Goal: Transaction & Acquisition: Obtain resource

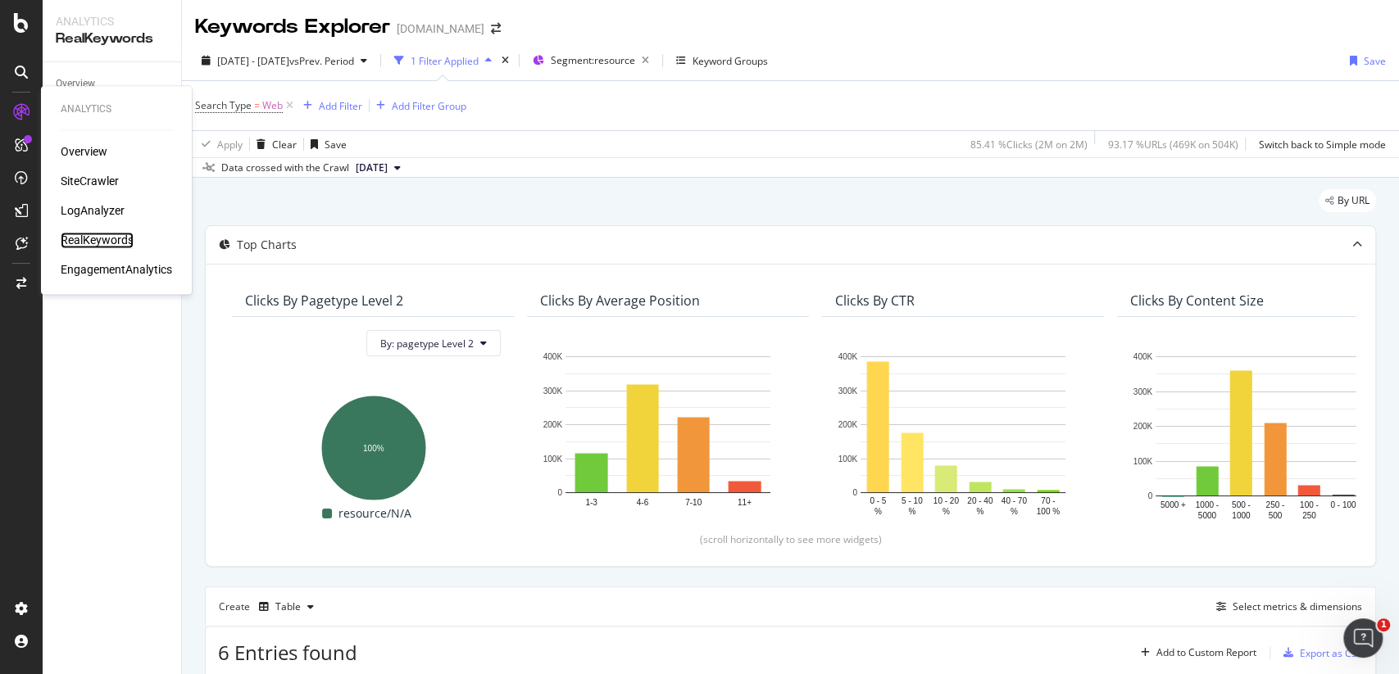
click at [123, 246] on div "RealKeywords" at bounding box center [97, 240] width 73 height 16
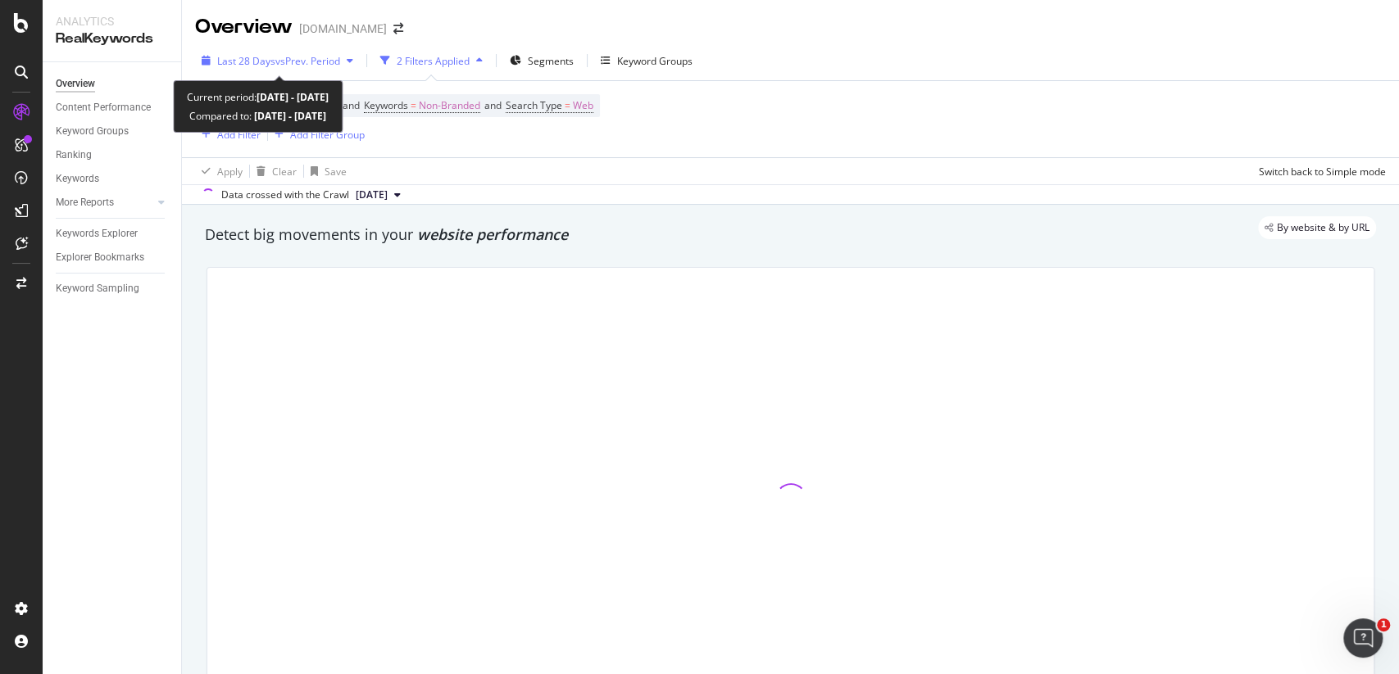
click at [308, 61] on span "vs Prev. Period" at bounding box center [307, 61] width 65 height 14
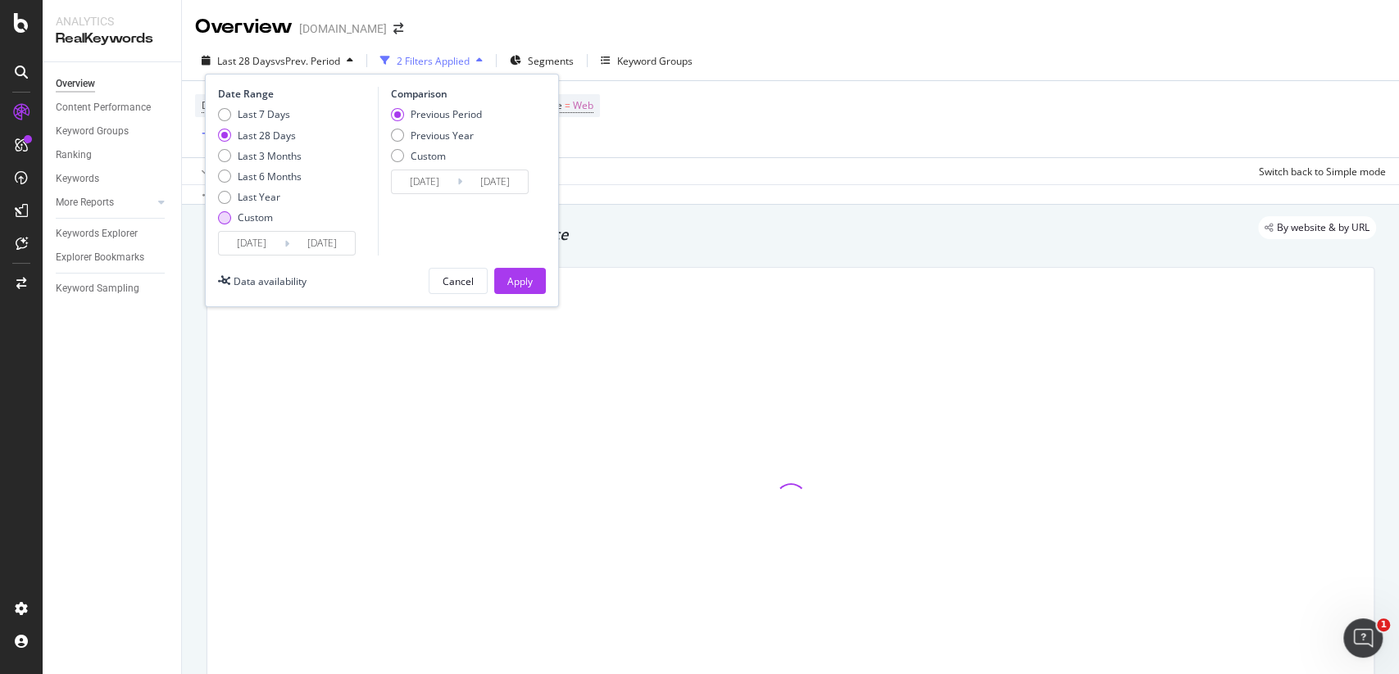
click at [261, 213] on div "Custom" at bounding box center [255, 218] width 35 height 14
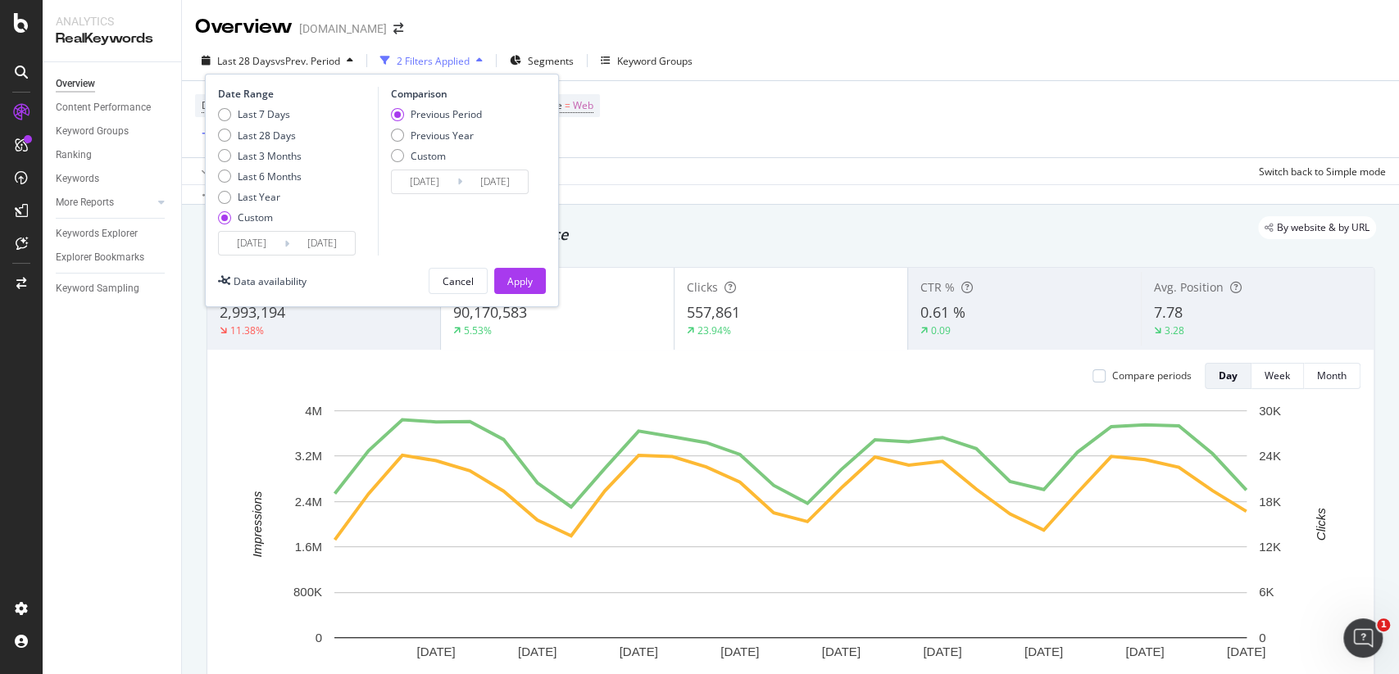
click at [261, 243] on input "[DATE]" at bounding box center [252, 243] width 66 height 23
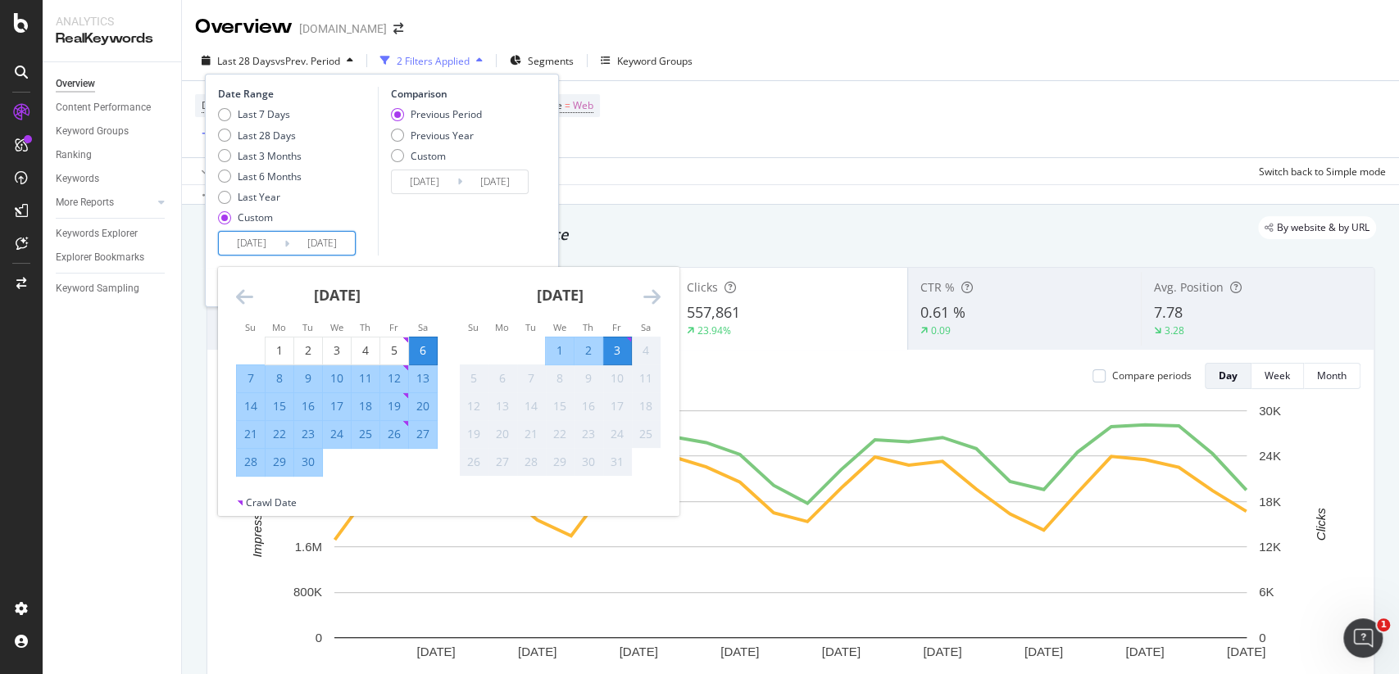
click at [243, 297] on icon "Move backward to switch to the previous month." at bounding box center [244, 297] width 17 height 20
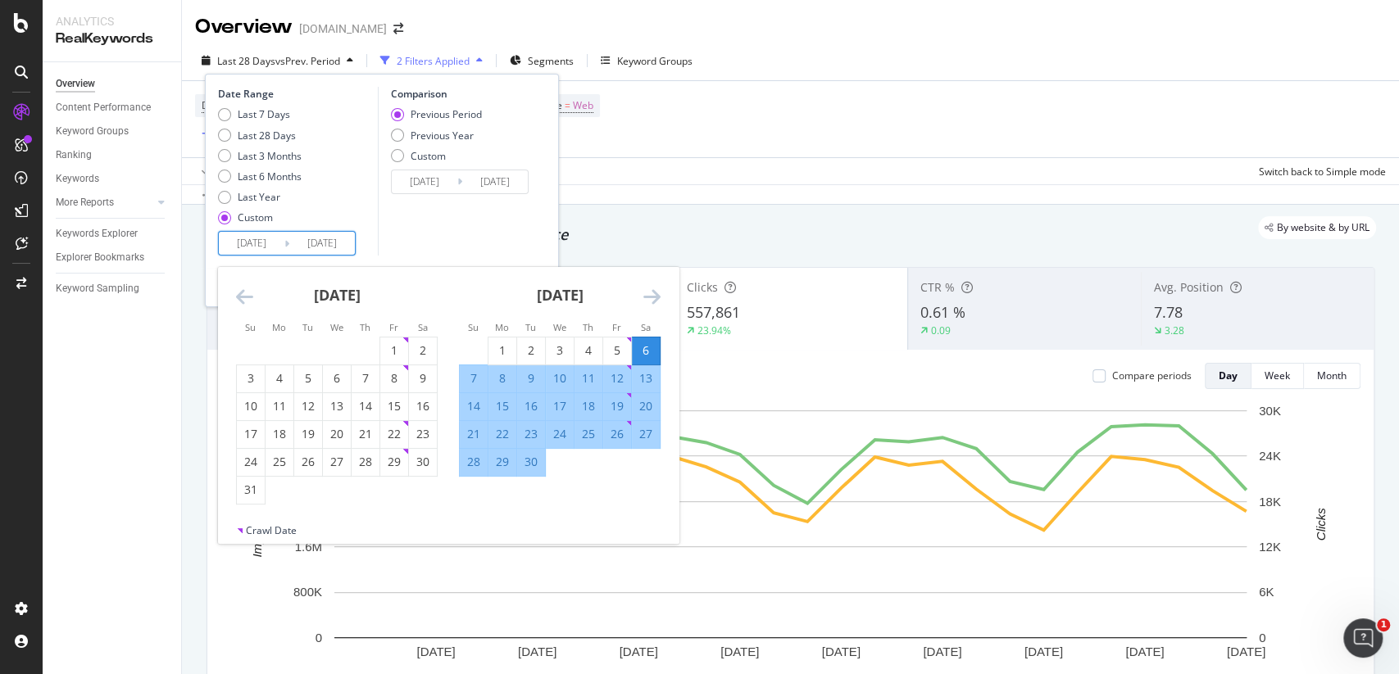
click at [243, 297] on icon "Move backward to switch to the previous month." at bounding box center [244, 297] width 17 height 20
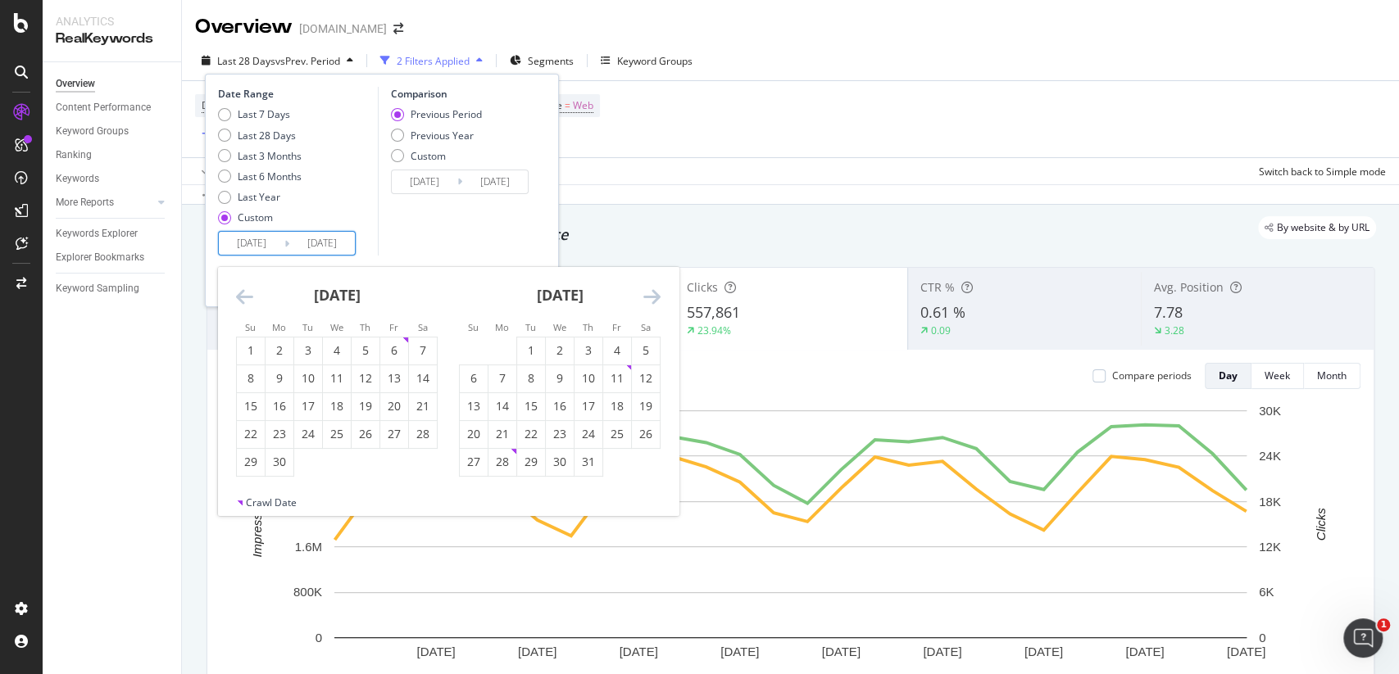
click at [243, 297] on icon "Move backward to switch to the previous month." at bounding box center [244, 297] width 17 height 20
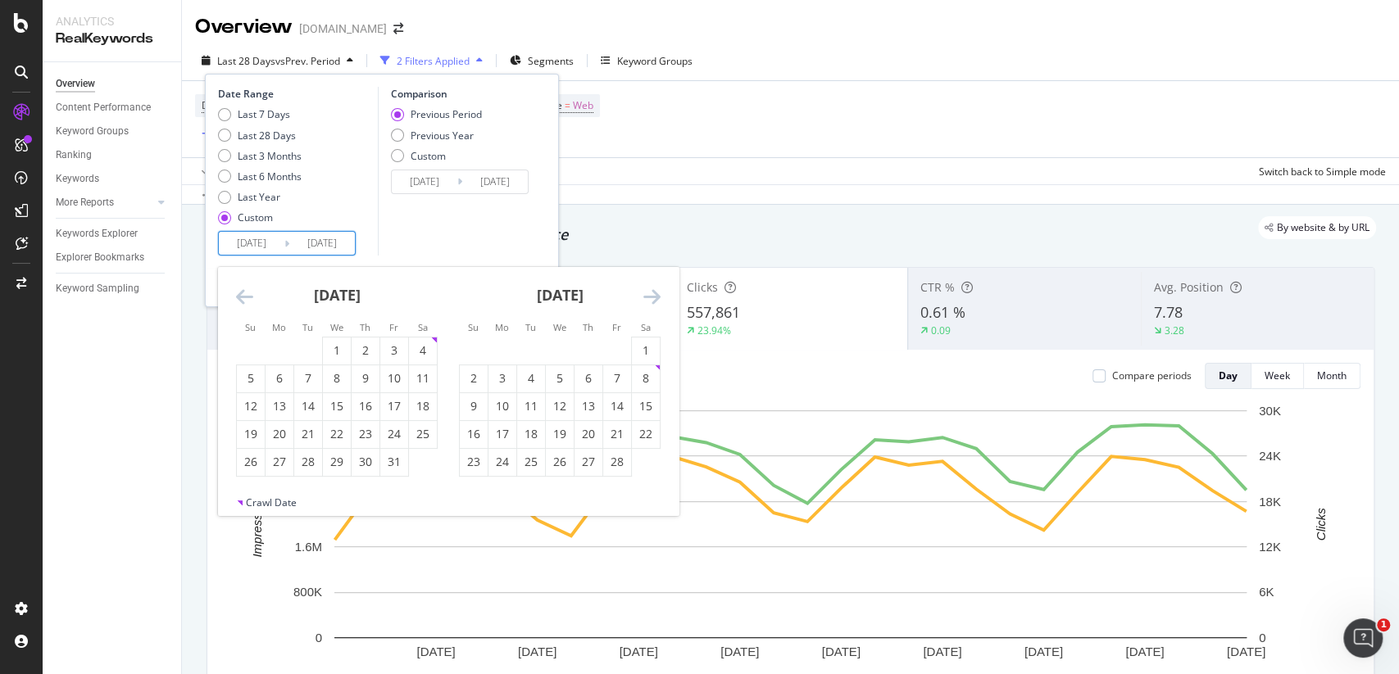
click at [243, 297] on icon "Move backward to switch to the previous month." at bounding box center [244, 297] width 17 height 20
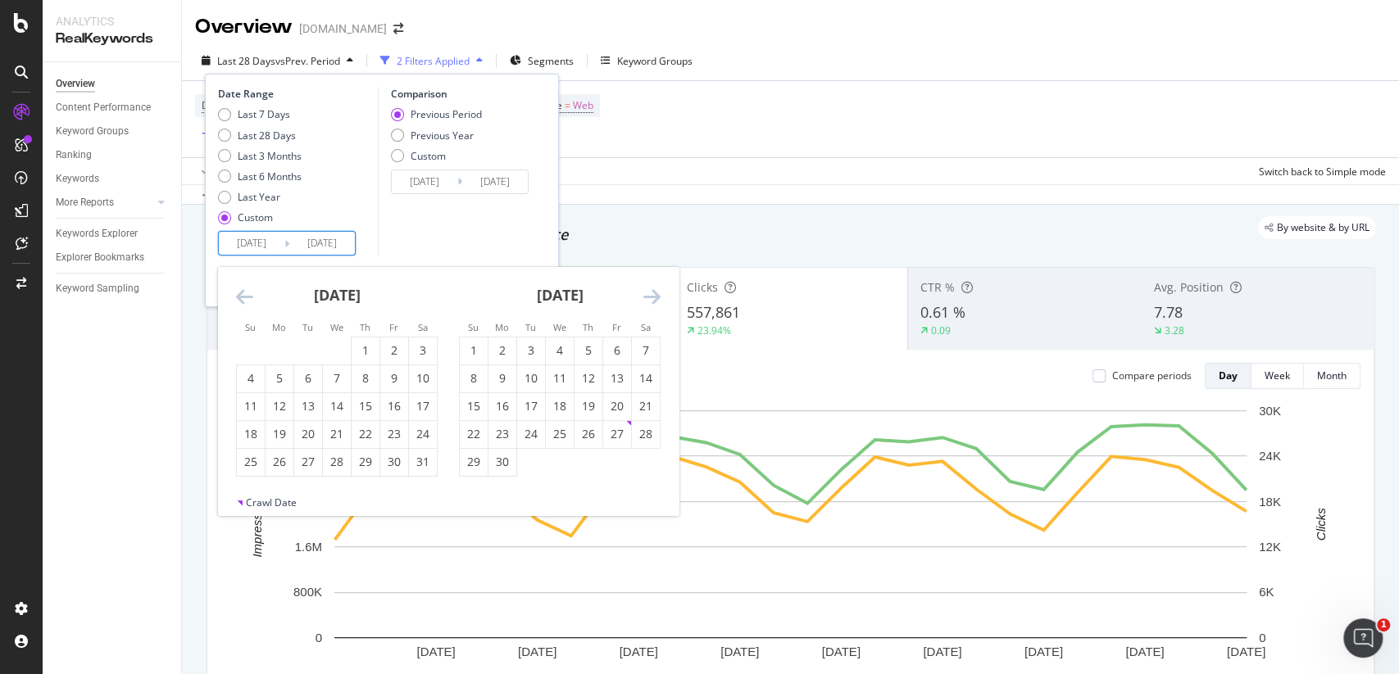
click at [243, 297] on icon "Move backward to switch to the previous month." at bounding box center [244, 297] width 17 height 20
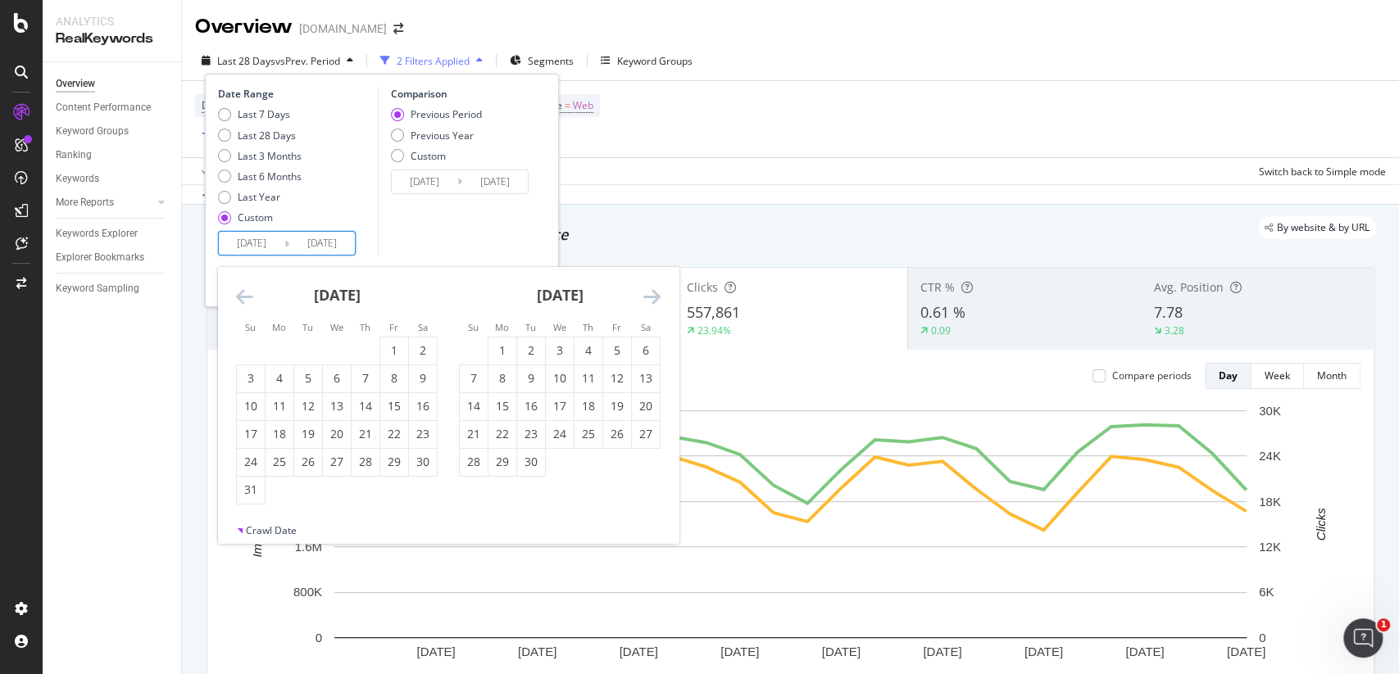
click at [243, 297] on icon "Move backward to switch to the previous month." at bounding box center [244, 297] width 17 height 20
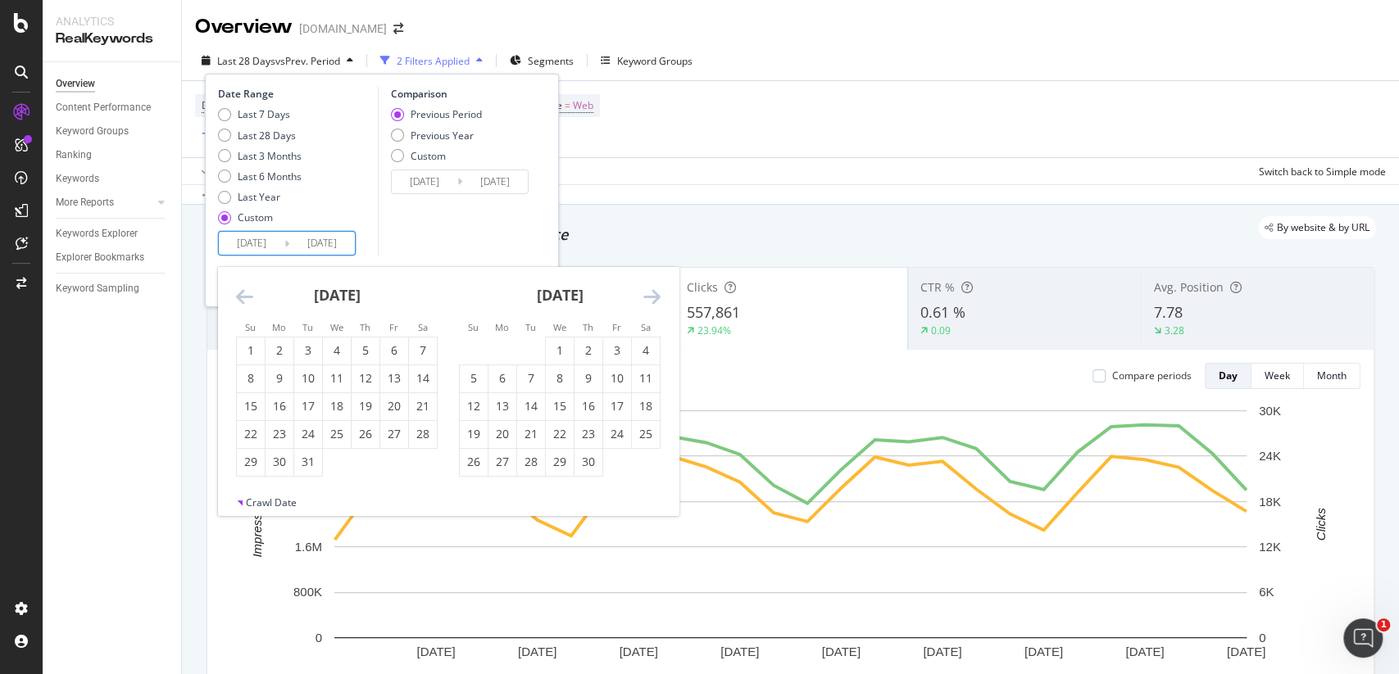
click at [243, 297] on icon "Move backward to switch to the previous month." at bounding box center [244, 297] width 17 height 20
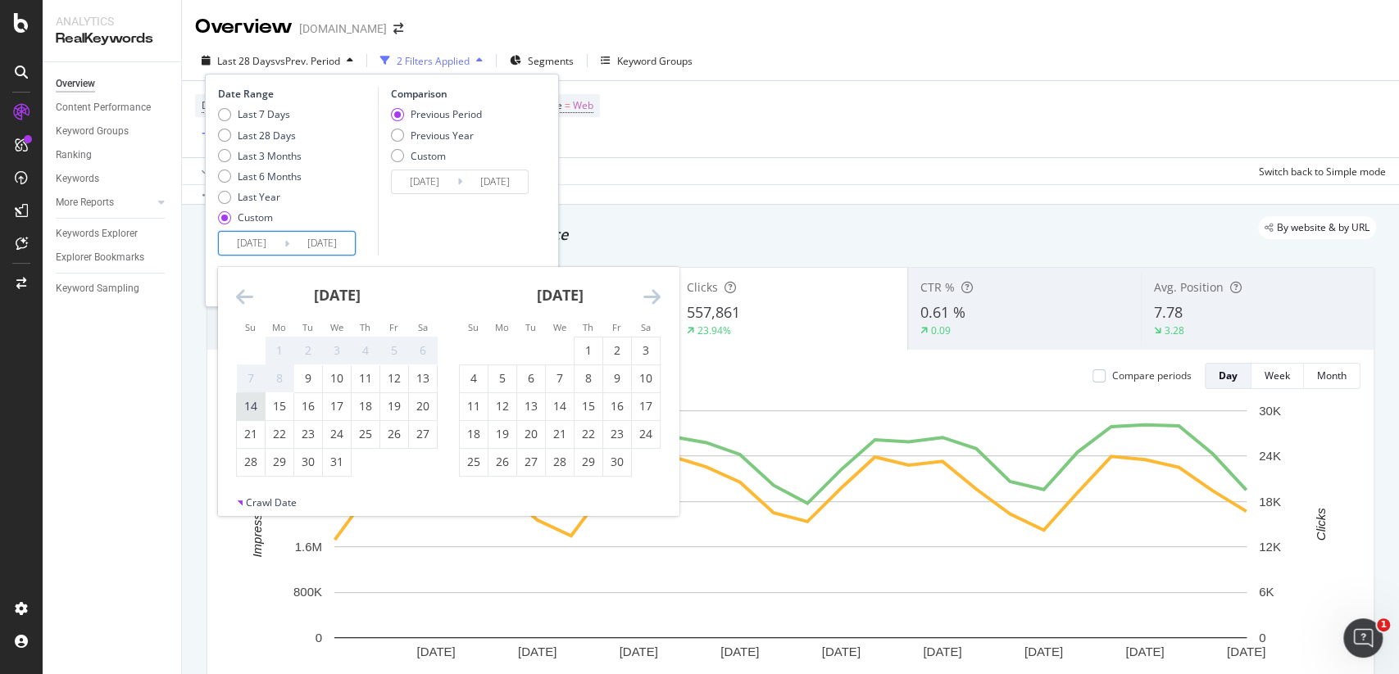
click at [260, 401] on div "14" at bounding box center [251, 406] width 28 height 16
type input "[DATE]"
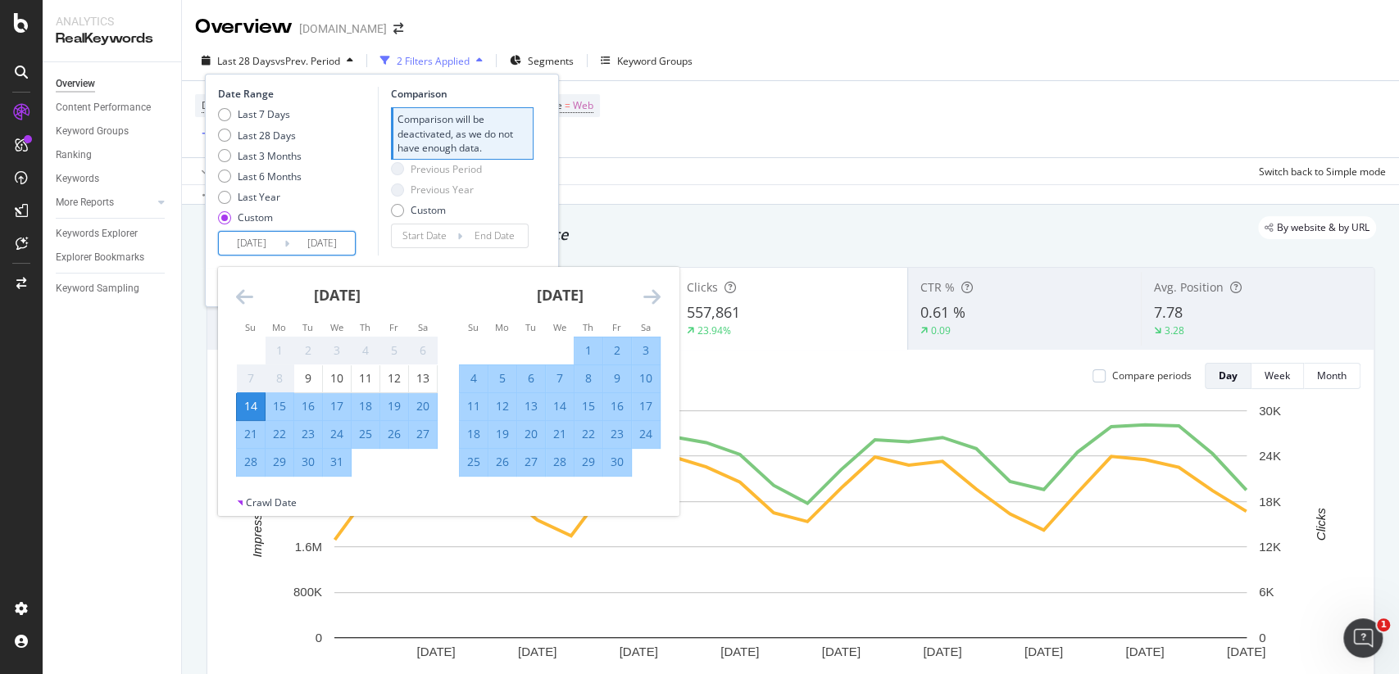
click at [528, 200] on div "Previous Period Previous Year Custom" at bounding box center [462, 192] width 143 height 61
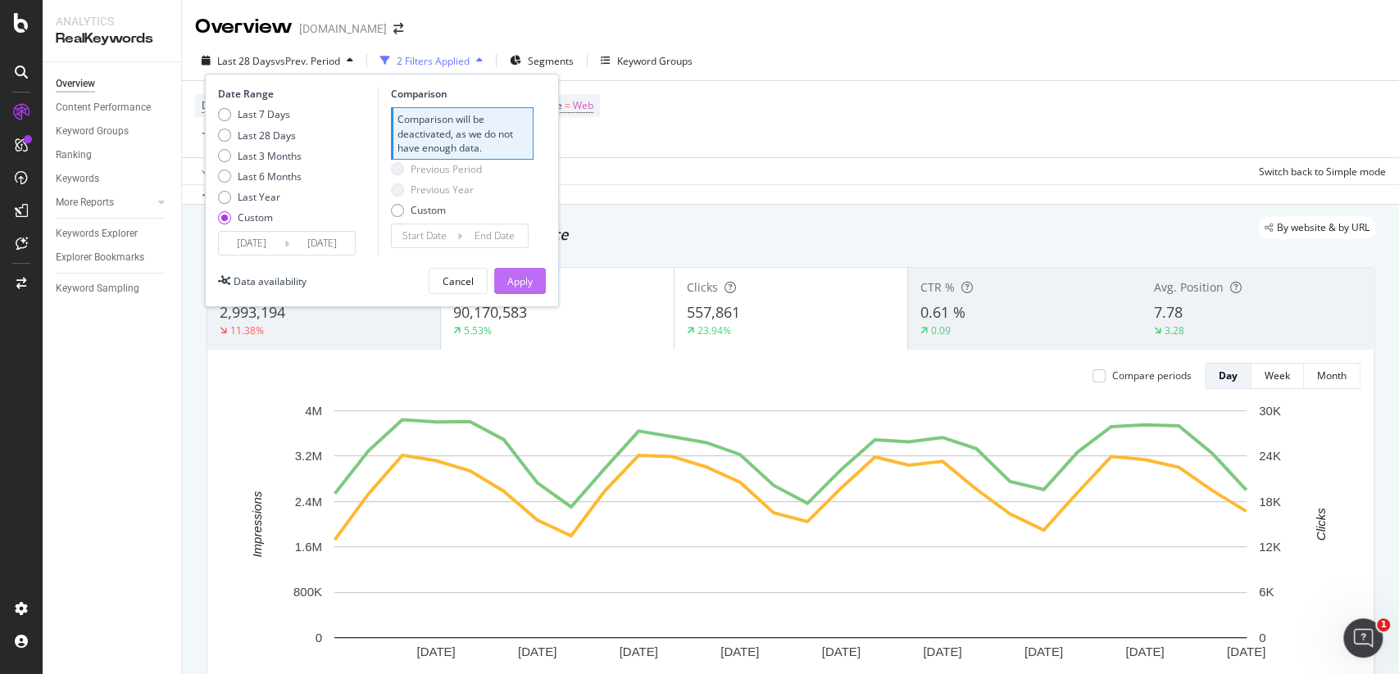
click at [532, 274] on div "Apply" at bounding box center [519, 281] width 25 height 14
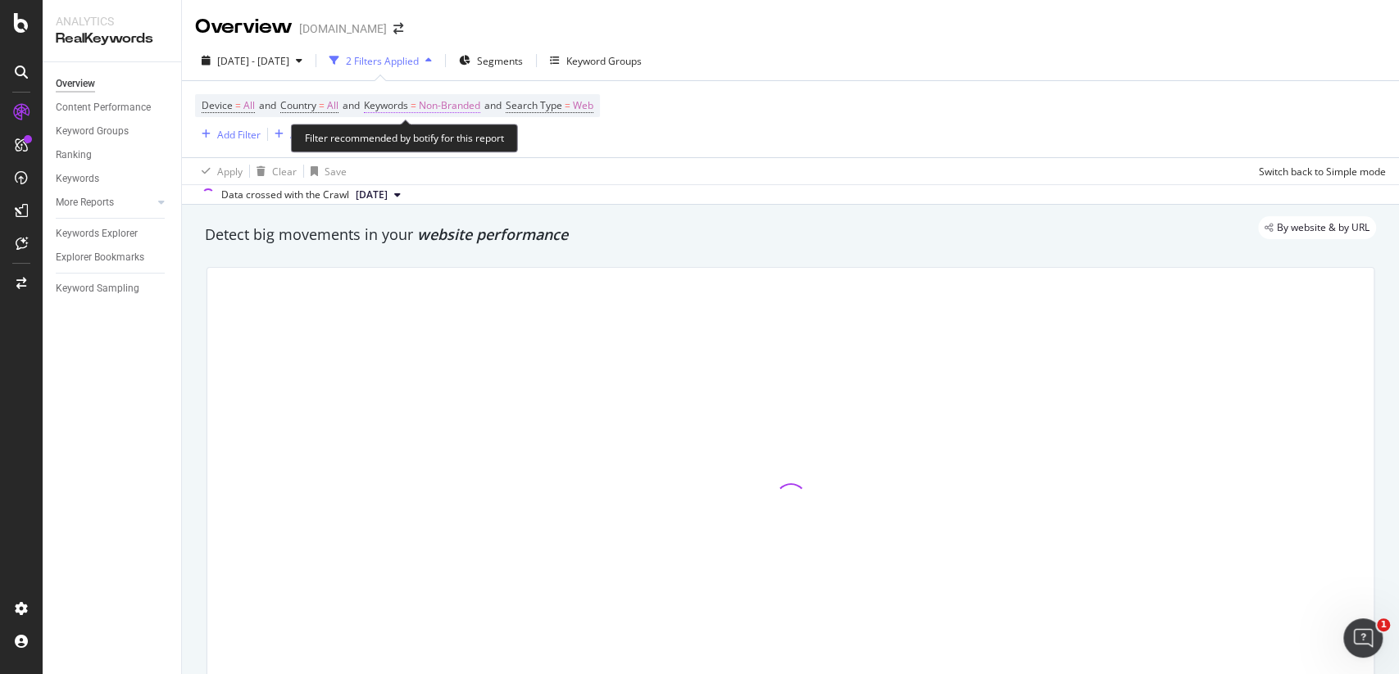
click at [446, 104] on span "Non-Branded" at bounding box center [449, 105] width 61 height 23
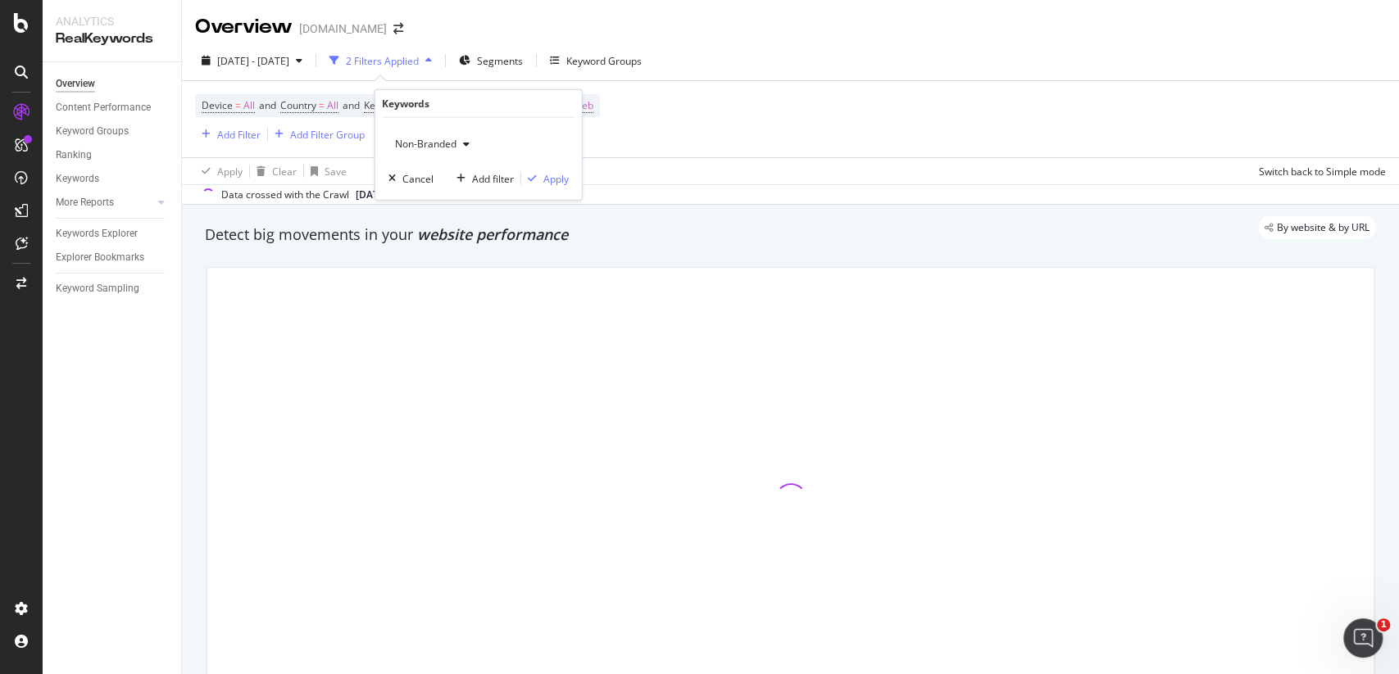
click at [448, 134] on div "Non-Branded" at bounding box center [432, 144] width 88 height 25
click at [433, 136] on div "Non-Branded" at bounding box center [432, 144] width 88 height 25
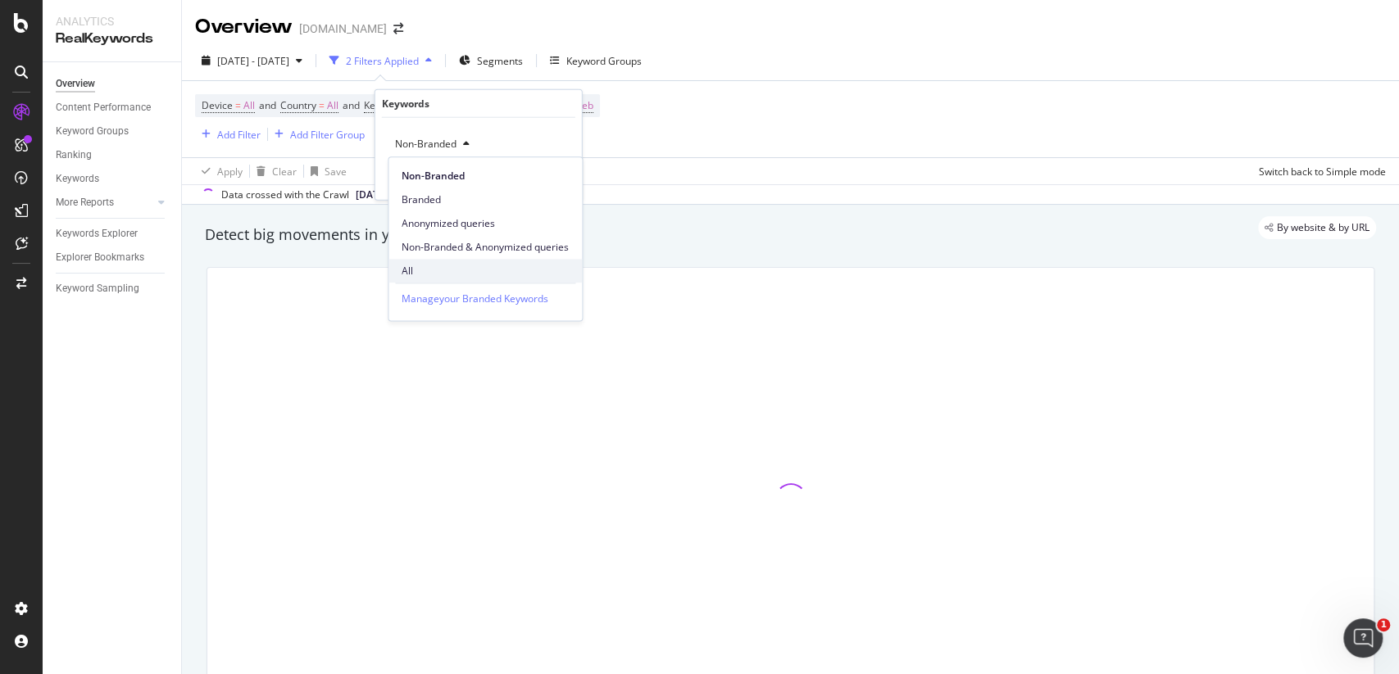
click at [427, 270] on span "All" at bounding box center [484, 271] width 167 height 15
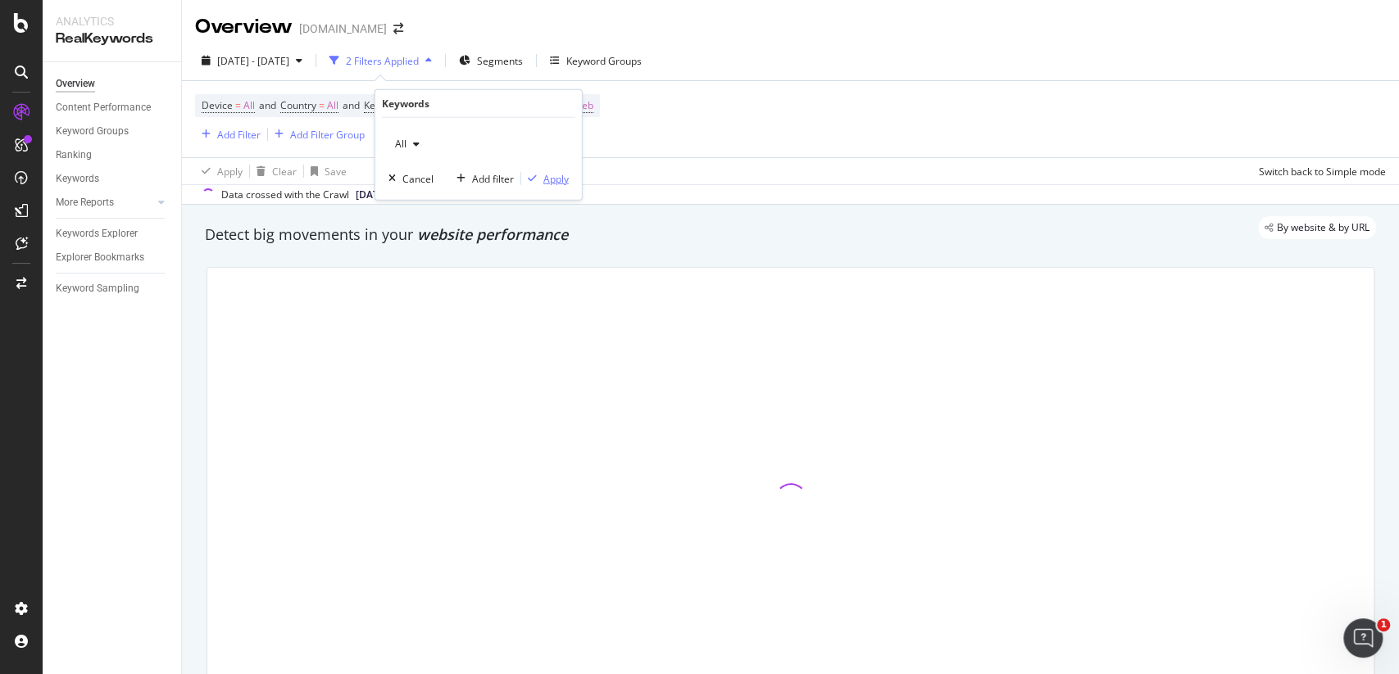
click at [558, 184] on div "Apply" at bounding box center [555, 178] width 25 height 14
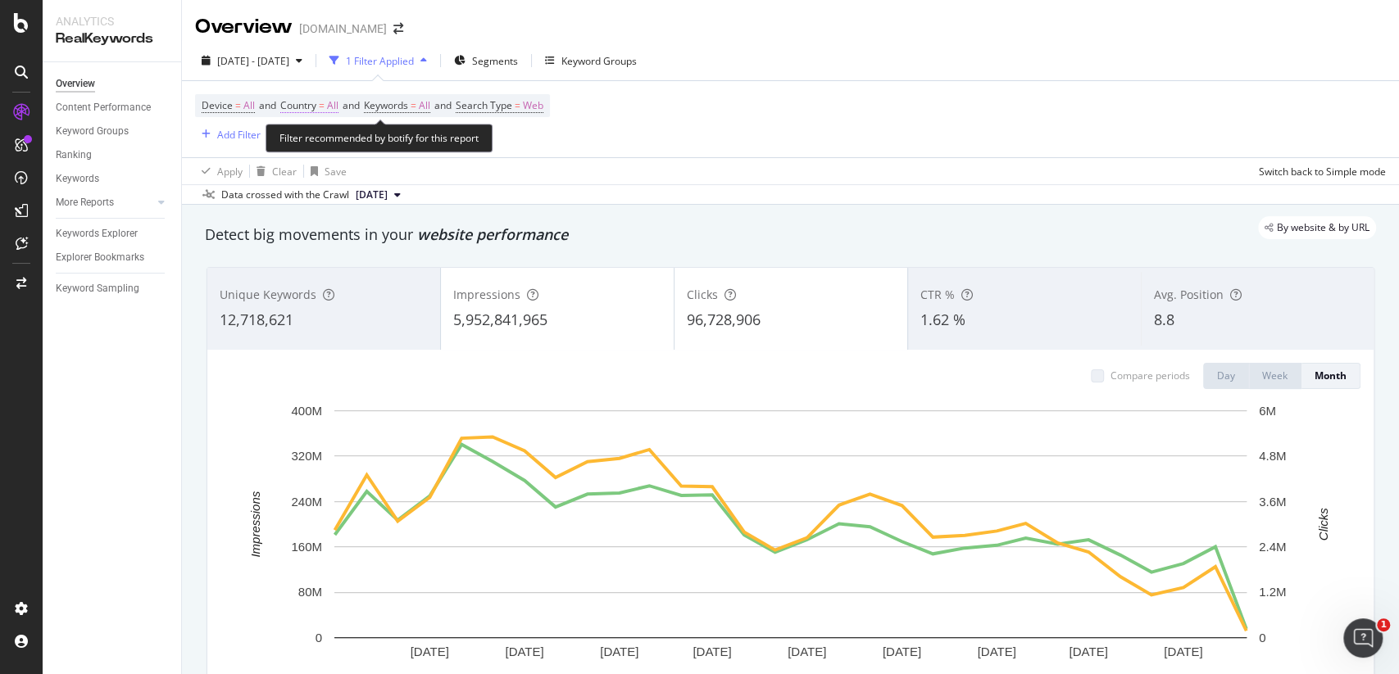
click at [308, 102] on span "Country" at bounding box center [298, 105] width 36 height 14
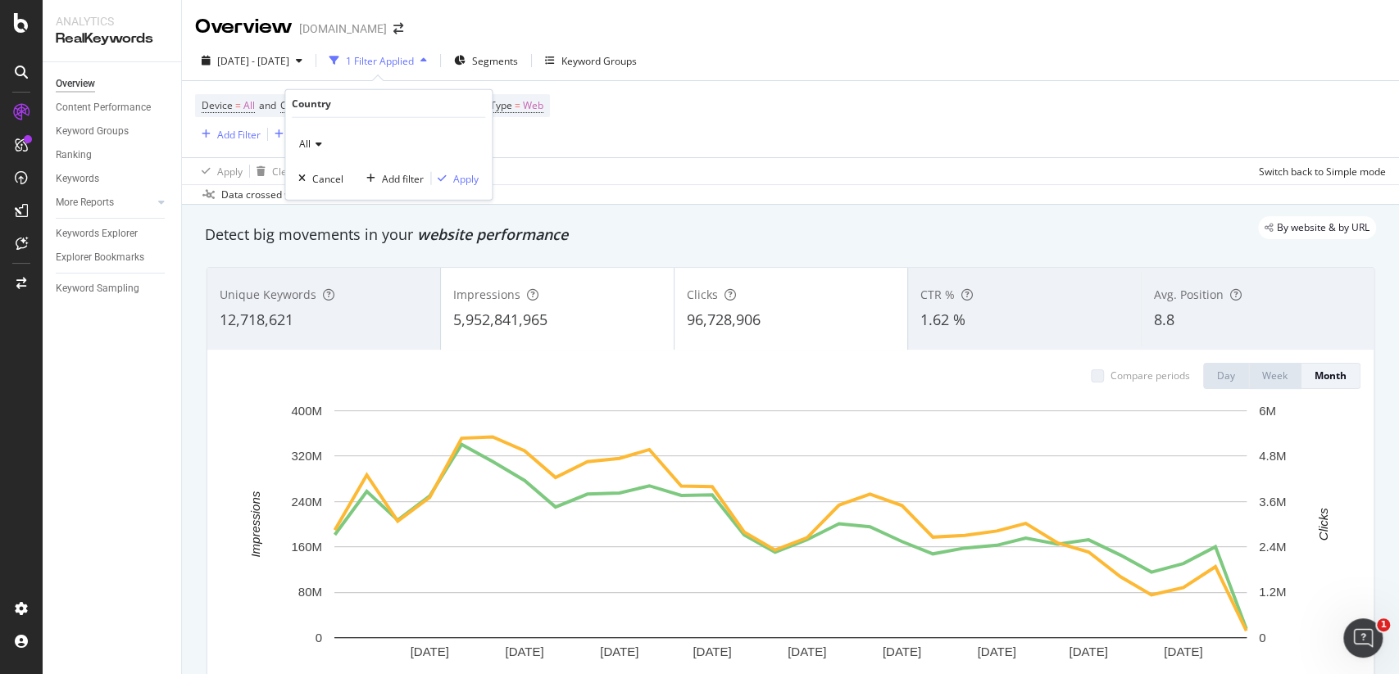
click at [338, 158] on div "All Cancel Add filter Apply" at bounding box center [388, 159] width 206 height 82
click at [320, 143] on icon at bounding box center [316, 144] width 11 height 10
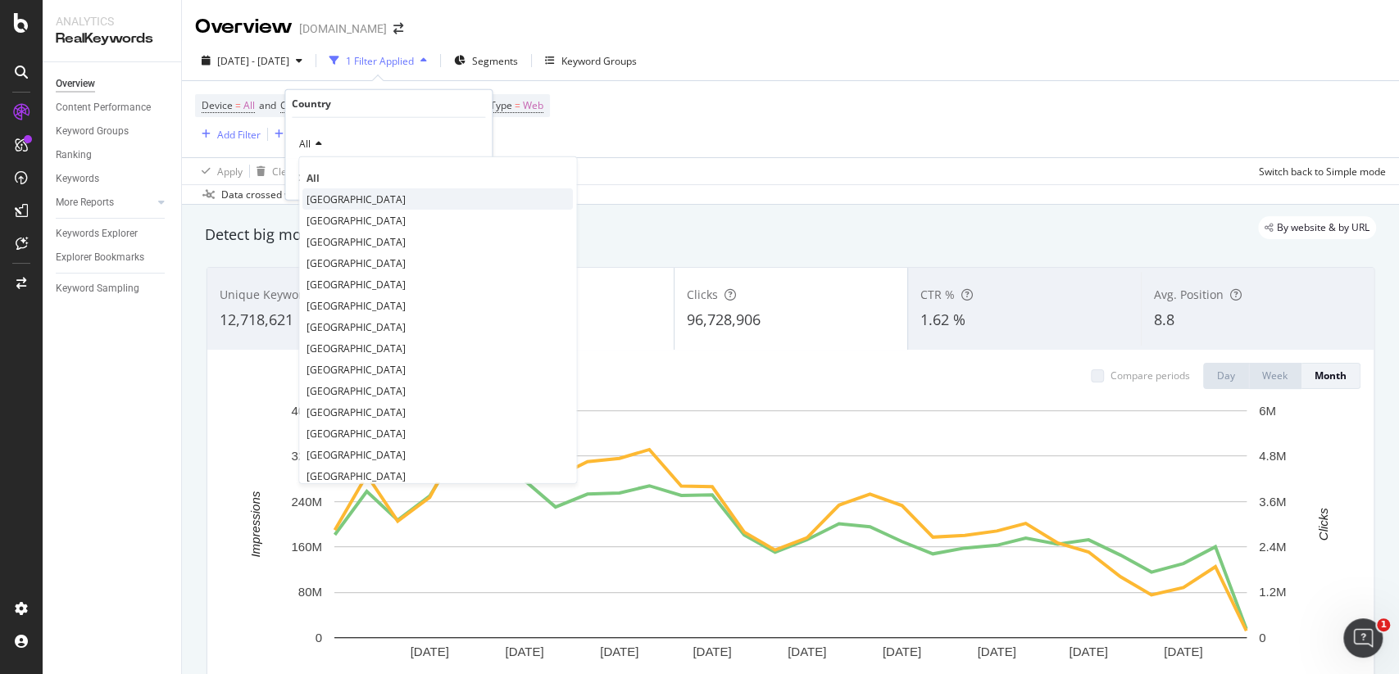
click at [342, 197] on span "[GEOGRAPHIC_DATA]" at bounding box center [355, 199] width 99 height 14
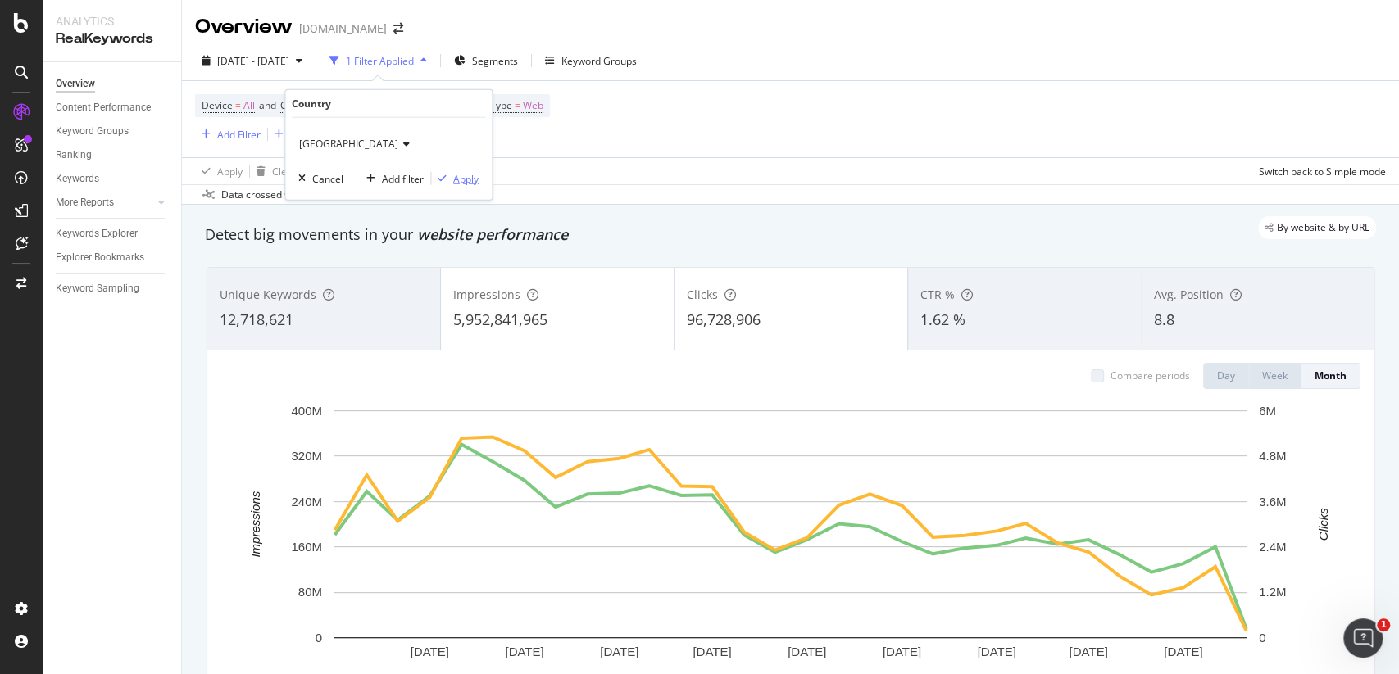
click at [467, 185] on div "Apply" at bounding box center [455, 178] width 48 height 15
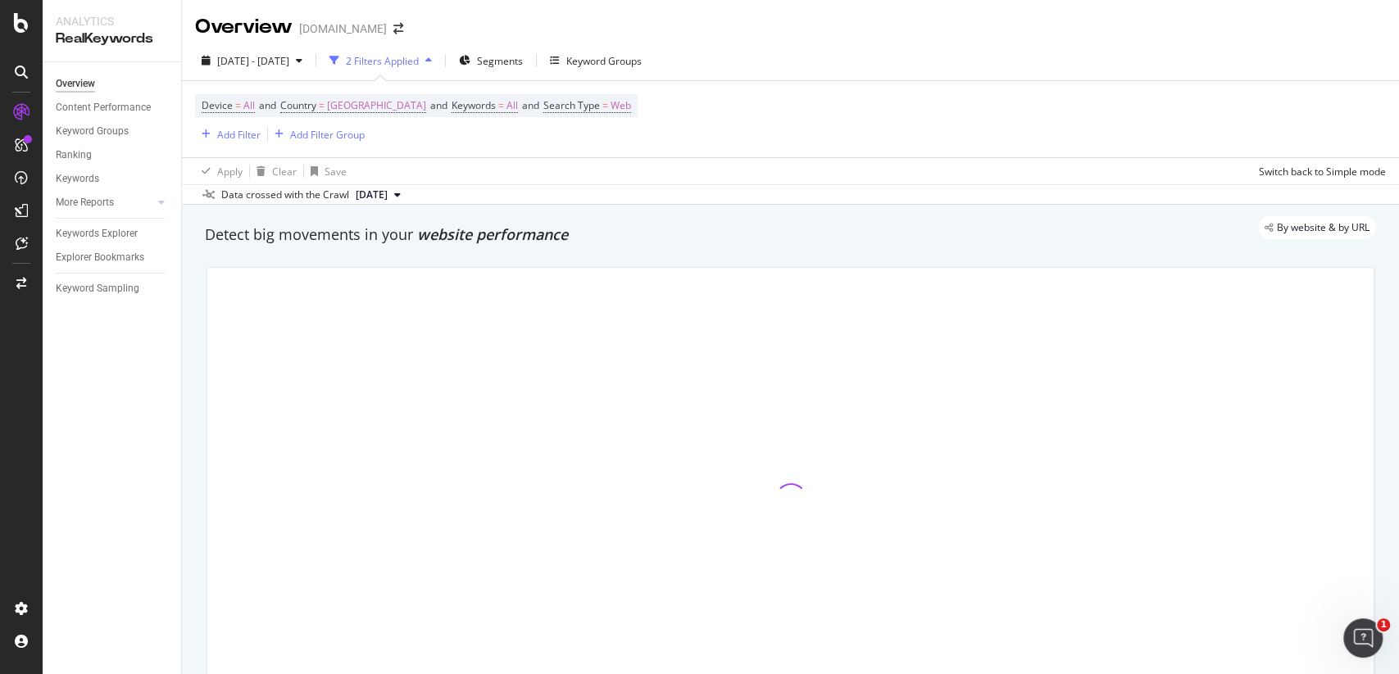
click at [467, 185] on div "Data crossed with the Crawl [DATE]" at bounding box center [790, 194] width 1217 height 20
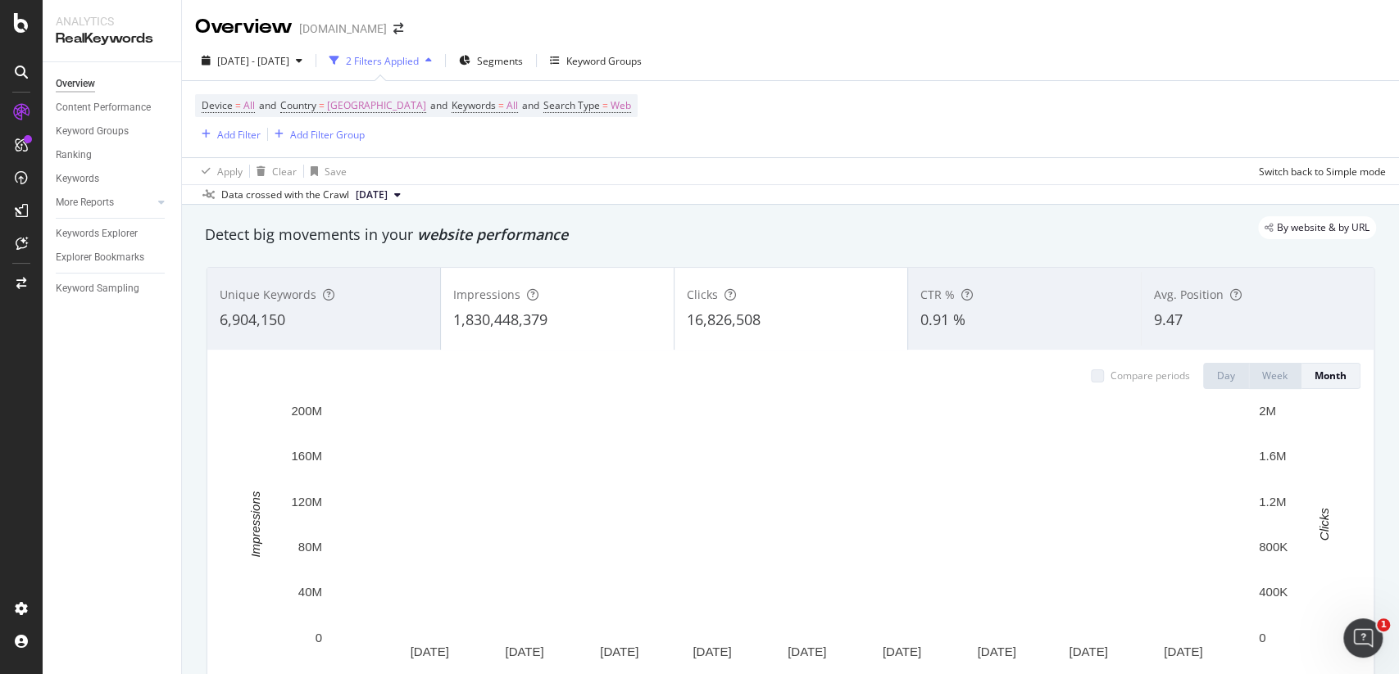
scroll to position [41, 0]
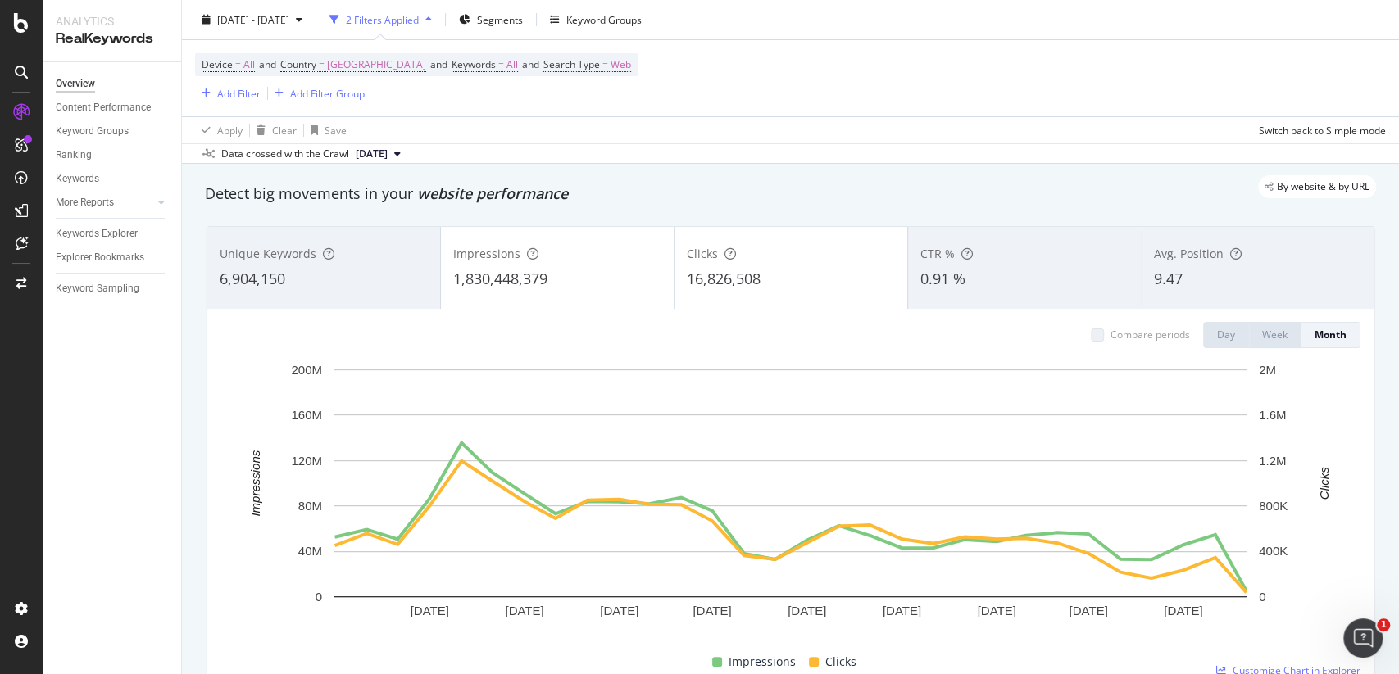
click at [588, 282] on div "1,830,448,379" at bounding box center [557, 279] width 208 height 21
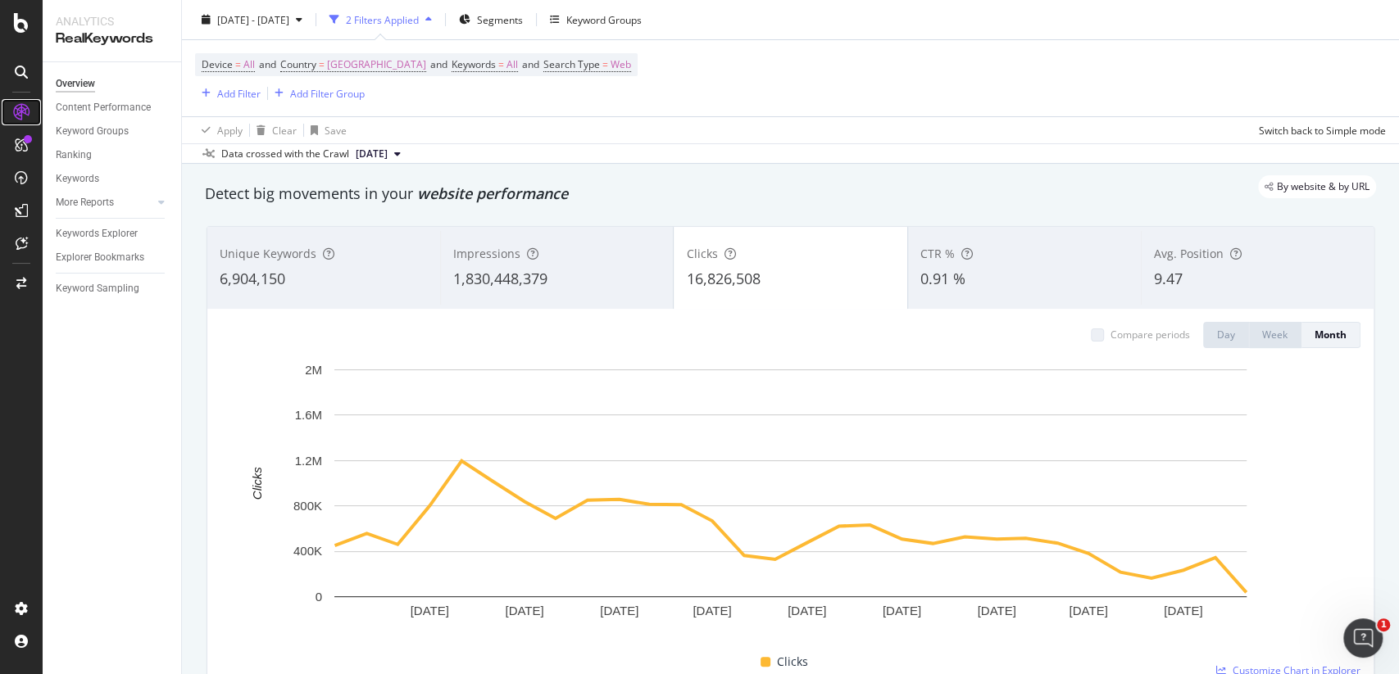
click at [14, 116] on icon at bounding box center [21, 112] width 16 height 16
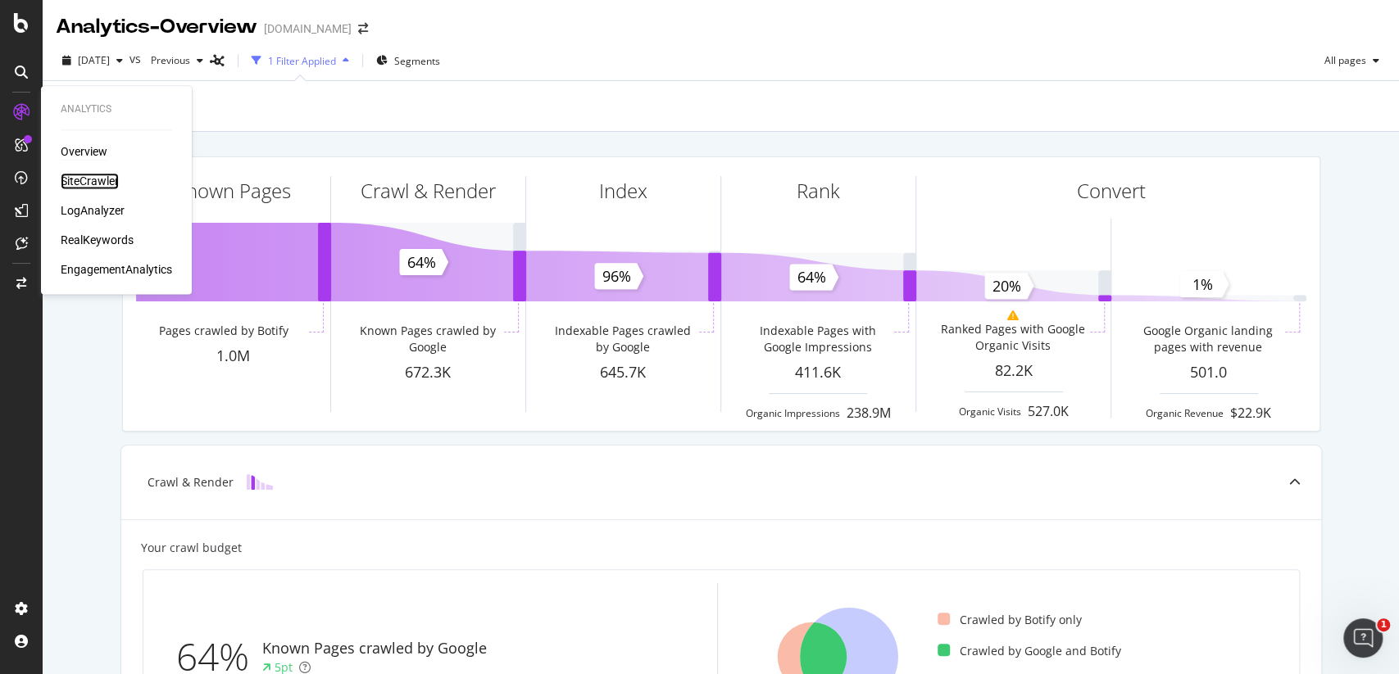
click at [84, 178] on div "SiteCrawler" at bounding box center [90, 181] width 58 height 16
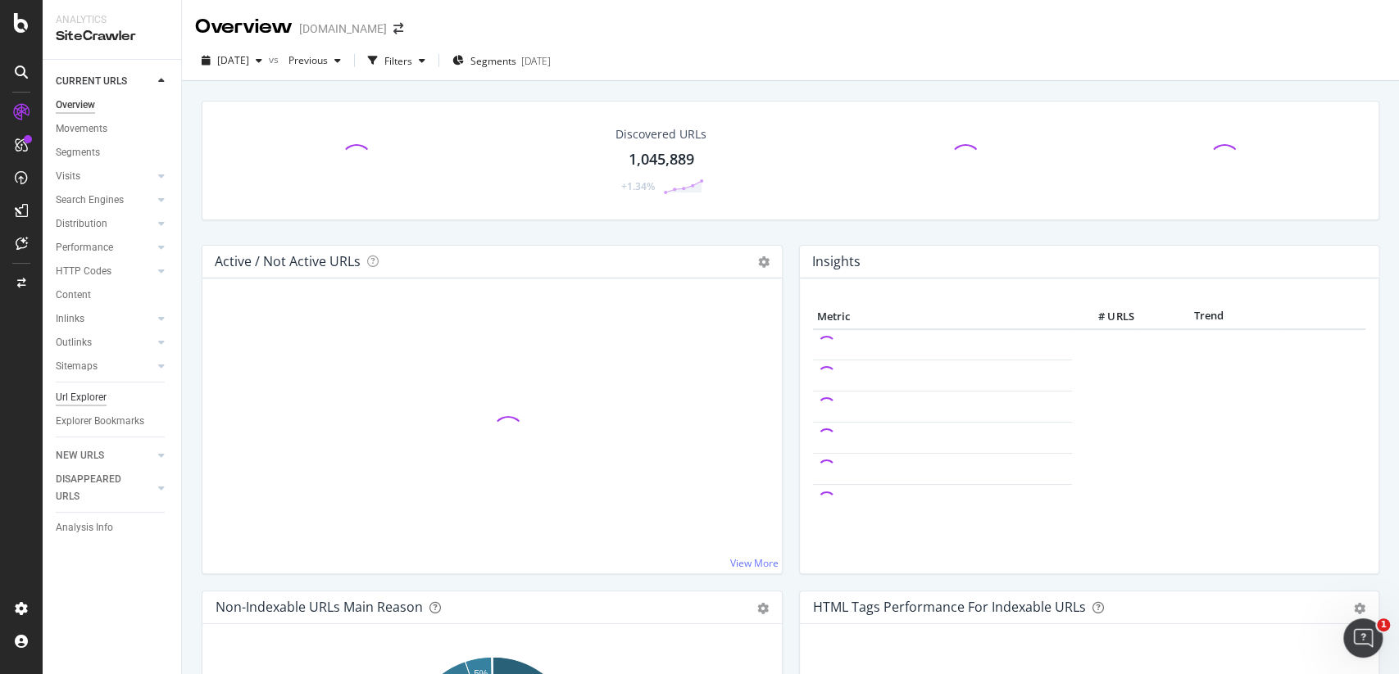
click at [75, 397] on div "Url Explorer" at bounding box center [81, 397] width 51 height 17
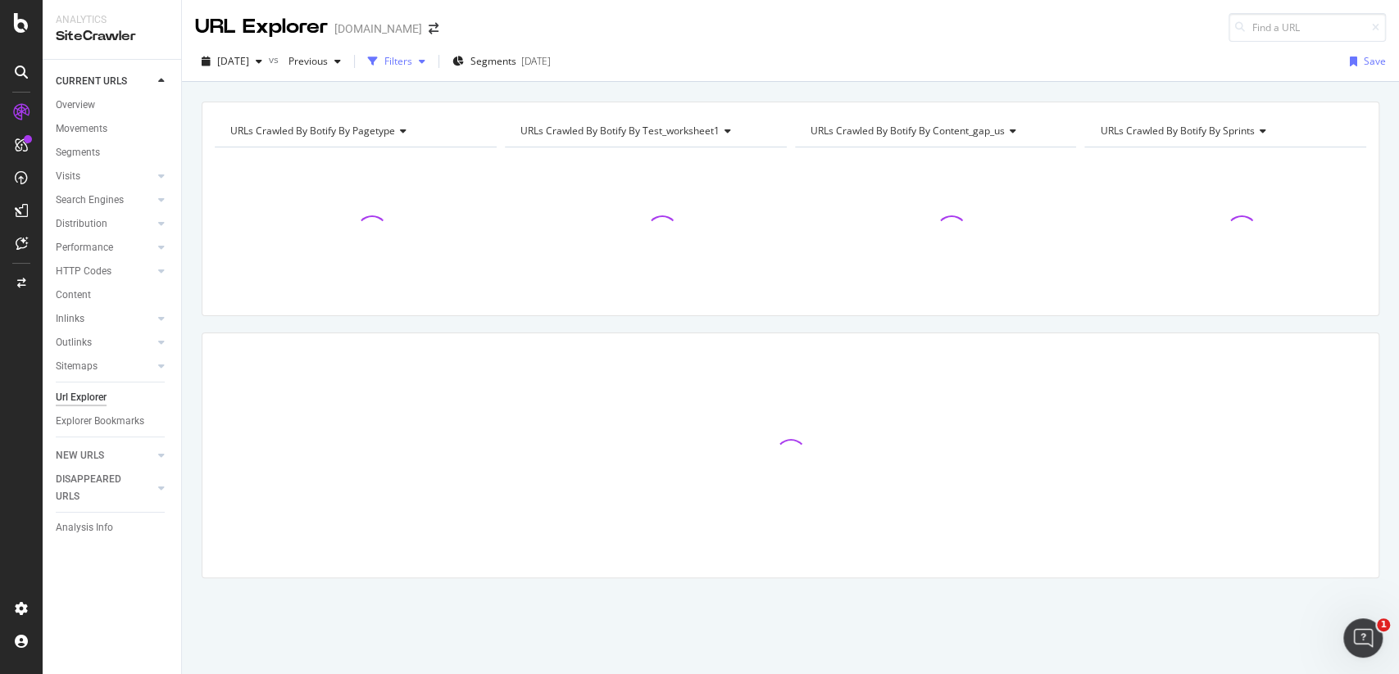
click at [412, 65] on div "Filters" at bounding box center [398, 61] width 28 height 14
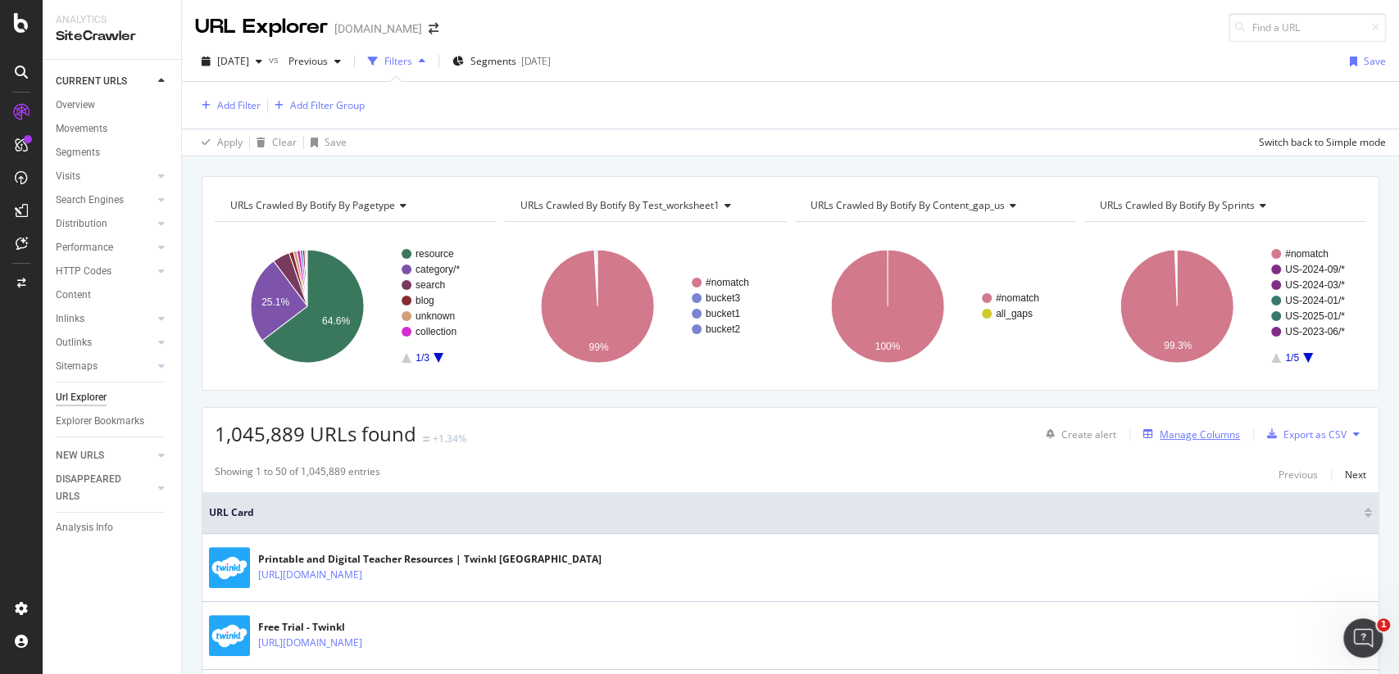
click at [1214, 430] on div "Manage Columns" at bounding box center [1199, 435] width 80 height 14
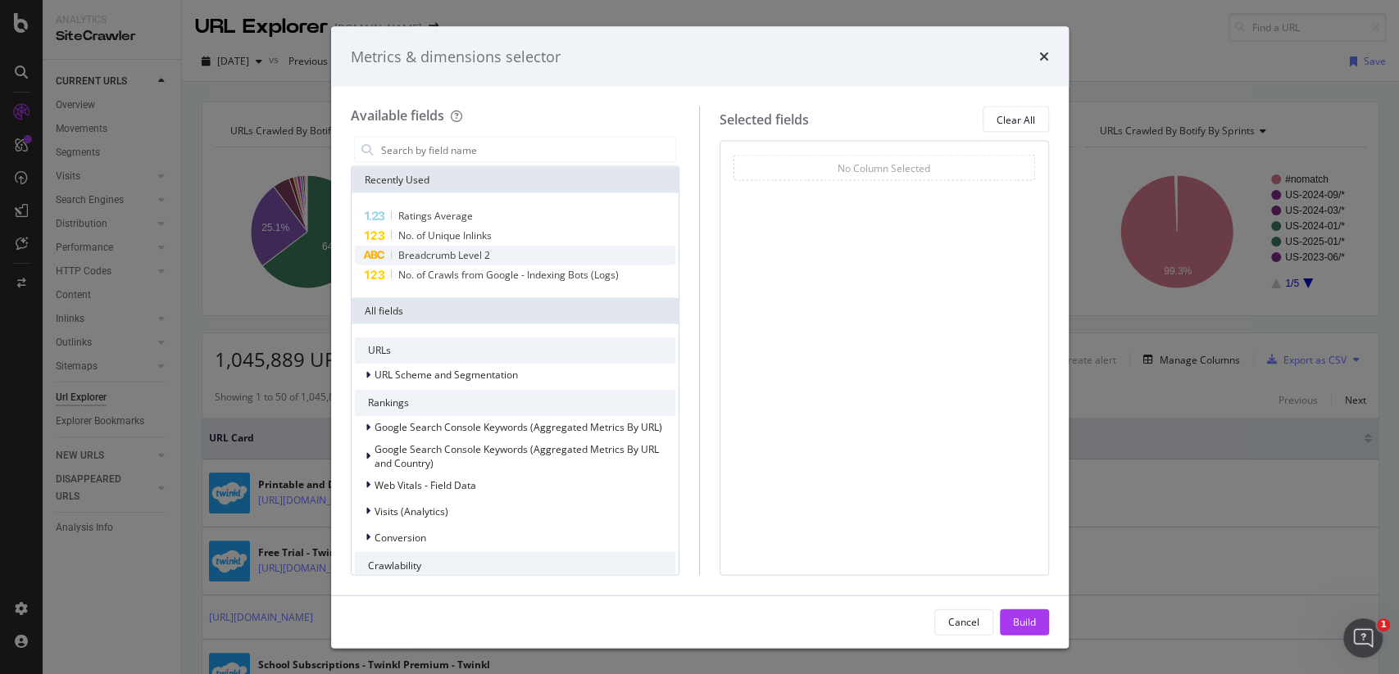
click at [608, 259] on div "Breadcrumb Level 2" at bounding box center [515, 256] width 321 height 20
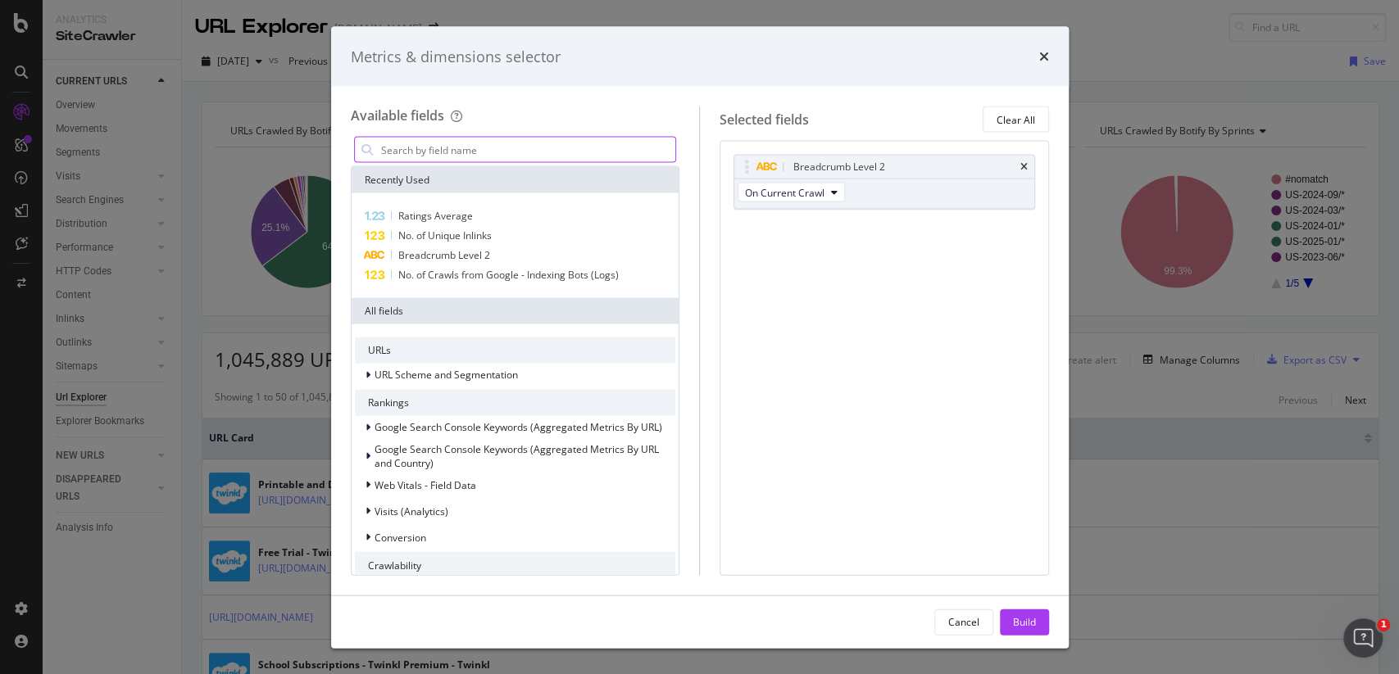
click at [529, 153] on input "modal" at bounding box center [527, 150] width 297 height 25
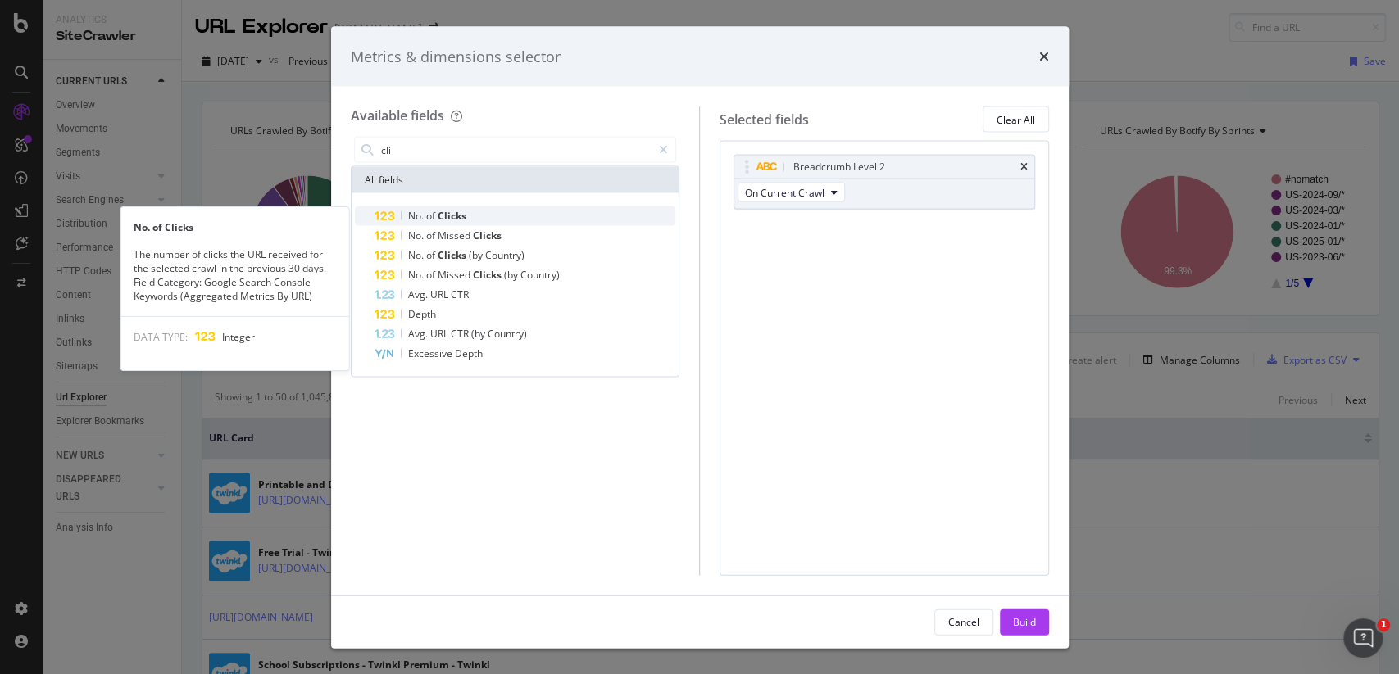
click at [512, 218] on div "No. of Clicks" at bounding box center [525, 216] width 302 height 20
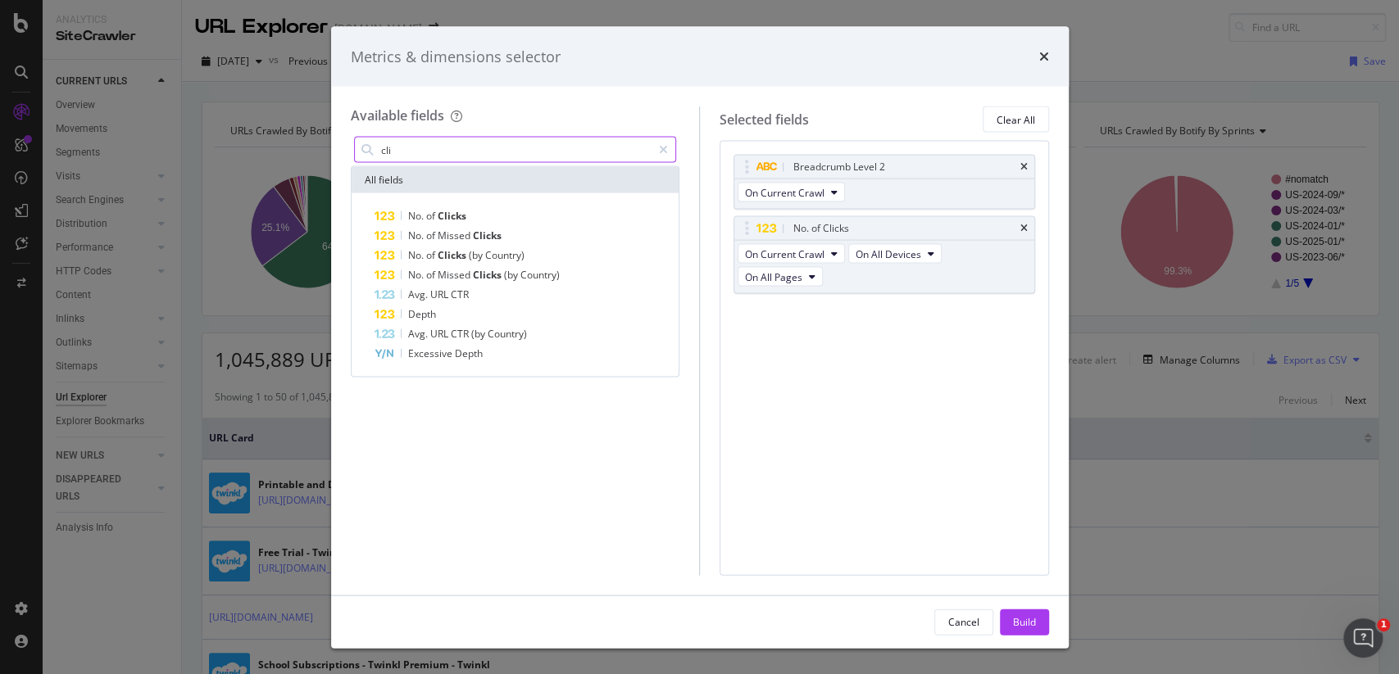
click at [513, 146] on input "cli" at bounding box center [515, 150] width 273 height 25
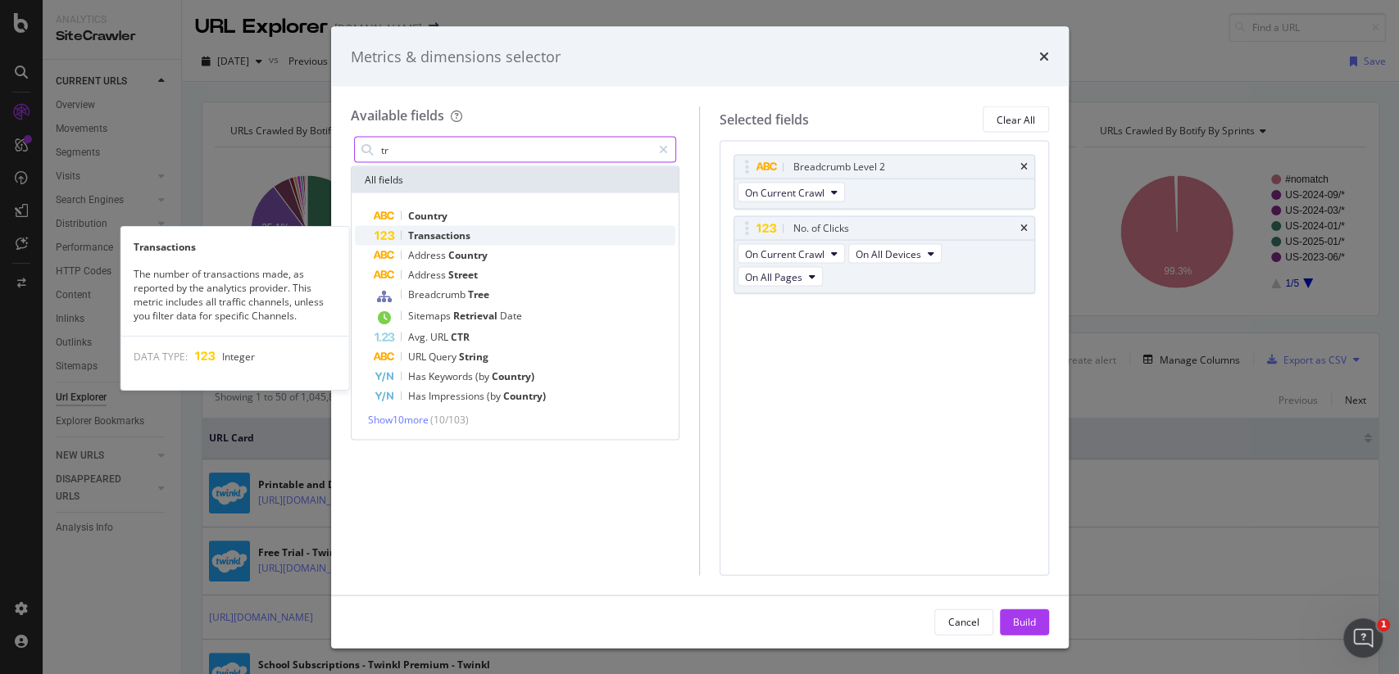
type input "tr"
click at [495, 229] on div "Transactions" at bounding box center [525, 236] width 302 height 20
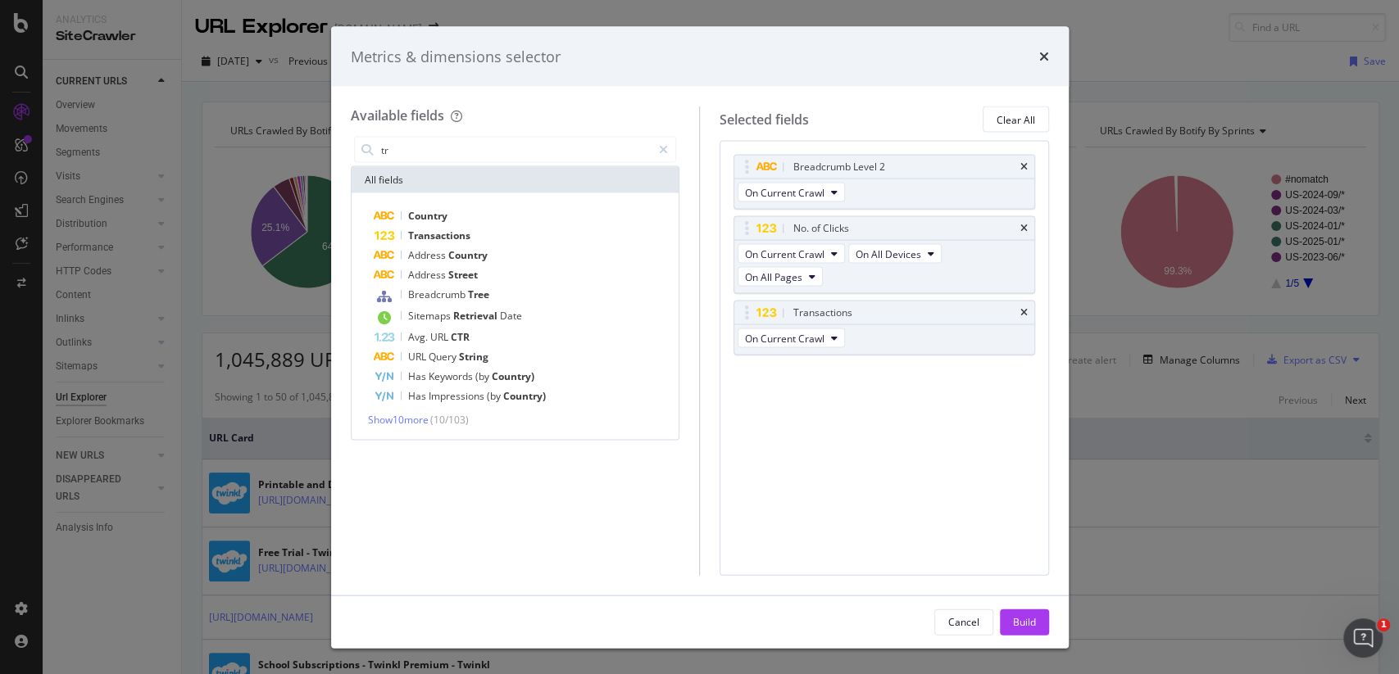
click at [1019, 606] on div "Cancel Build" at bounding box center [699, 622] width 737 height 52
click at [1027, 619] on div "Build" at bounding box center [1024, 622] width 23 height 14
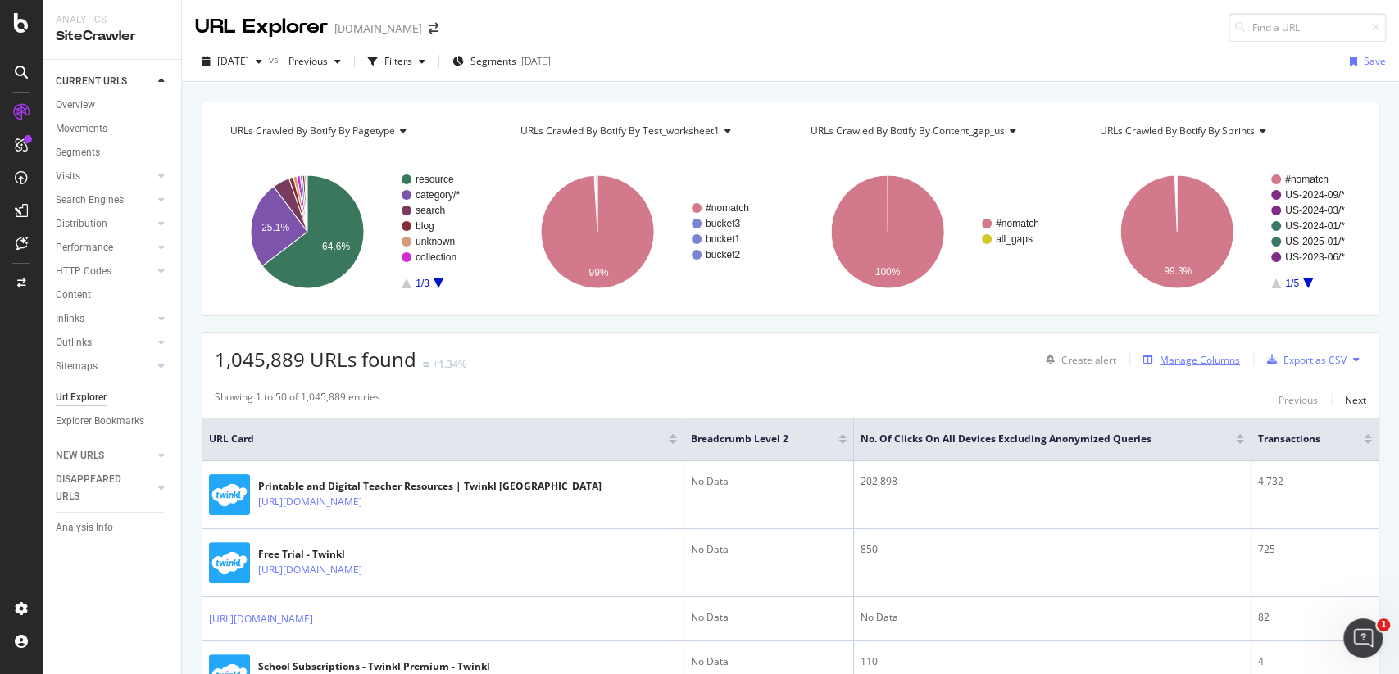
click at [1183, 367] on button "Manage Columns" at bounding box center [1187, 360] width 103 height 20
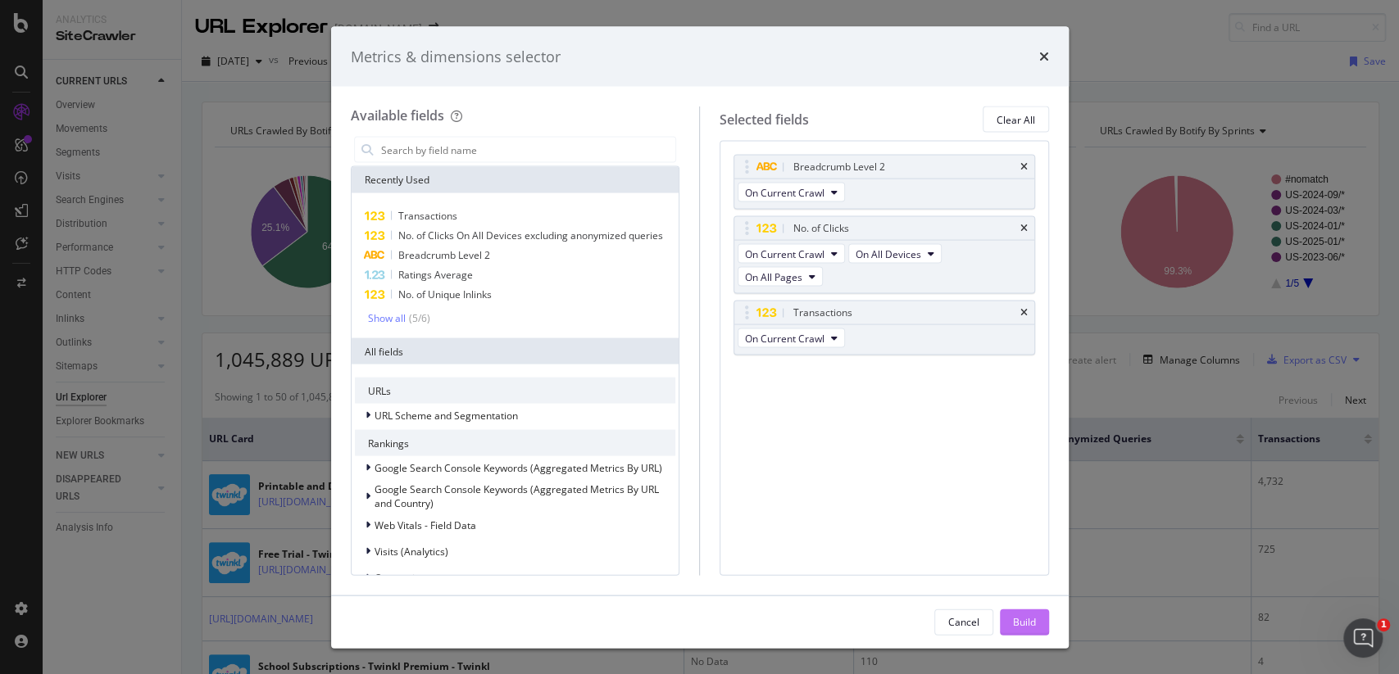
click at [1016, 617] on div "Build" at bounding box center [1024, 622] width 23 height 14
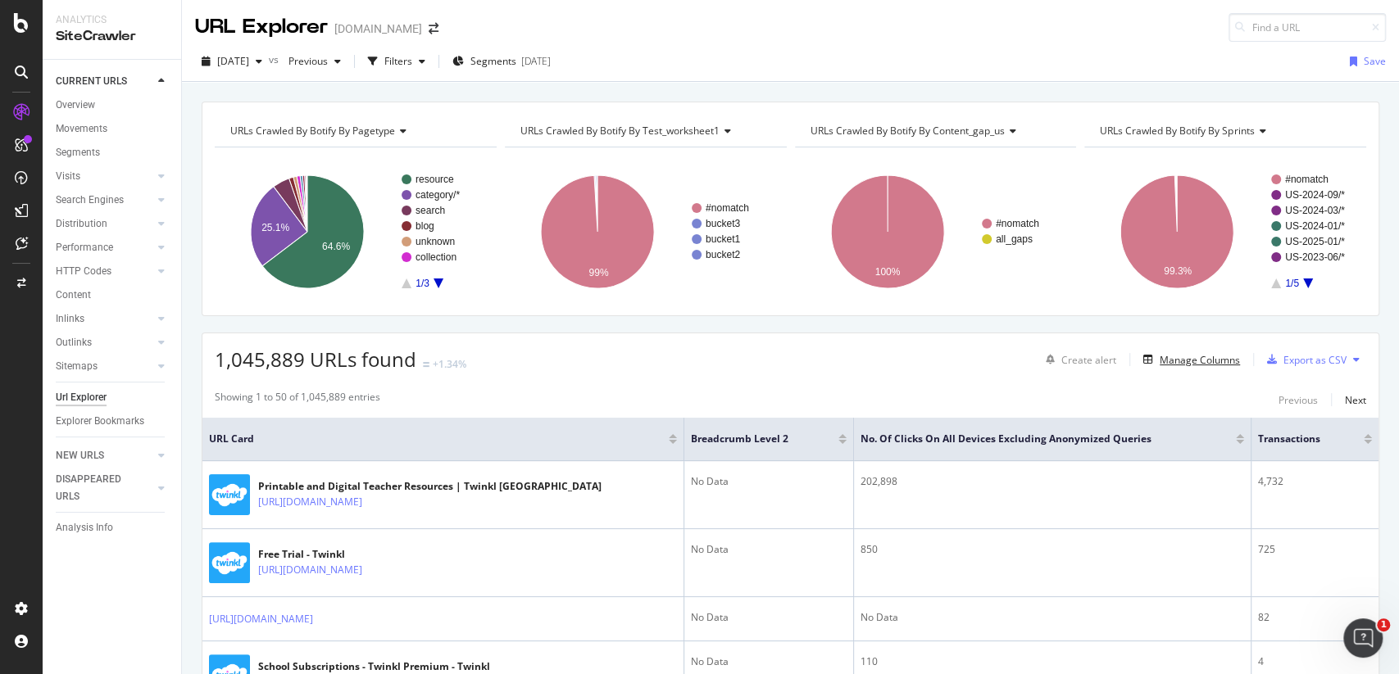
scroll to position [293, 0]
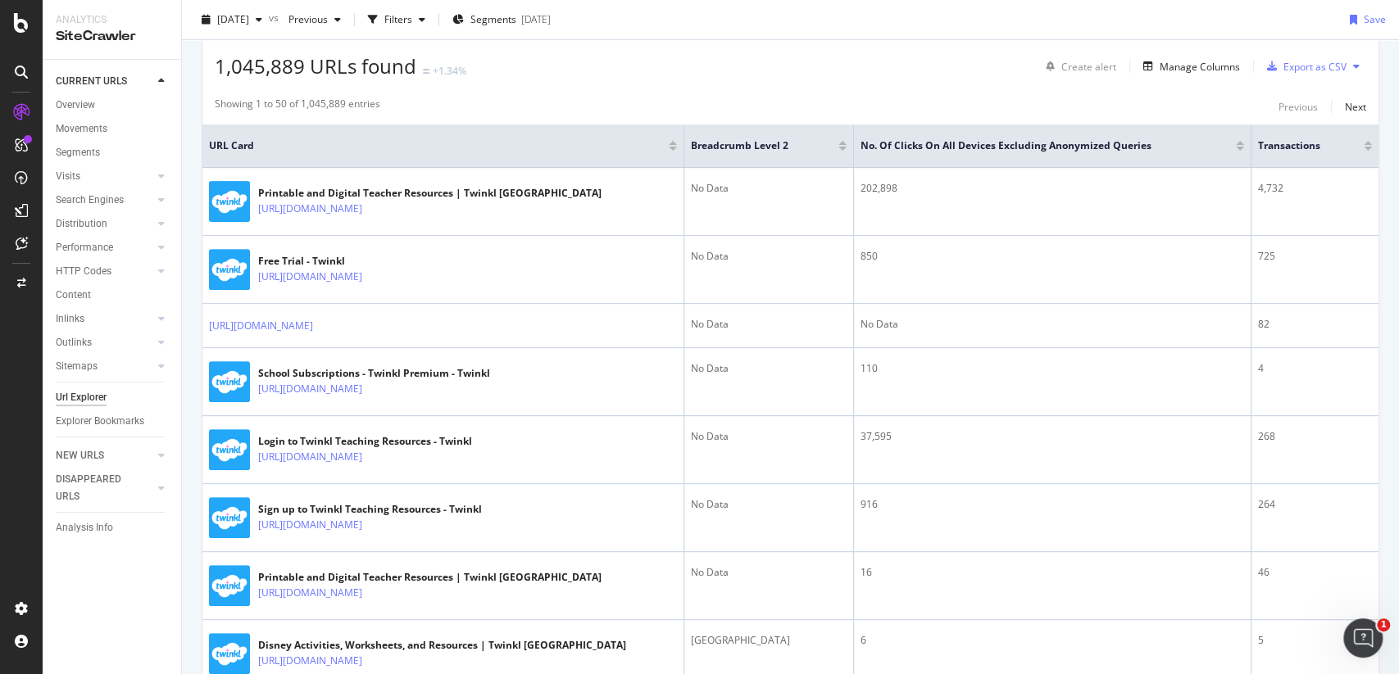
click at [1369, 147] on div at bounding box center [1367, 149] width 8 height 4
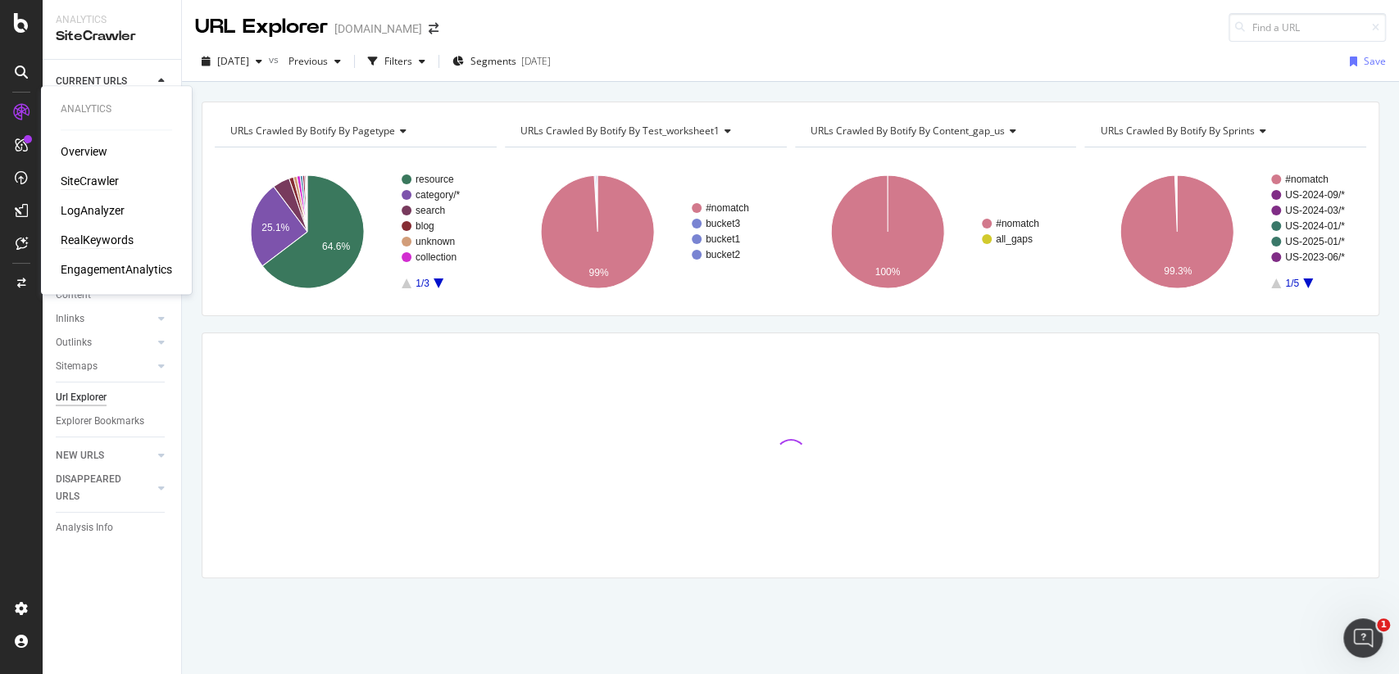
click at [115, 242] on div "RealKeywords" at bounding box center [97, 240] width 73 height 16
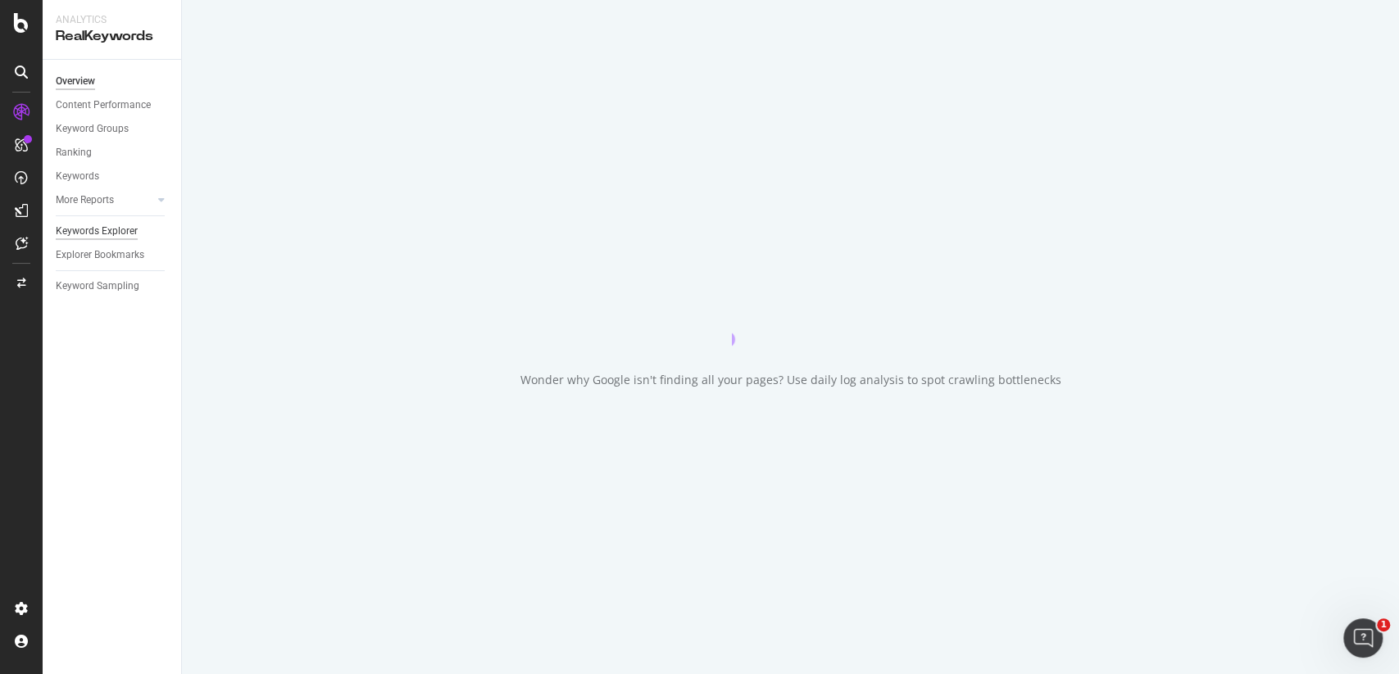
click at [114, 229] on div "Keywords Explorer" at bounding box center [97, 231] width 82 height 17
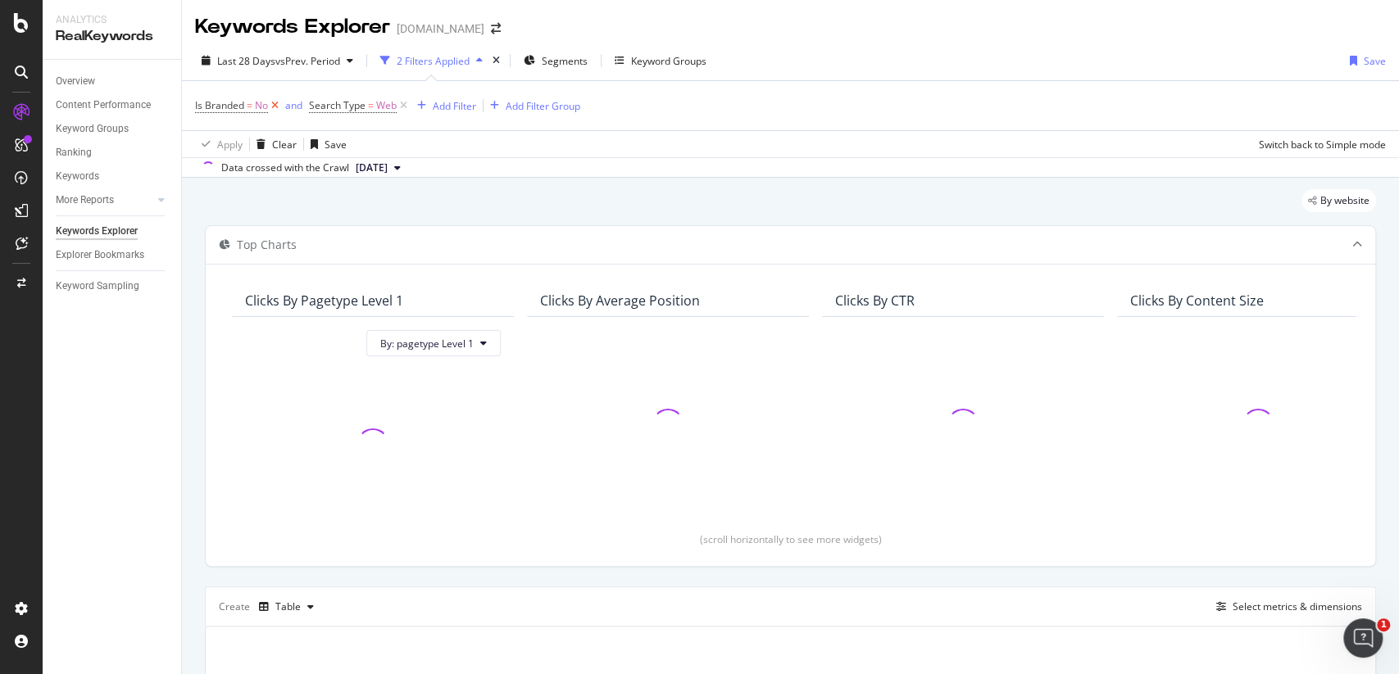
click at [274, 104] on icon at bounding box center [275, 106] width 14 height 16
click at [291, 103] on icon at bounding box center [290, 106] width 14 height 16
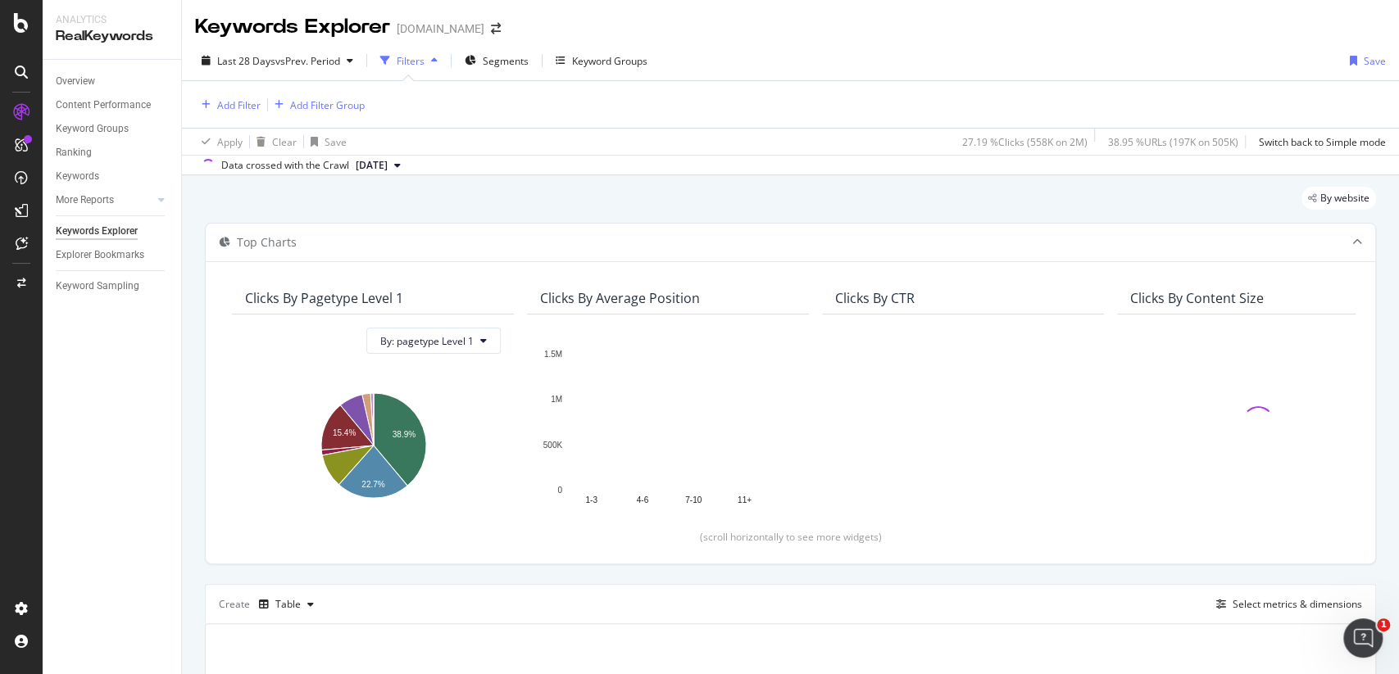
scroll to position [249, 0]
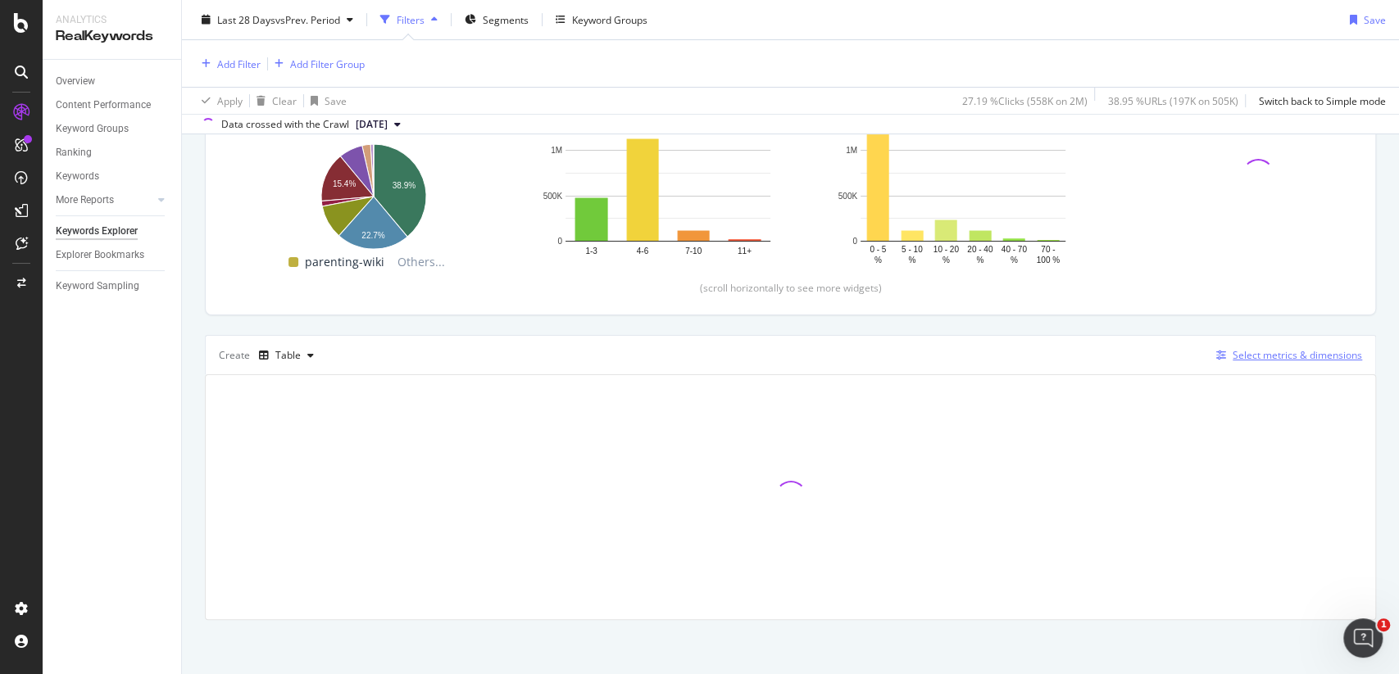
click at [1286, 348] on div "Select metrics & dimensions" at bounding box center [1296, 355] width 129 height 14
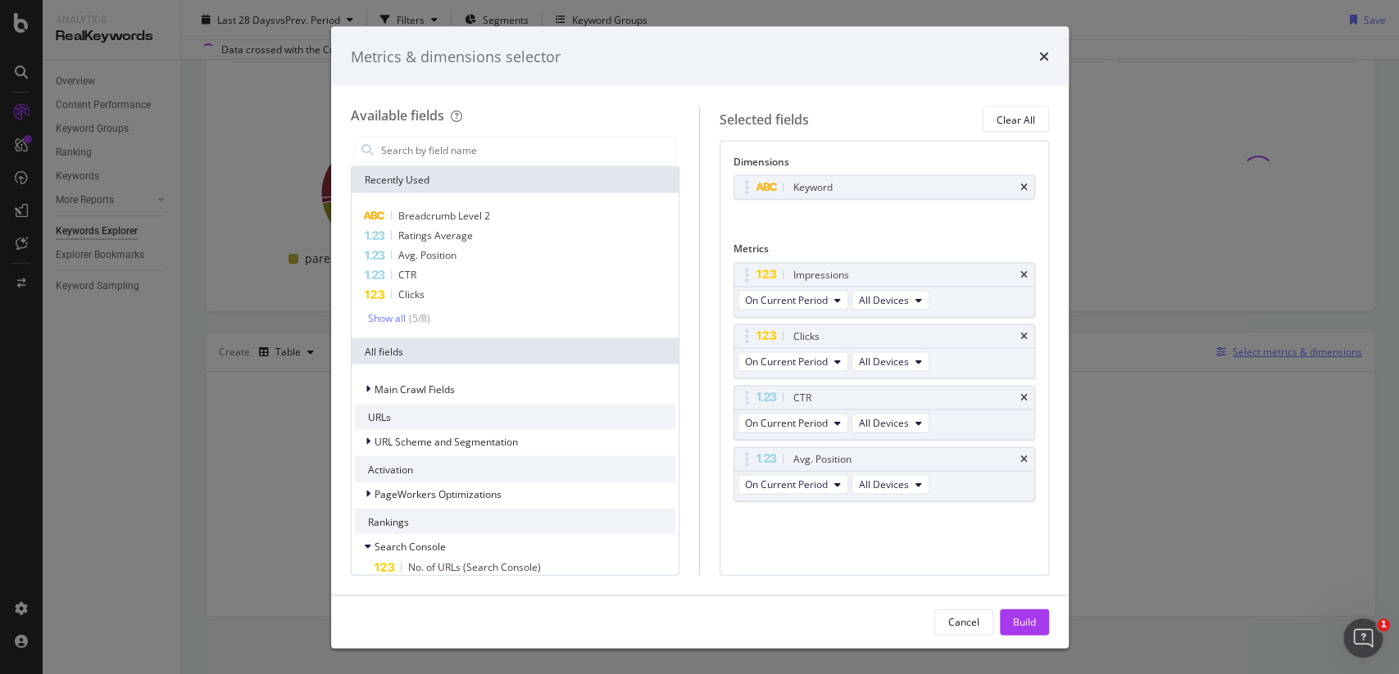
scroll to position [175, 0]
click at [522, 211] on div "Breadcrumb Level 2" at bounding box center [515, 216] width 321 height 20
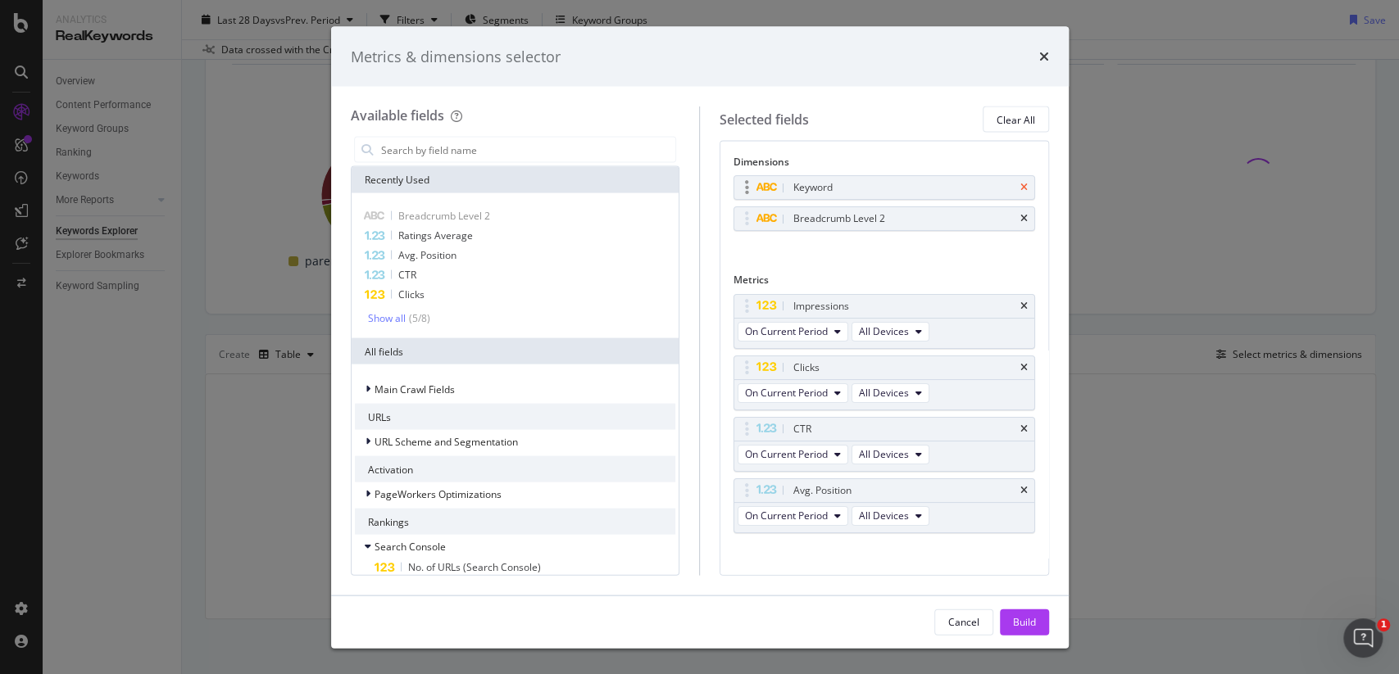
click at [1027, 183] on icon "times" at bounding box center [1023, 188] width 7 height 10
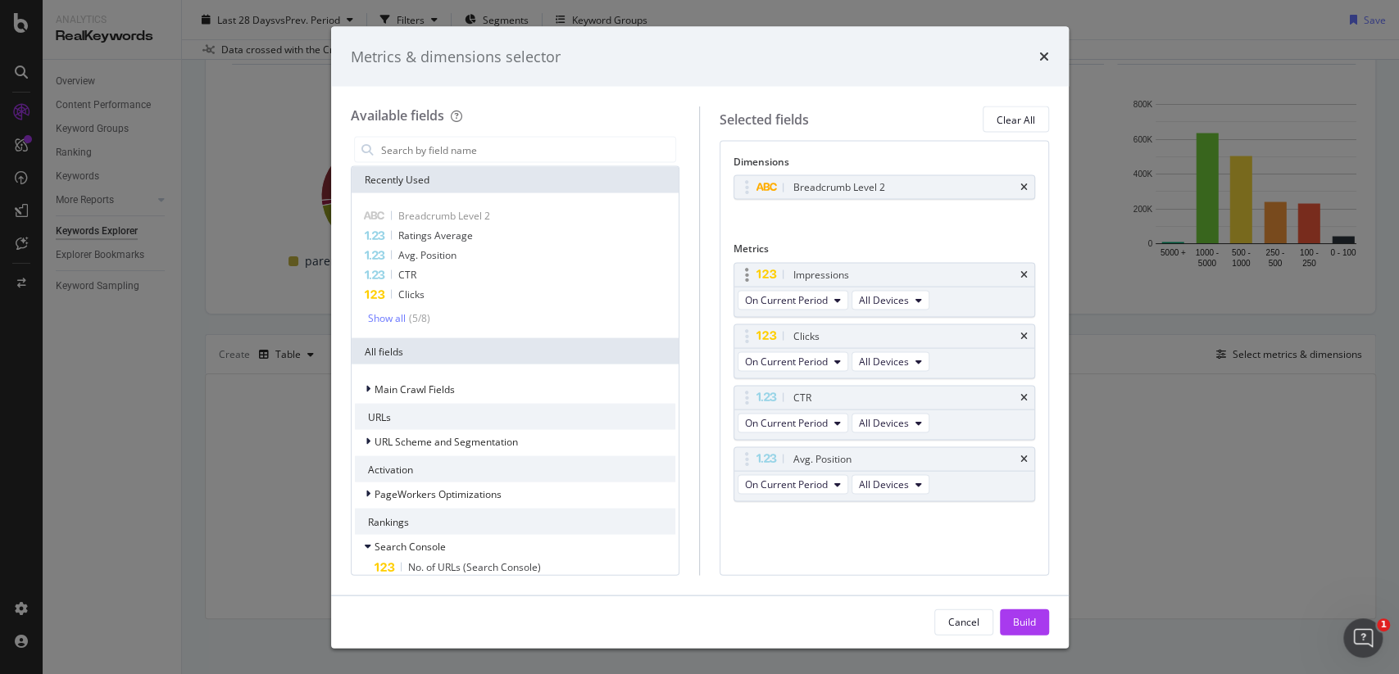
click at [1029, 273] on div "Impressions" at bounding box center [884, 274] width 300 height 23
click at [1024, 392] on icon "times" at bounding box center [1023, 397] width 7 height 10
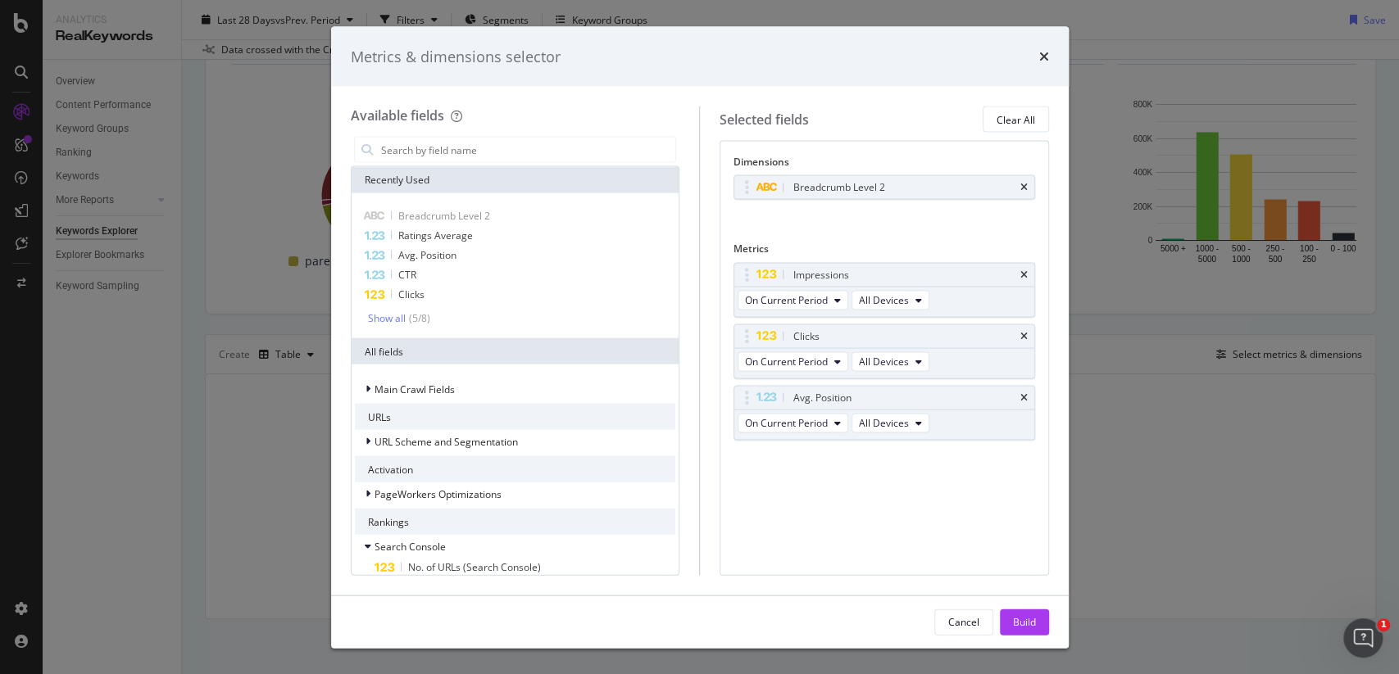
click at [1024, 392] on icon "times" at bounding box center [1023, 397] width 7 height 10
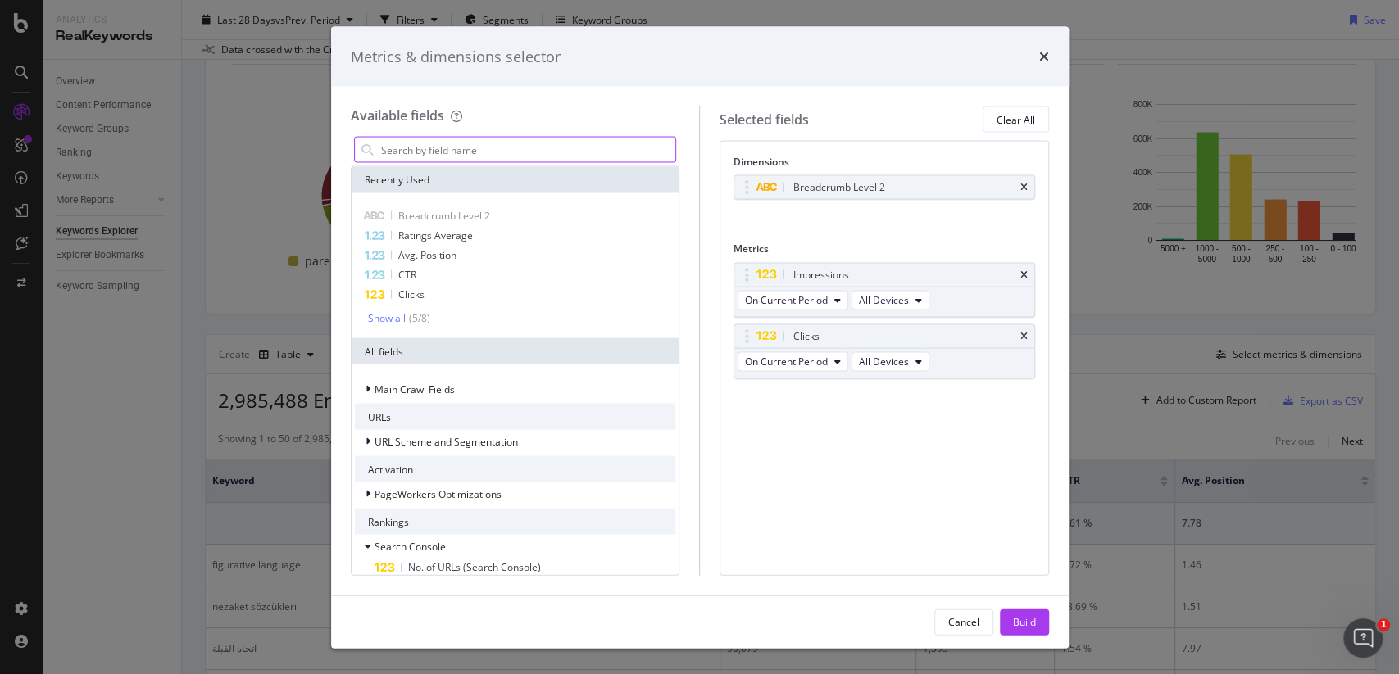
click at [504, 158] on input "modal" at bounding box center [527, 150] width 297 height 25
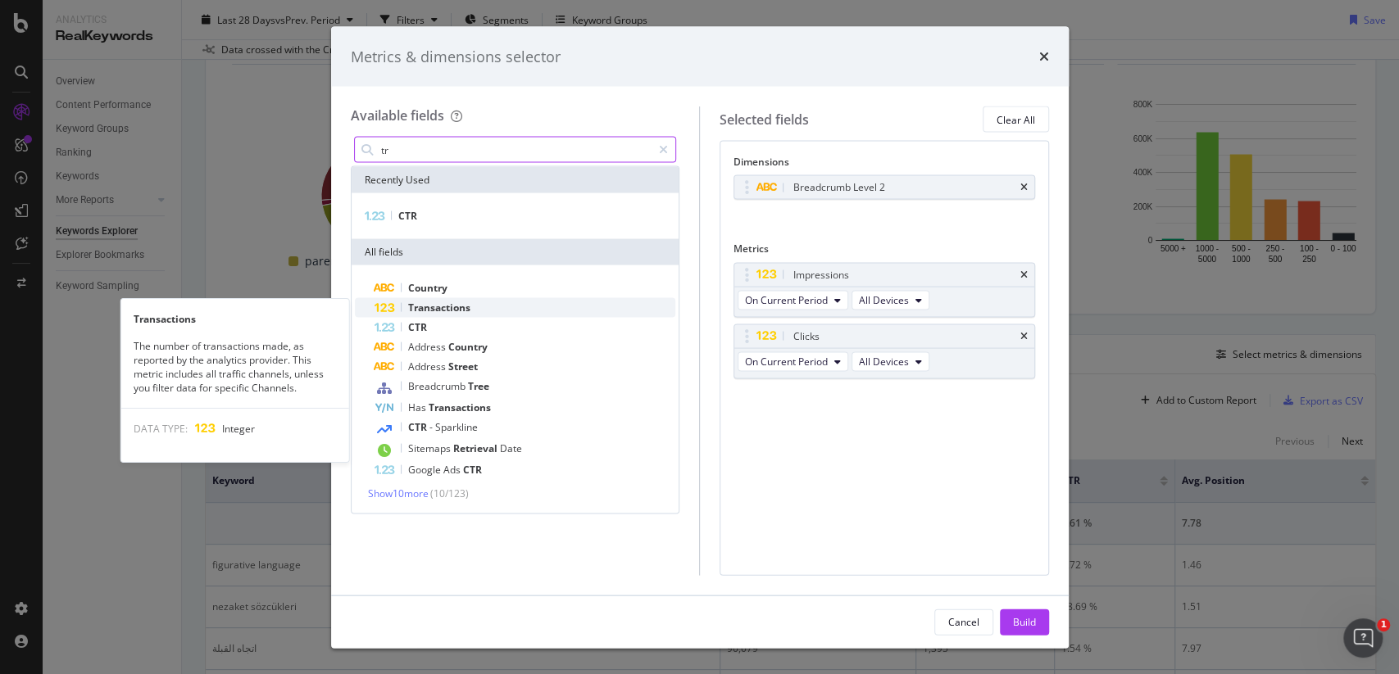
type input "tr"
click at [507, 300] on div "Transactions" at bounding box center [525, 308] width 302 height 20
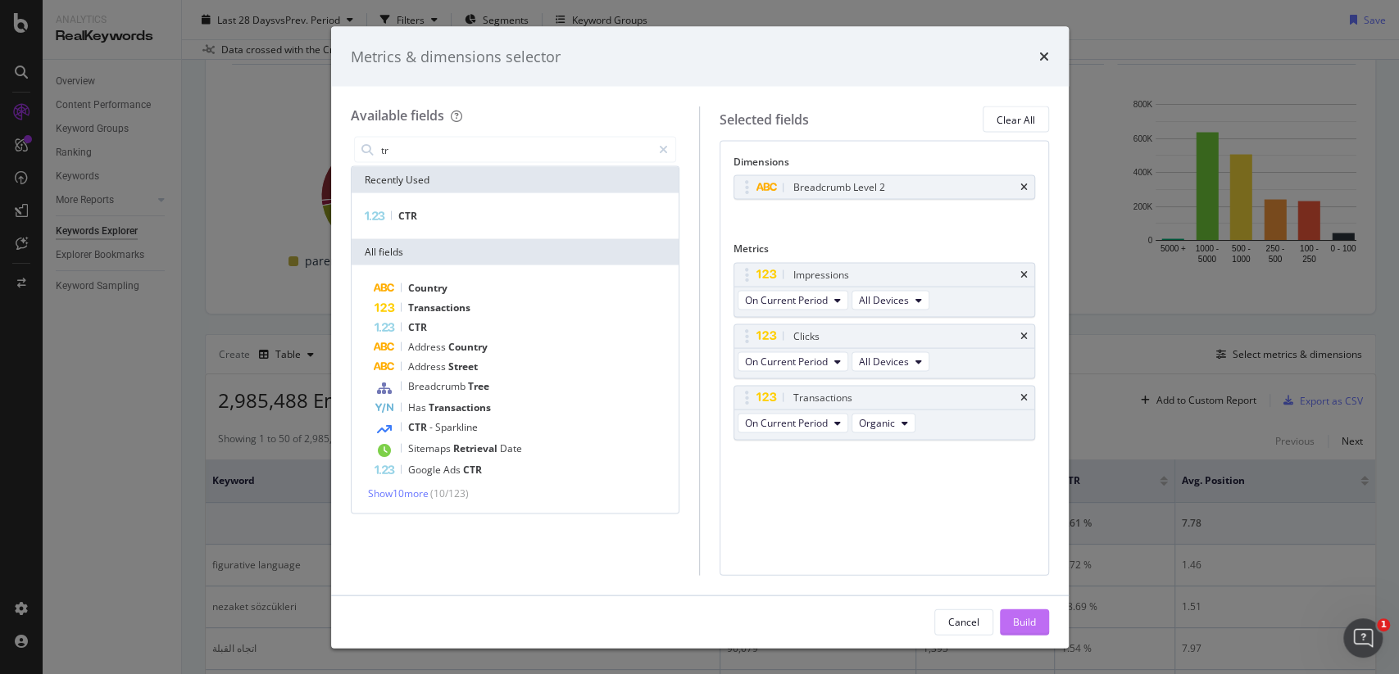
click at [1025, 615] on div "Build" at bounding box center [1024, 622] width 23 height 14
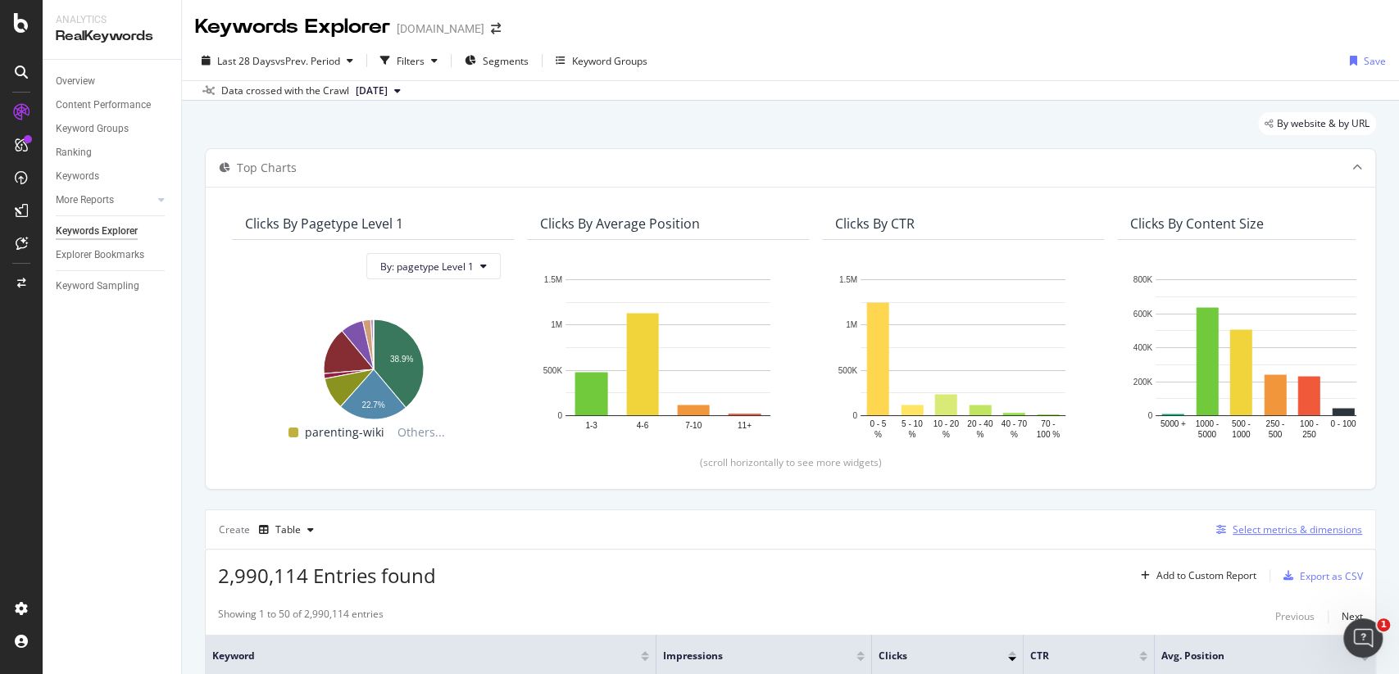
click at [1286, 524] on div "Select metrics & dimensions" at bounding box center [1296, 530] width 129 height 14
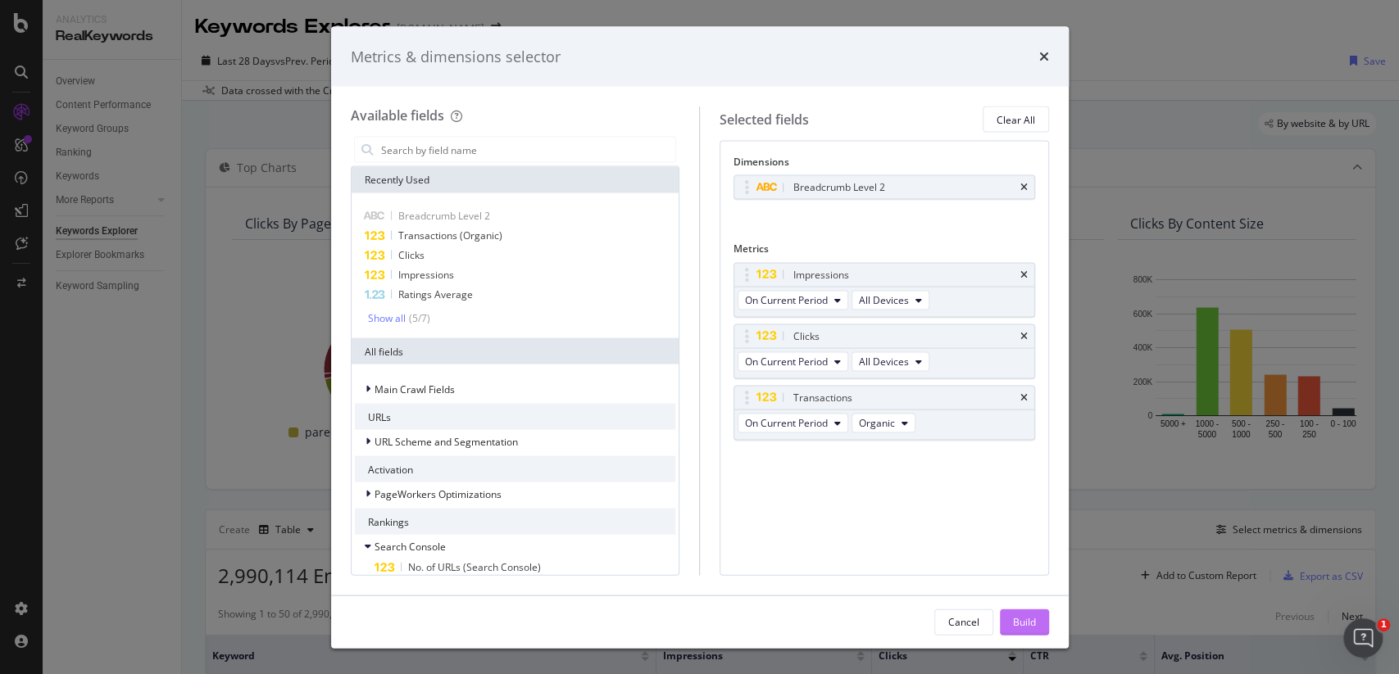
click at [1039, 620] on button "Build" at bounding box center [1024, 622] width 49 height 26
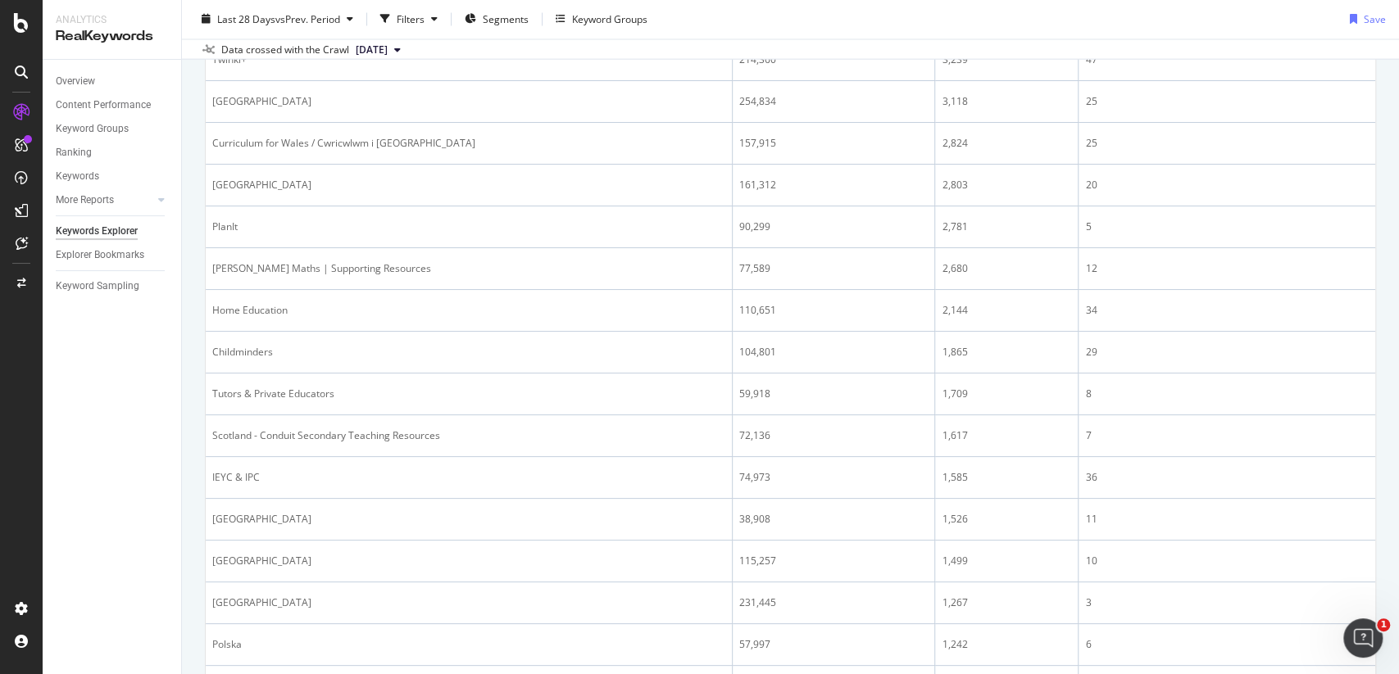
scroll to position [2080, 0]
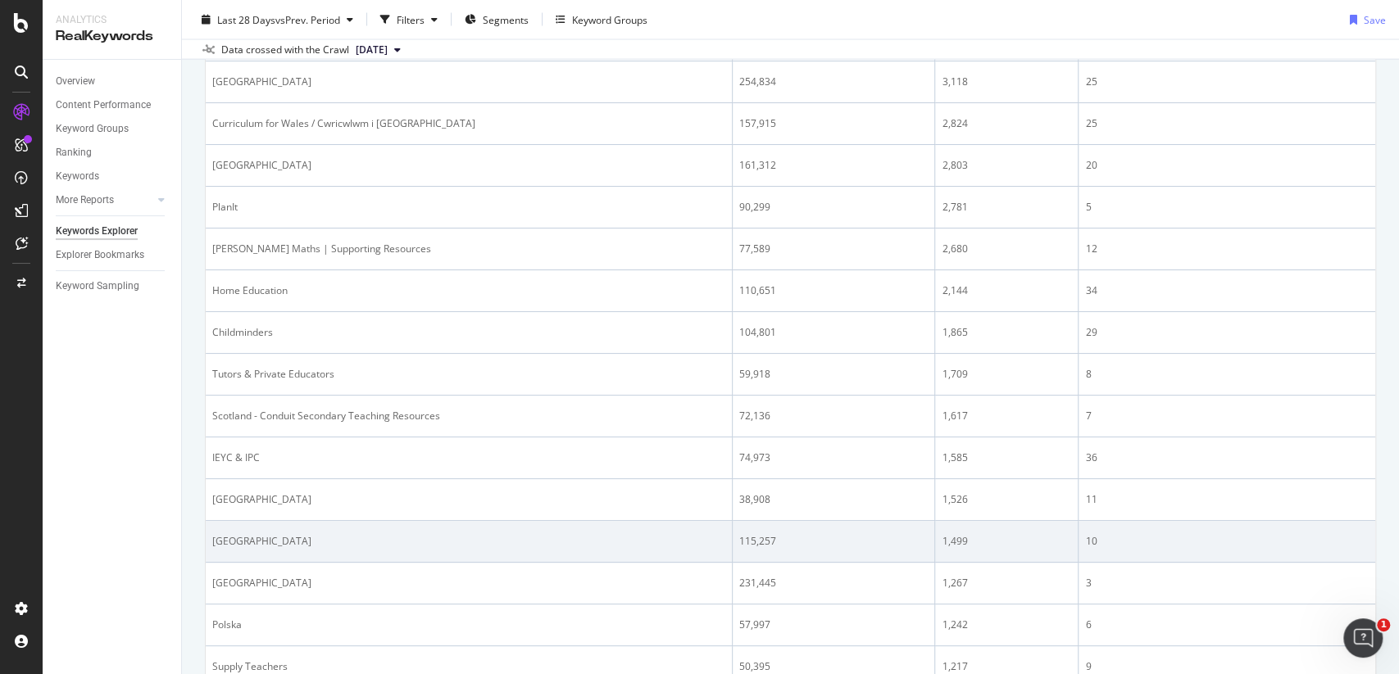
click at [556, 536] on td "[GEOGRAPHIC_DATA]" at bounding box center [469, 542] width 527 height 42
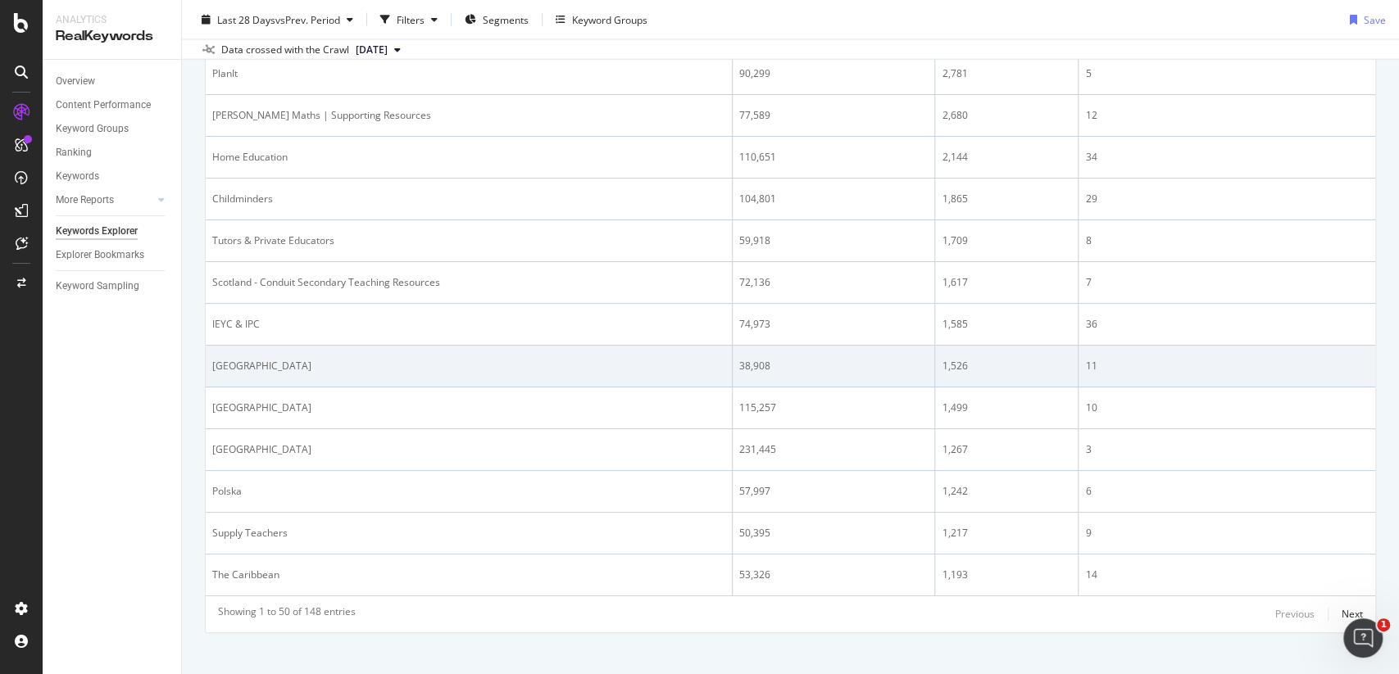
scroll to position [2213, 0]
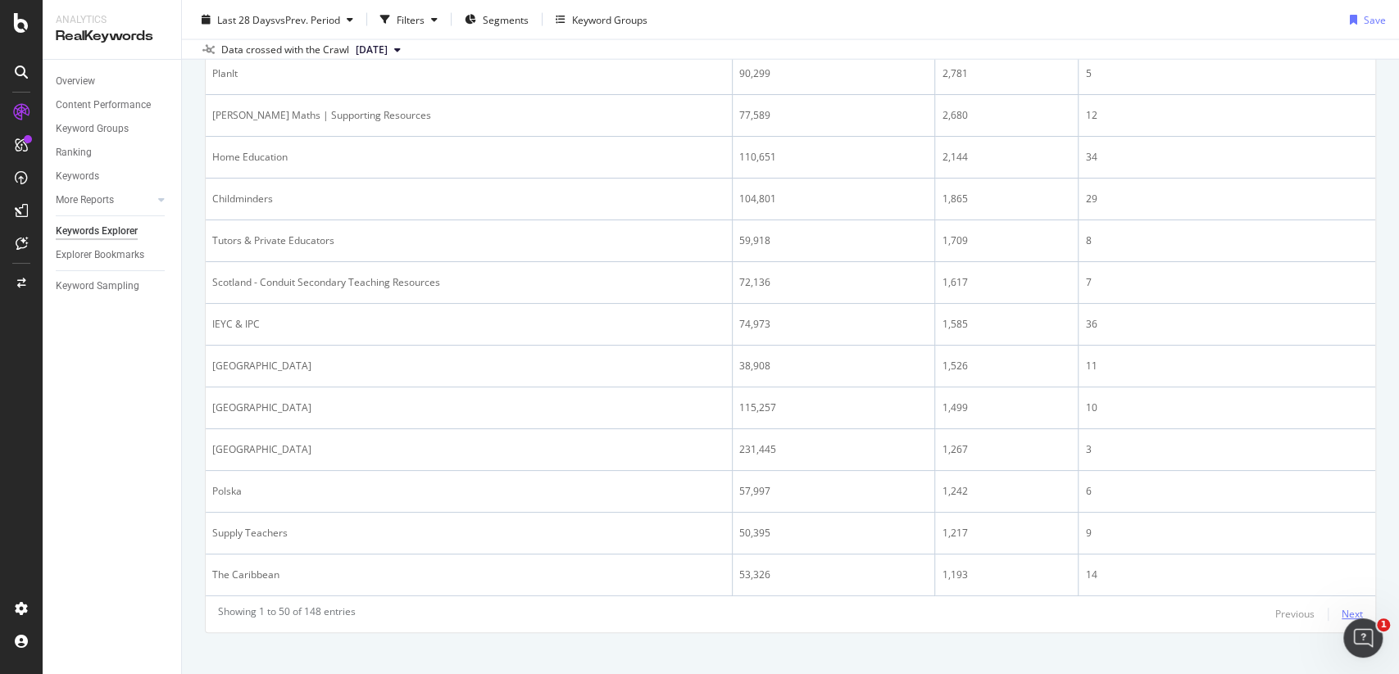
click at [1349, 607] on div "Next" at bounding box center [1351, 614] width 21 height 14
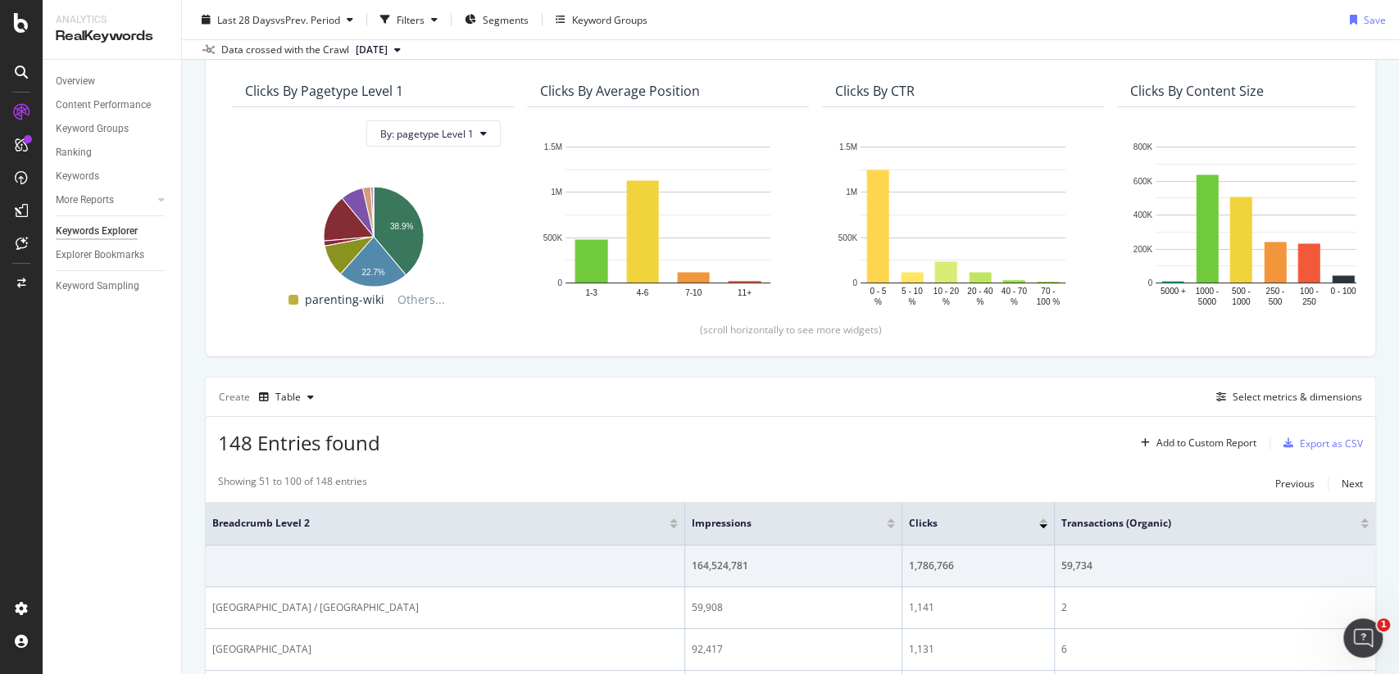
scroll to position [143, 0]
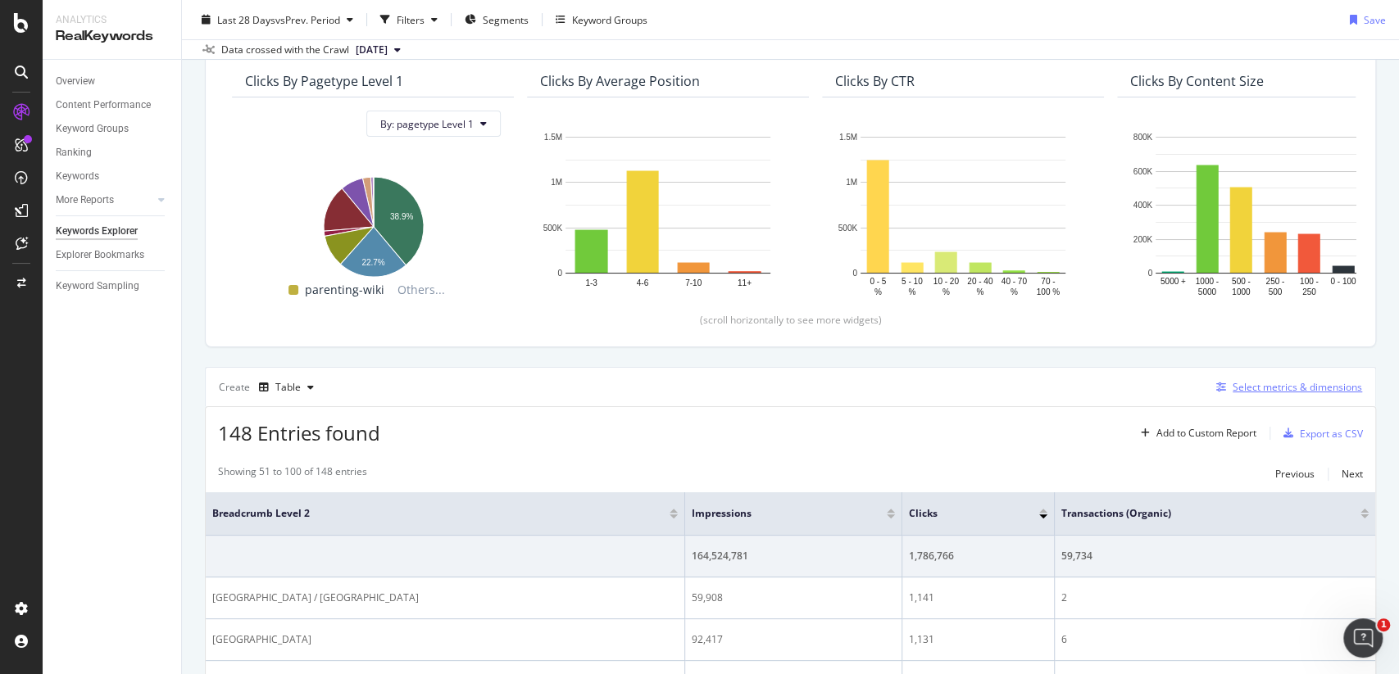
click at [1275, 388] on div "Select metrics & dimensions" at bounding box center [1296, 387] width 129 height 14
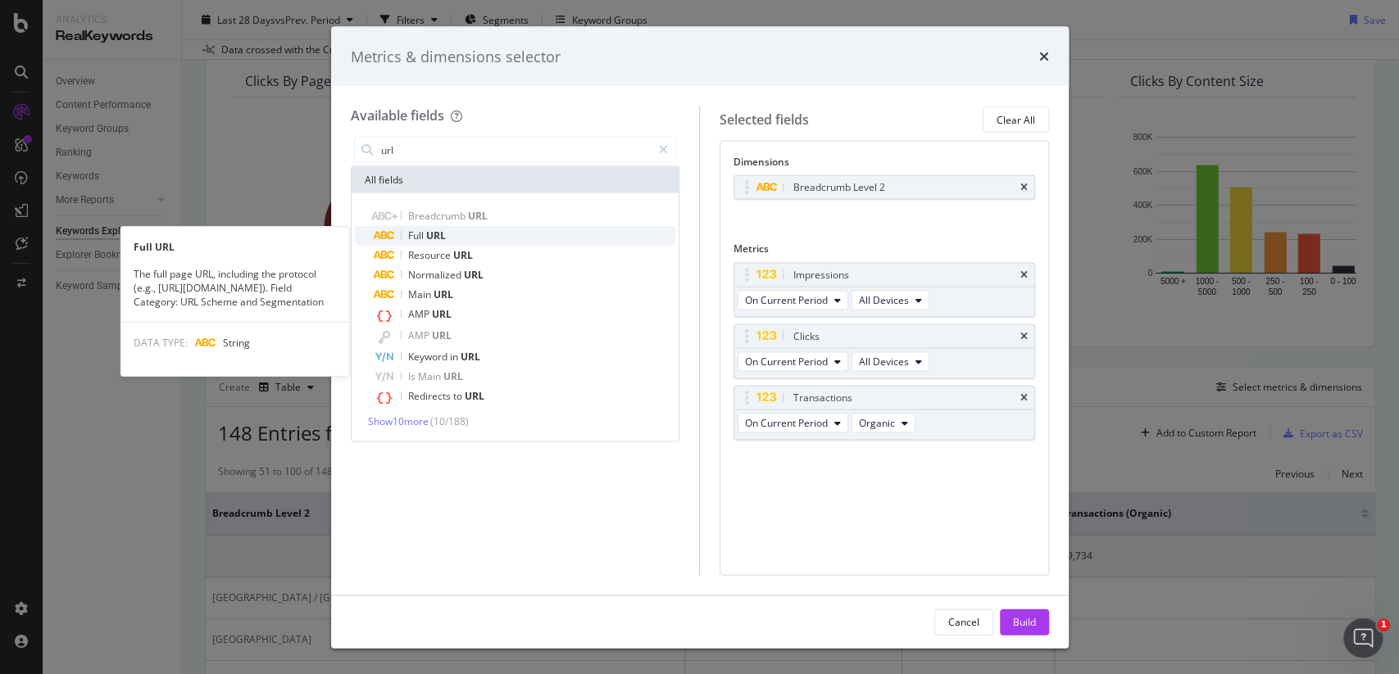
type input "url"
click at [479, 235] on div "Full URL" at bounding box center [525, 236] width 302 height 20
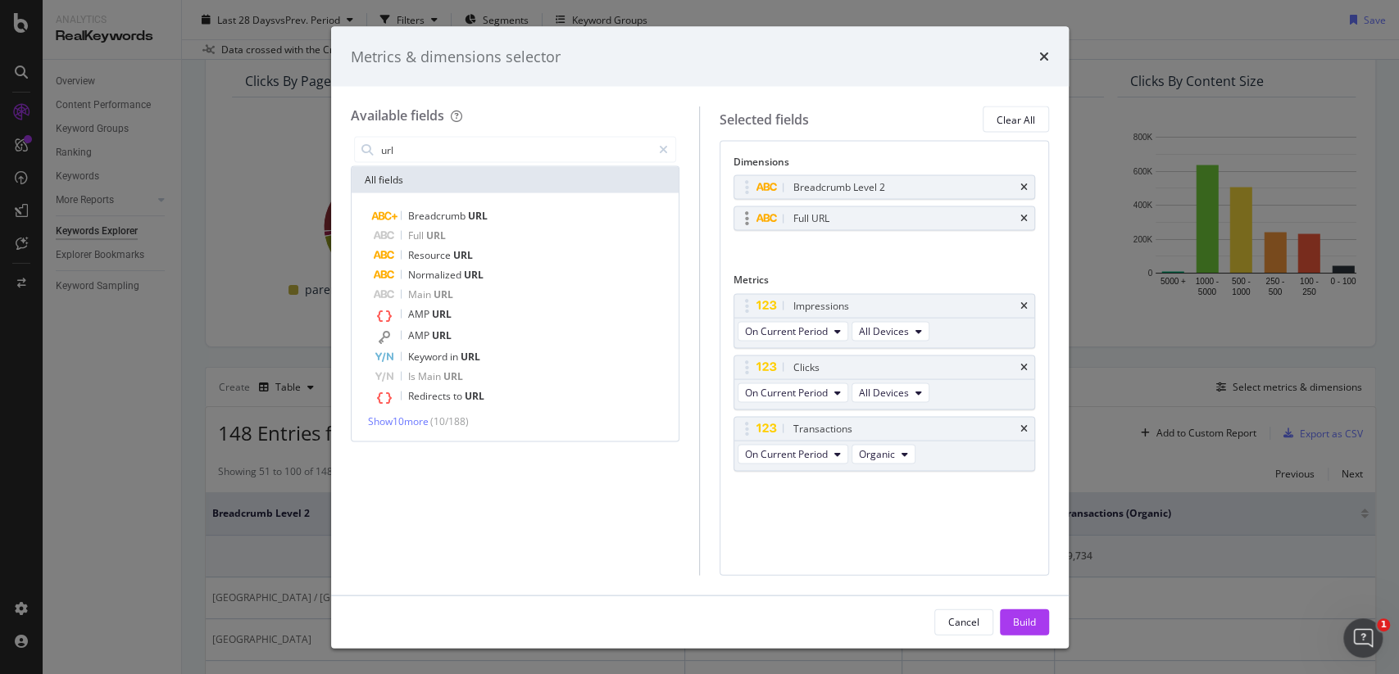
click at [1028, 217] on div "Full URL" at bounding box center [884, 218] width 300 height 23
click at [1023, 219] on icon "times" at bounding box center [1023, 219] width 7 height 10
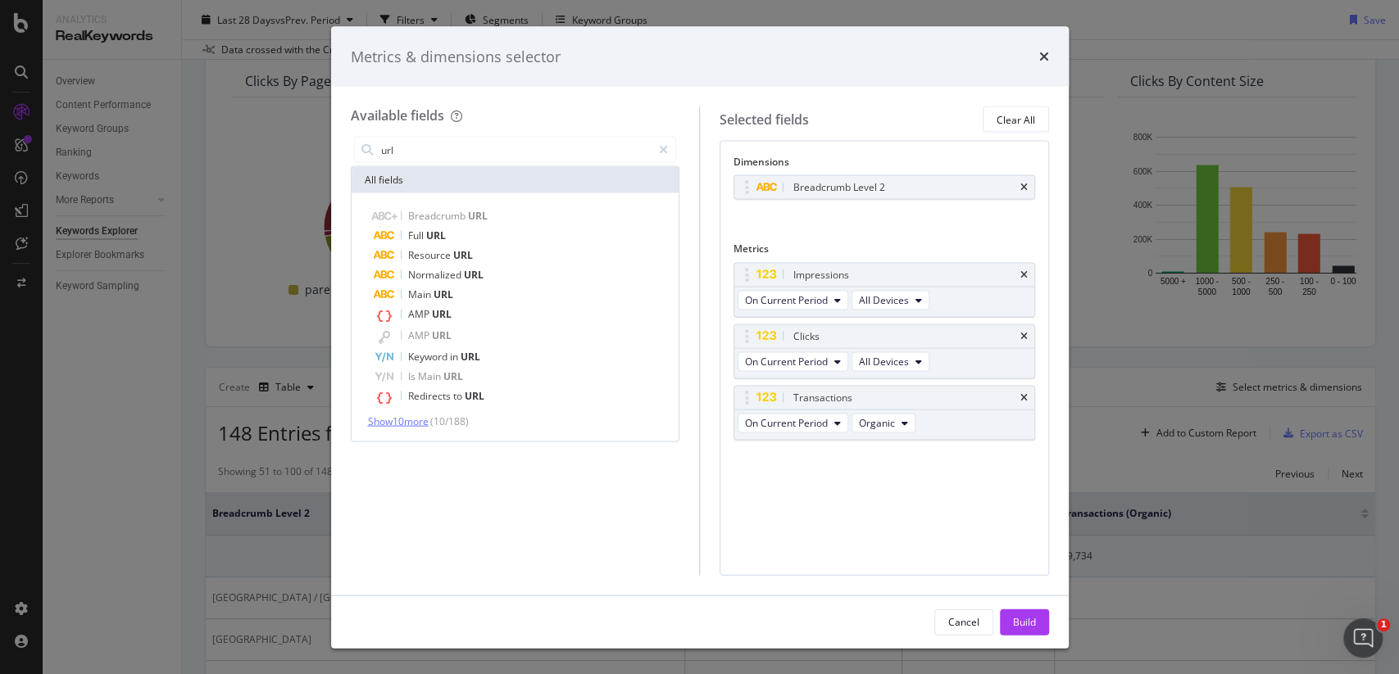
click at [415, 420] on span "Show 10 more" at bounding box center [398, 422] width 61 height 14
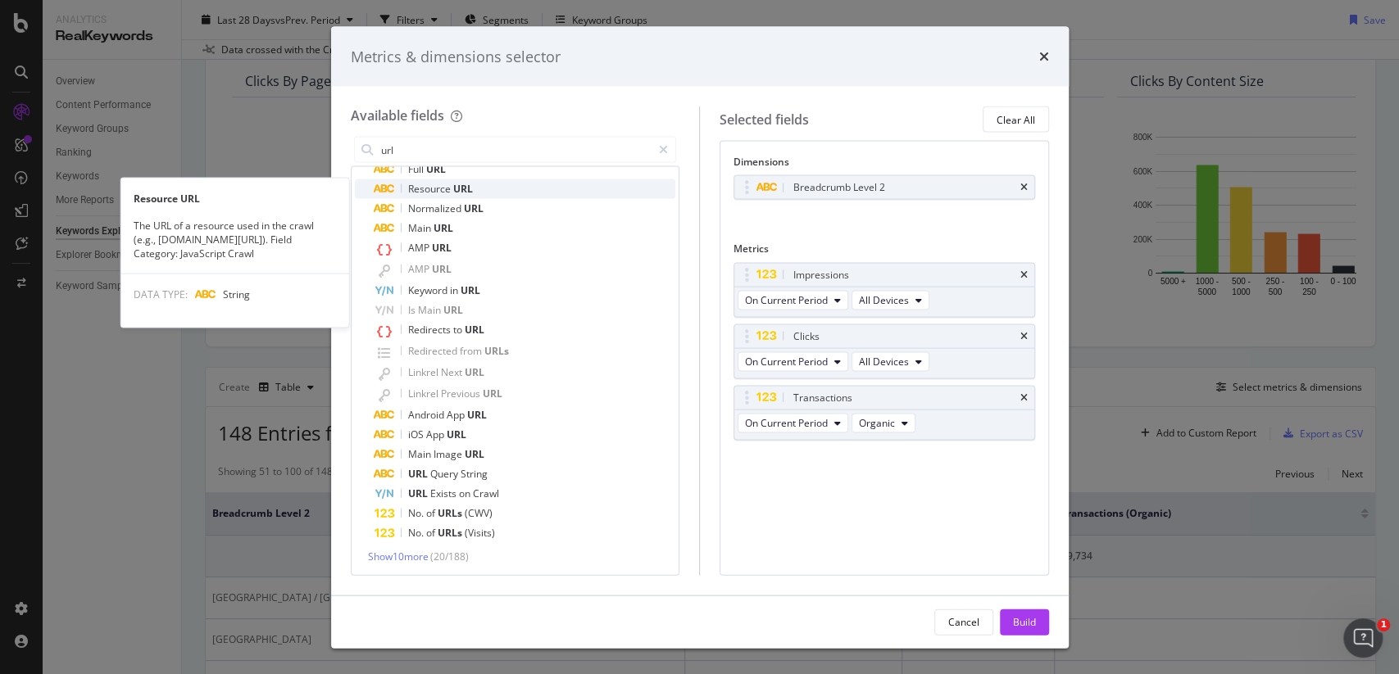
scroll to position [68, 0]
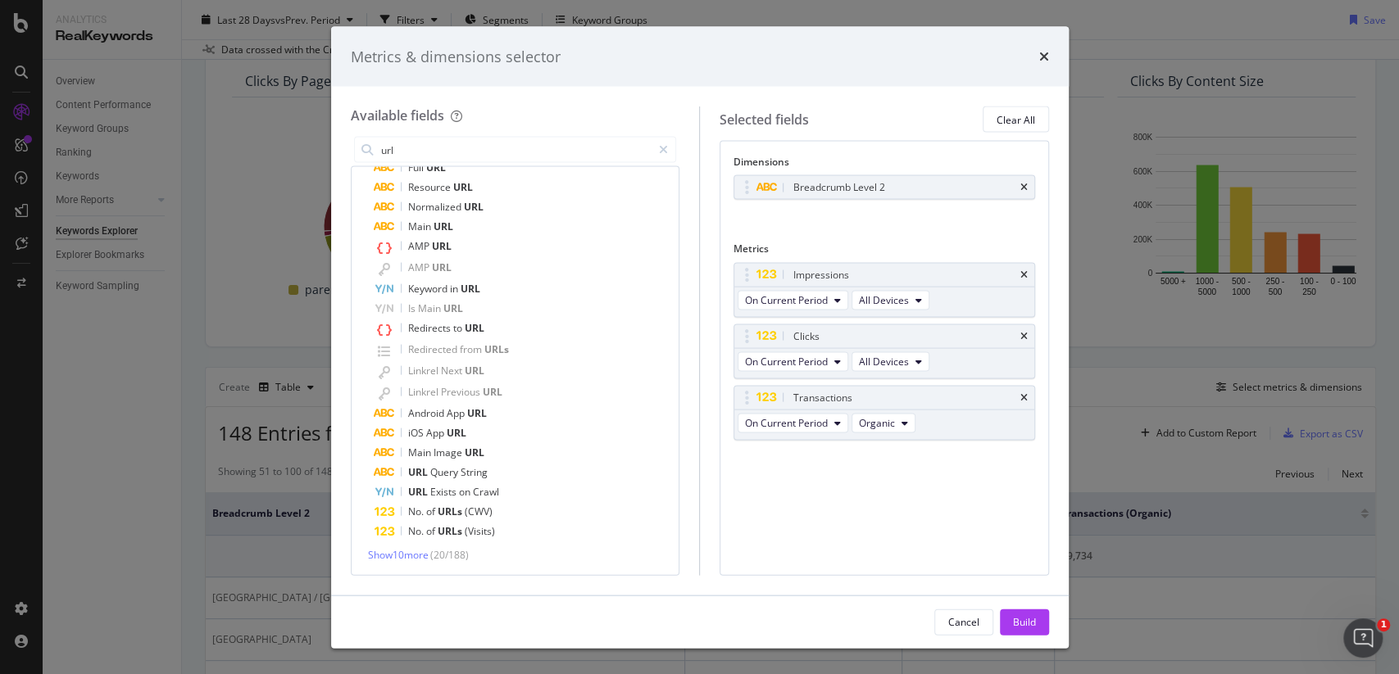
click at [433, 550] on div "Show 10 more ( 20 / 188 )" at bounding box center [515, 555] width 321 height 14
click at [415, 551] on span "Show 10 more" at bounding box center [398, 555] width 61 height 14
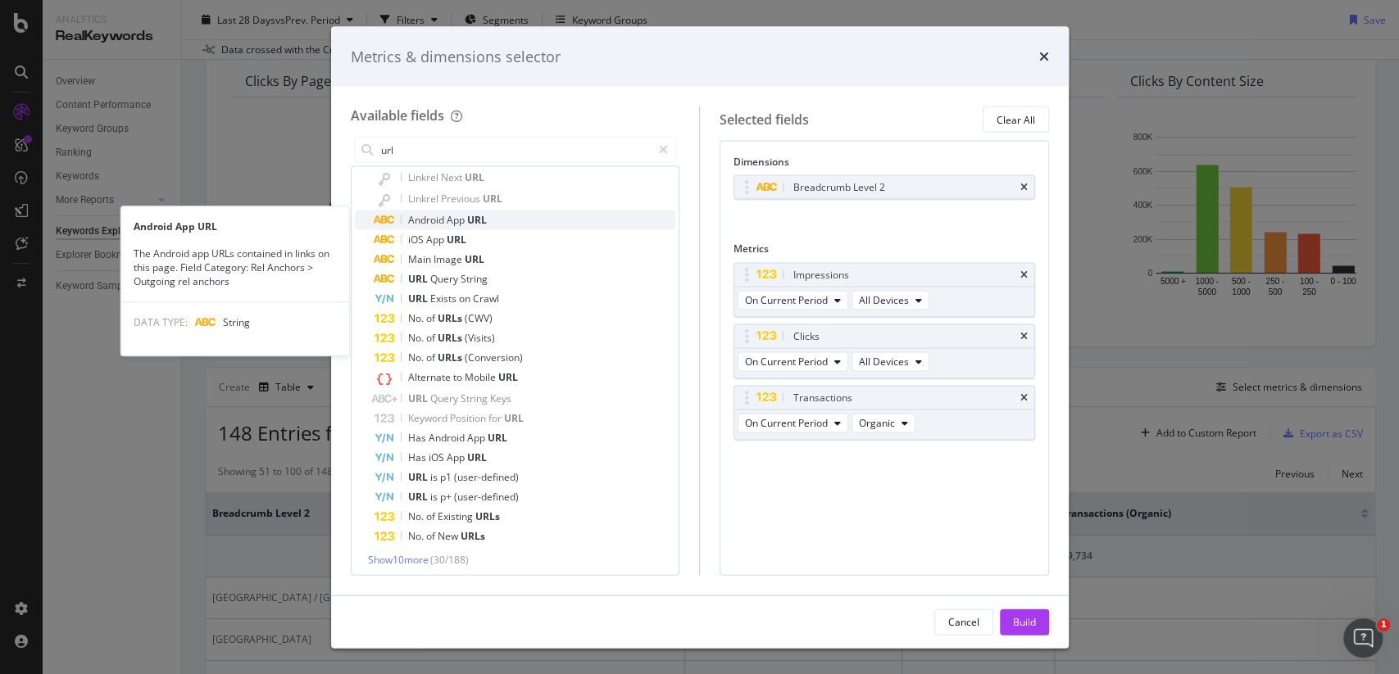
scroll to position [266, 0]
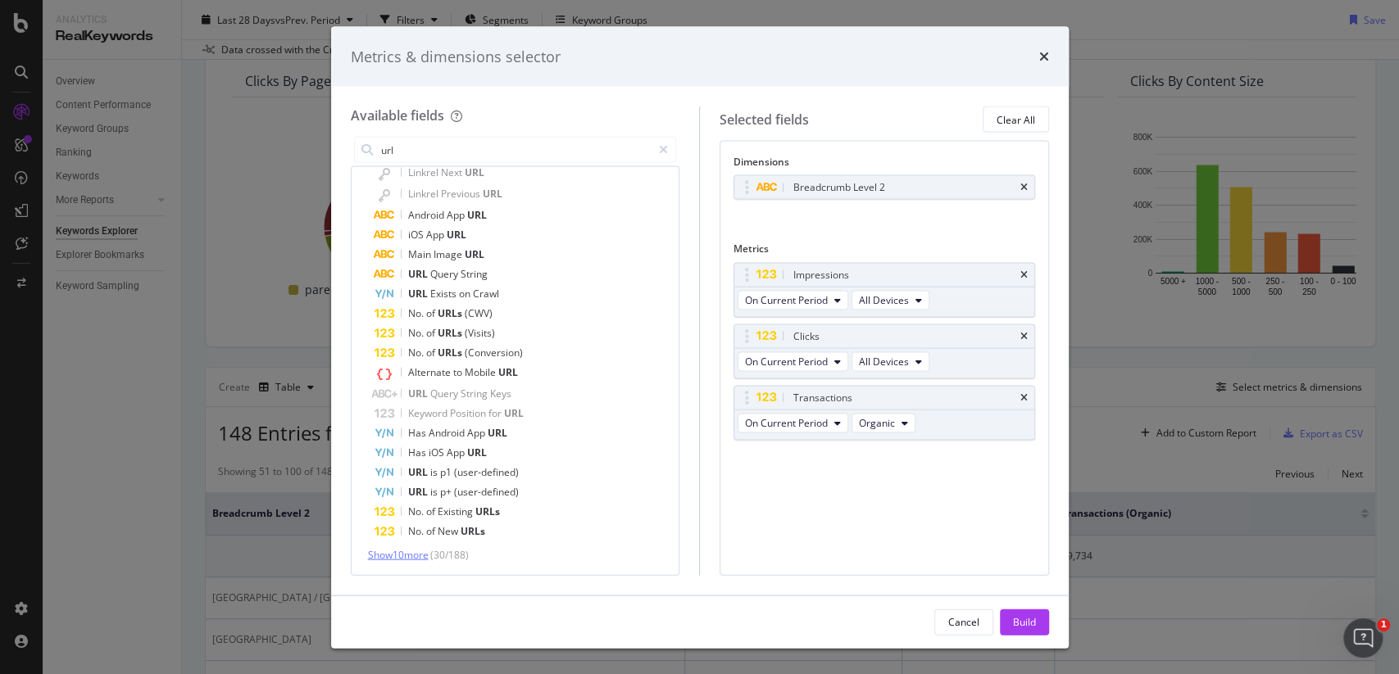
click at [418, 556] on span "Show 10 more" at bounding box center [398, 555] width 61 height 14
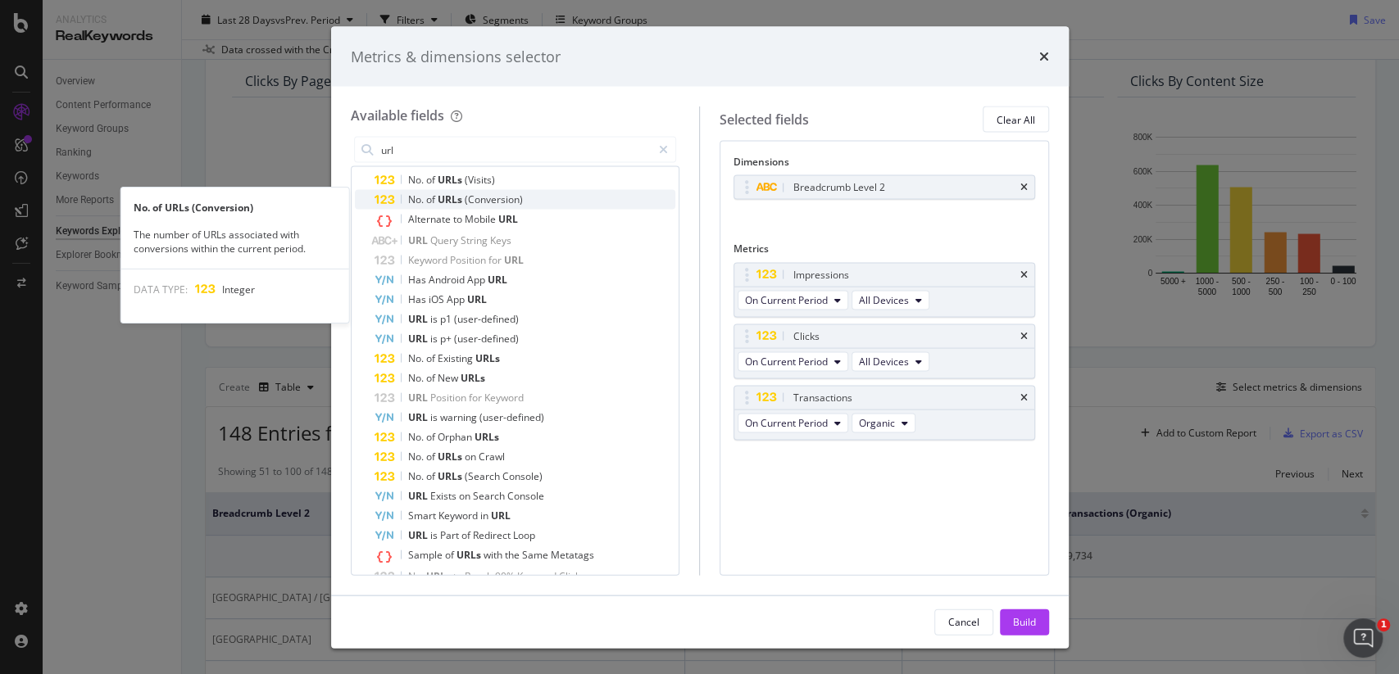
scroll to position [424, 0]
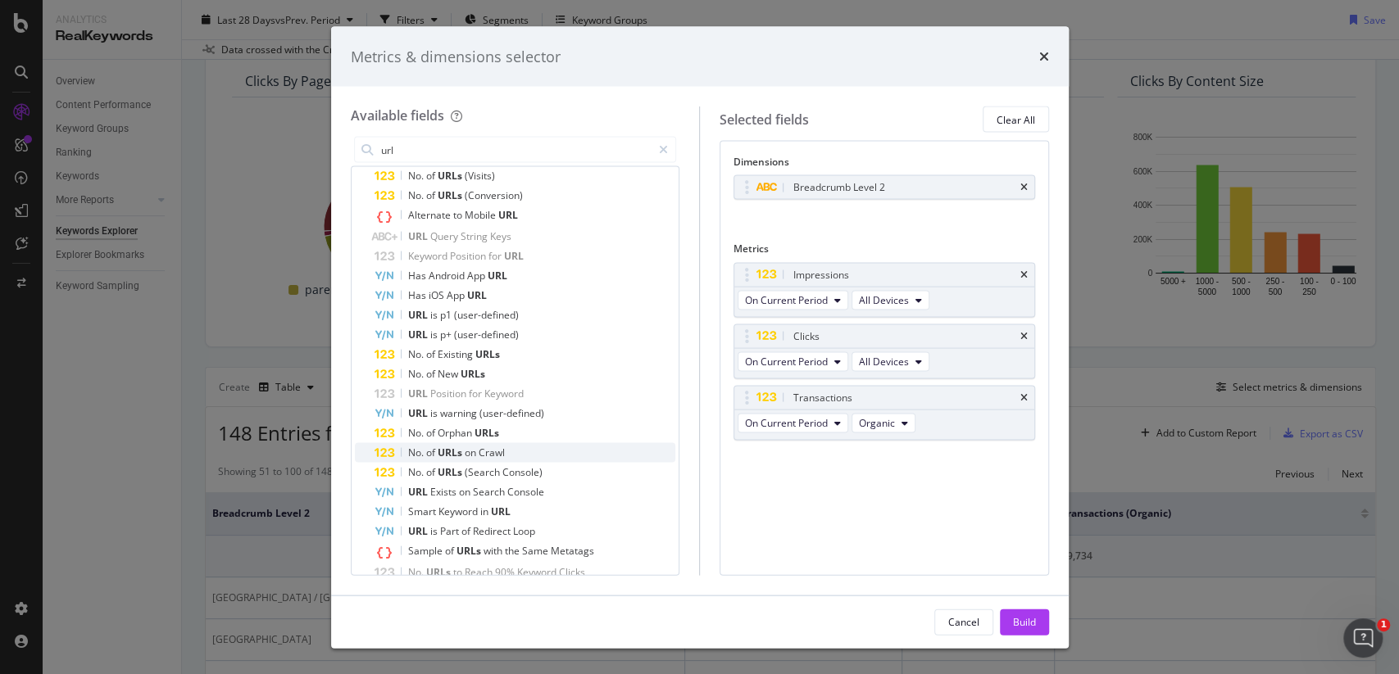
click at [471, 456] on span "on" at bounding box center [472, 453] width 14 height 14
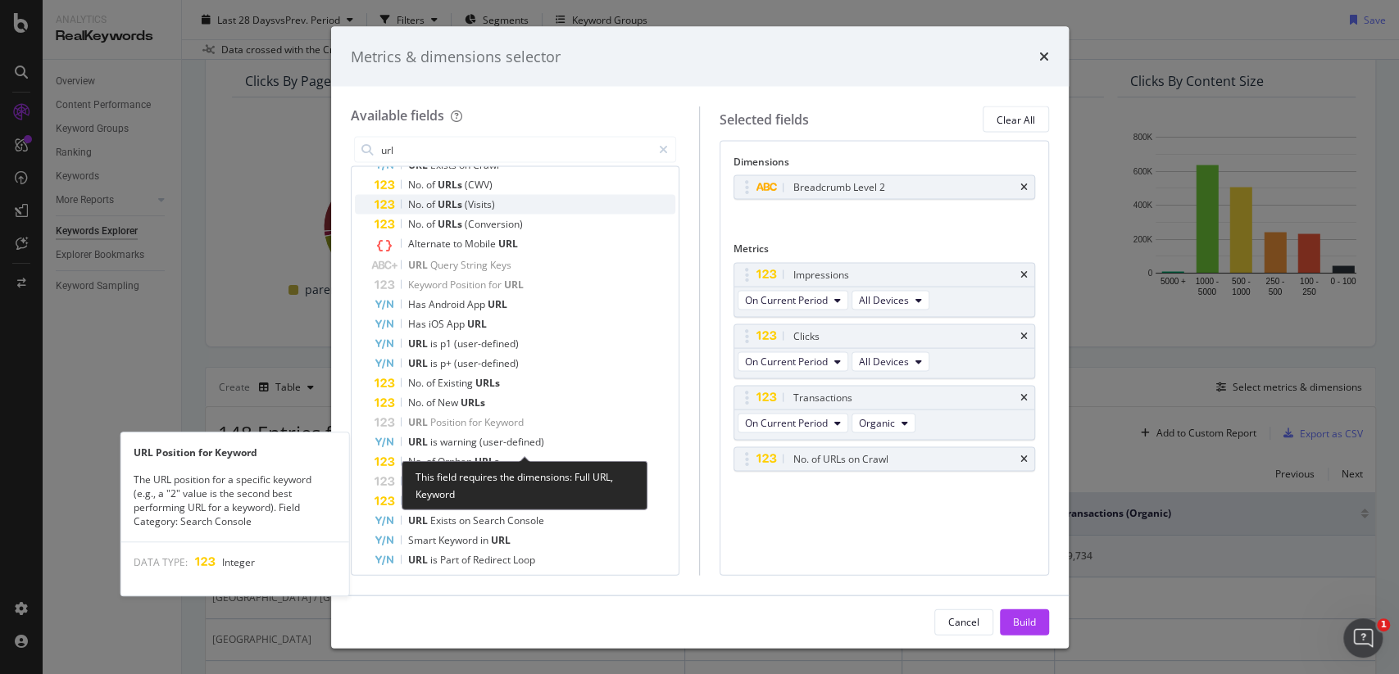
scroll to position [370, 0]
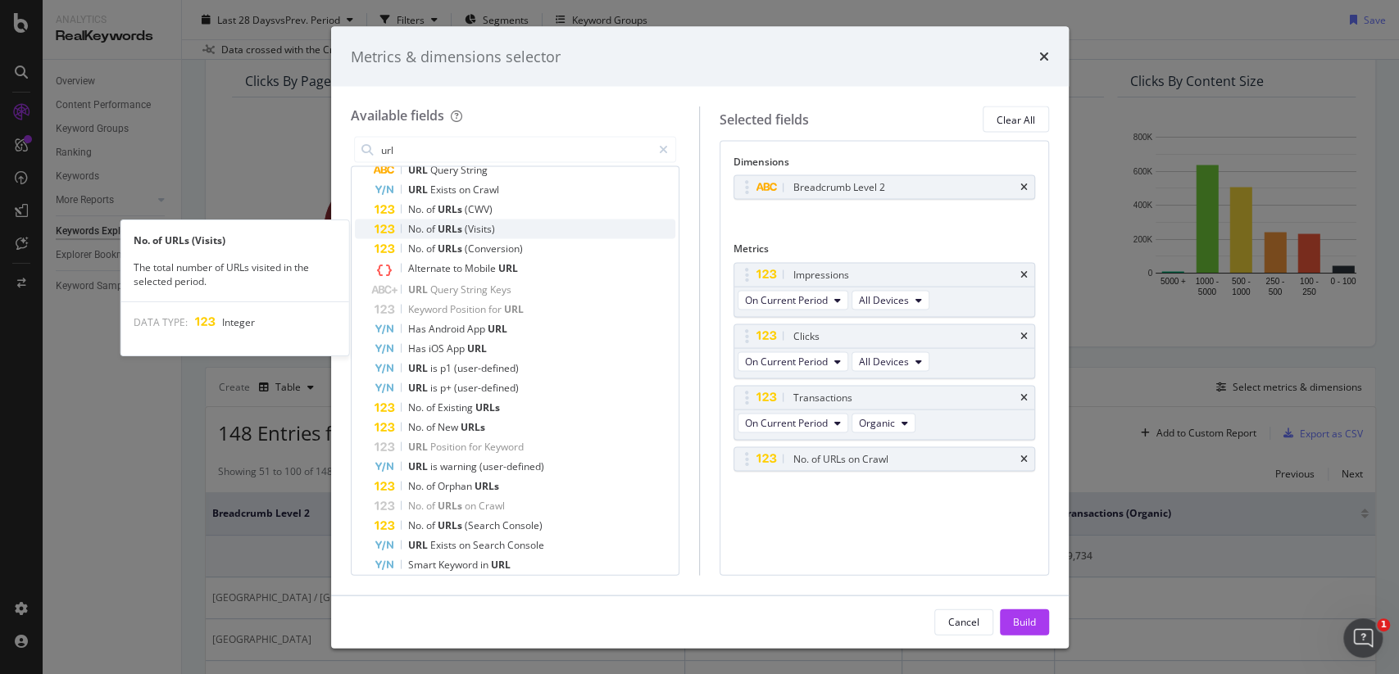
click at [476, 230] on span "(Visits)" at bounding box center [480, 229] width 30 height 14
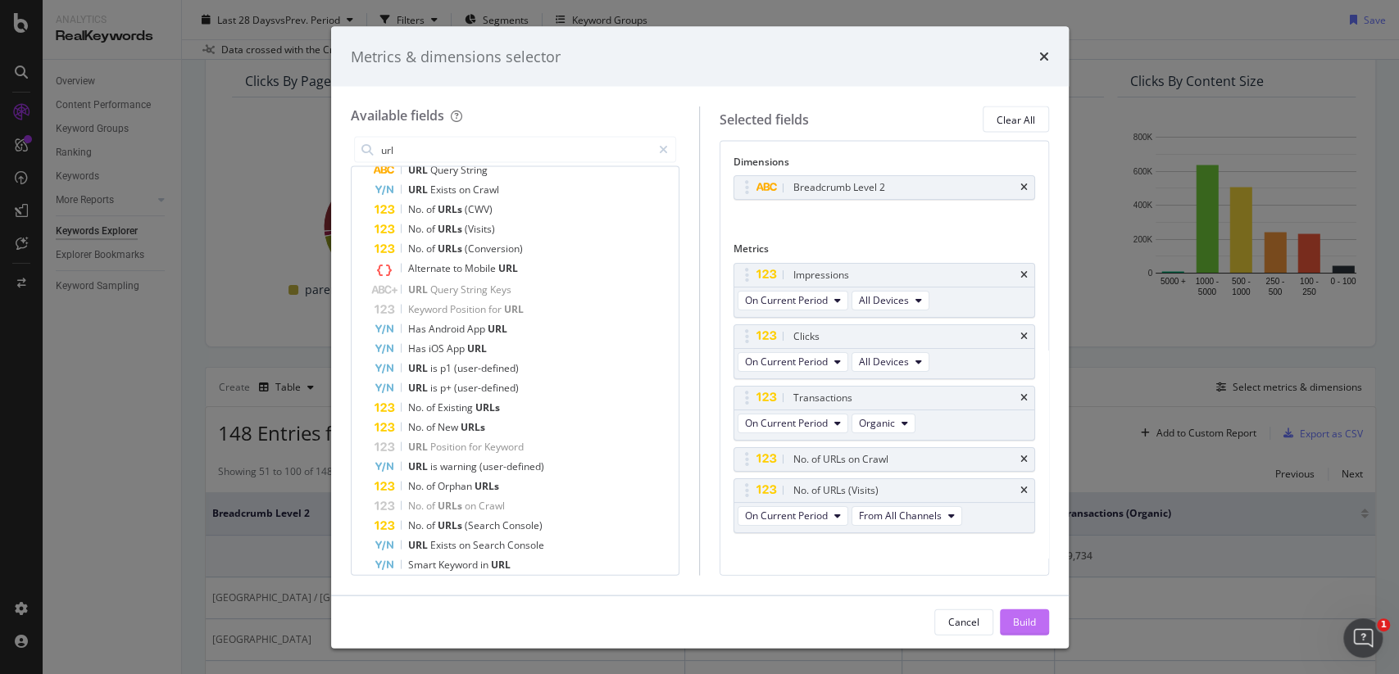
click at [1033, 621] on div "Build" at bounding box center [1024, 622] width 23 height 14
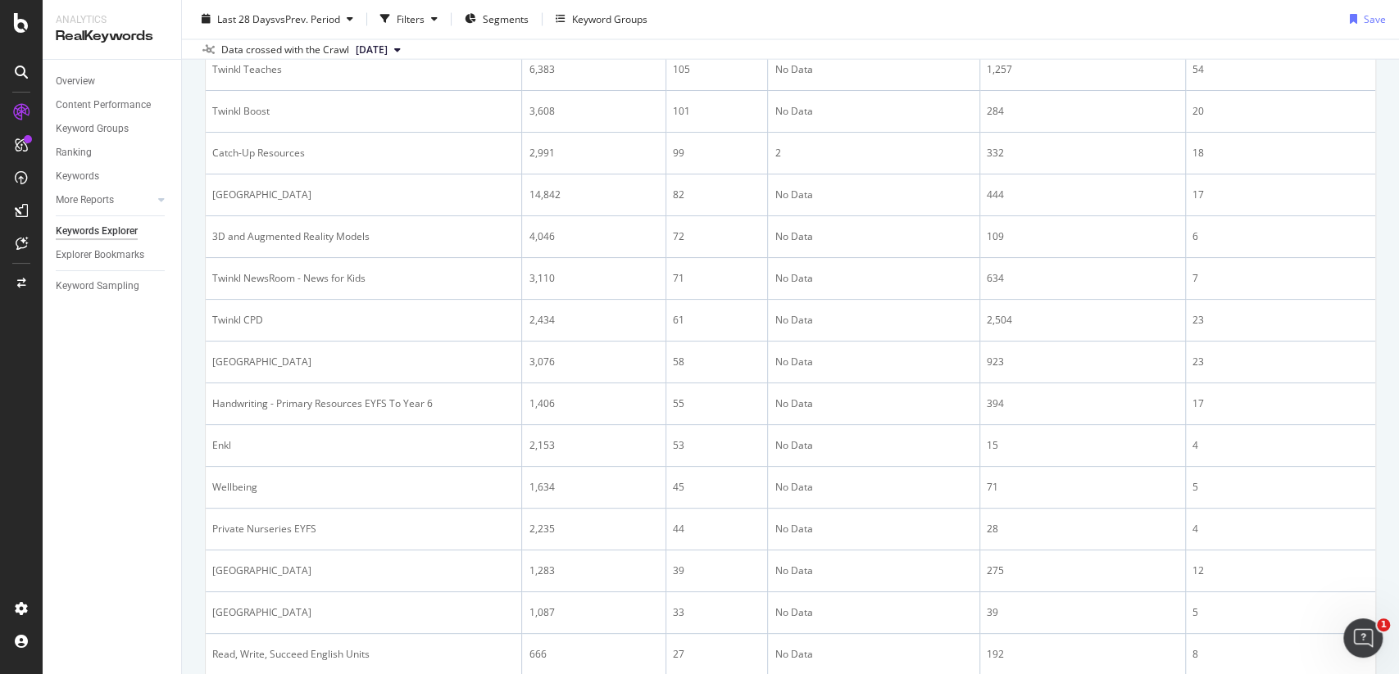
scroll to position [2213, 0]
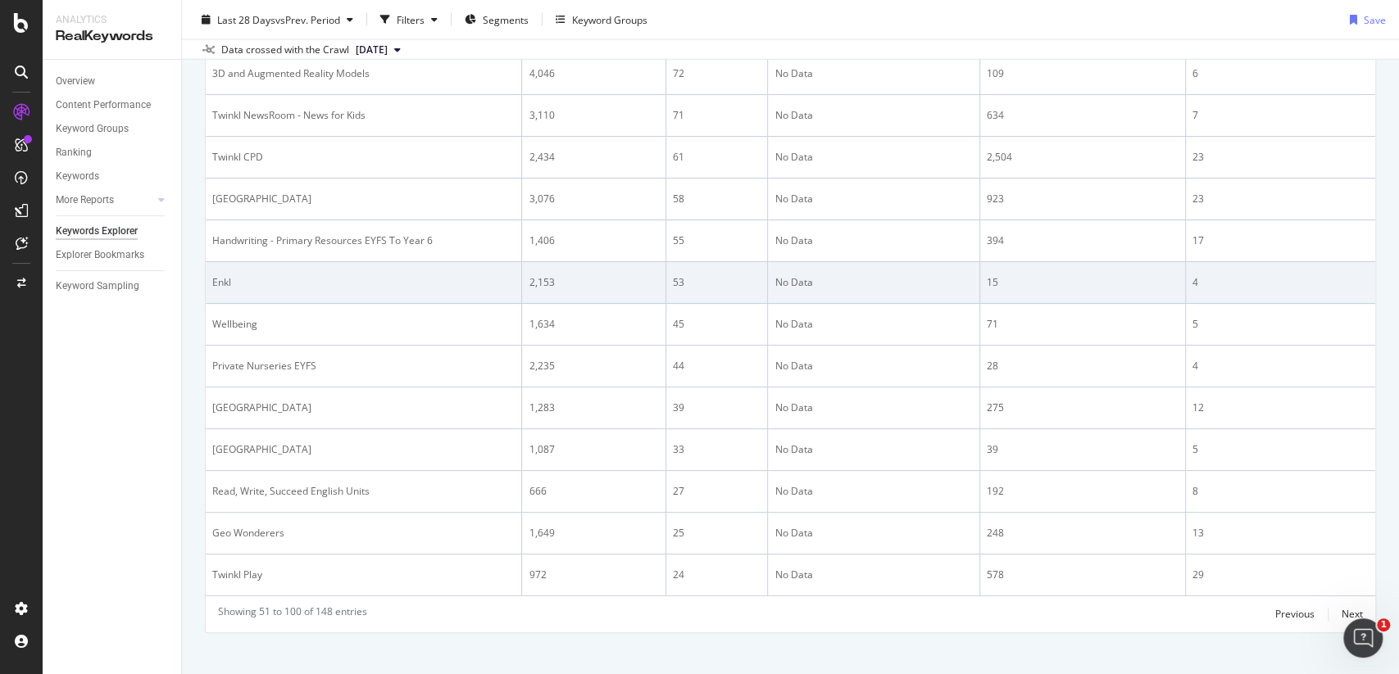
click at [229, 275] on div "Enkl" at bounding box center [363, 282] width 302 height 15
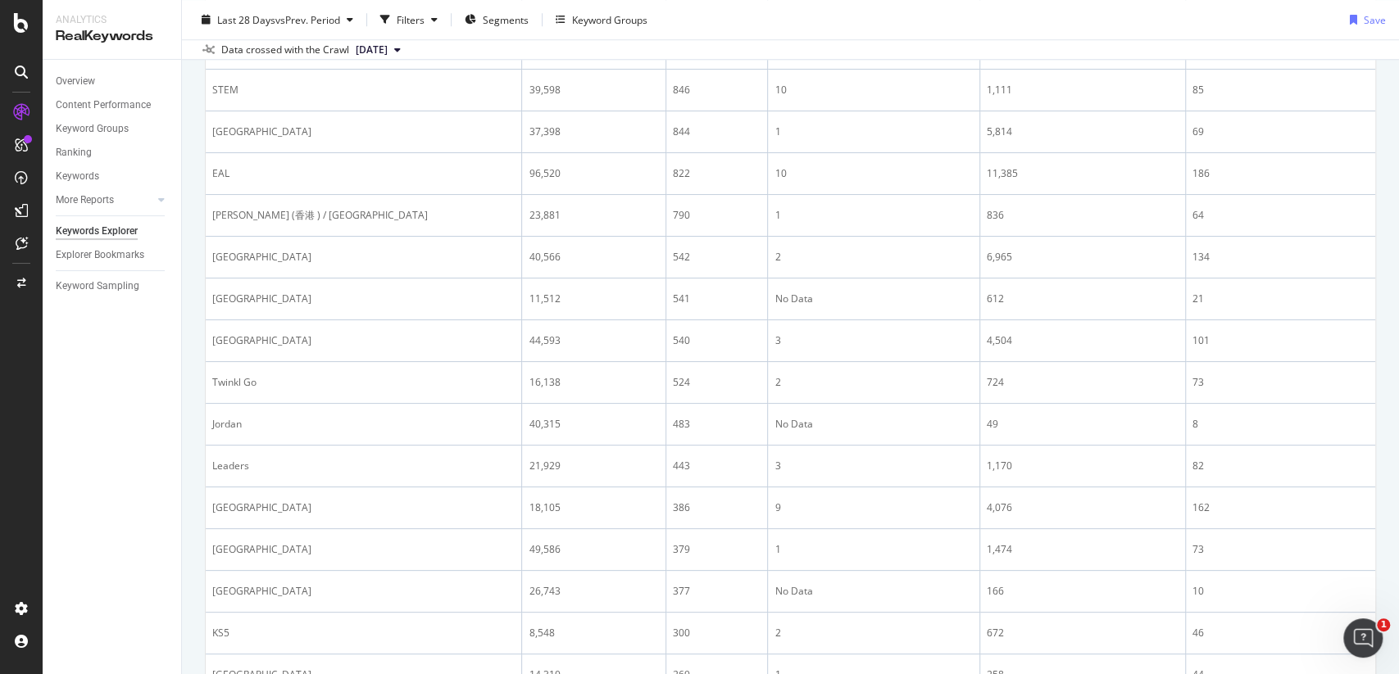
scroll to position [0, 0]
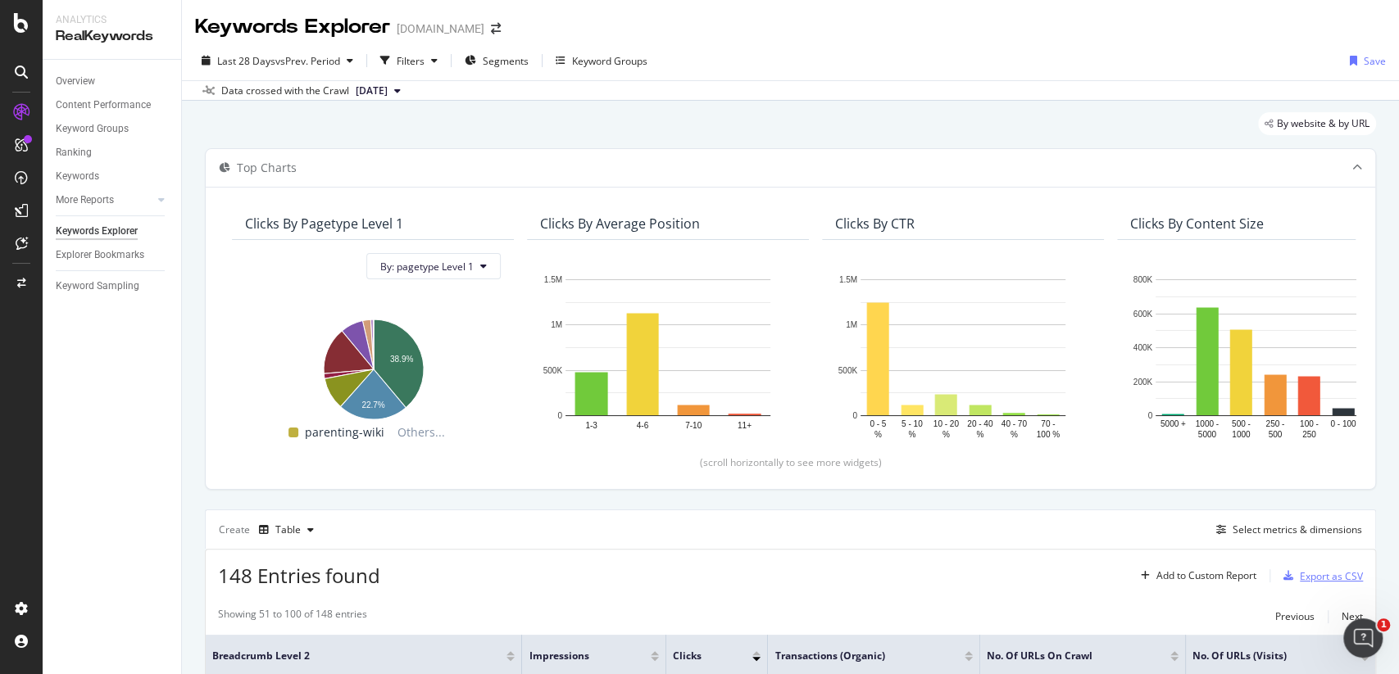
click at [1301, 574] on div "Export as CSV" at bounding box center [1331, 576] width 63 height 14
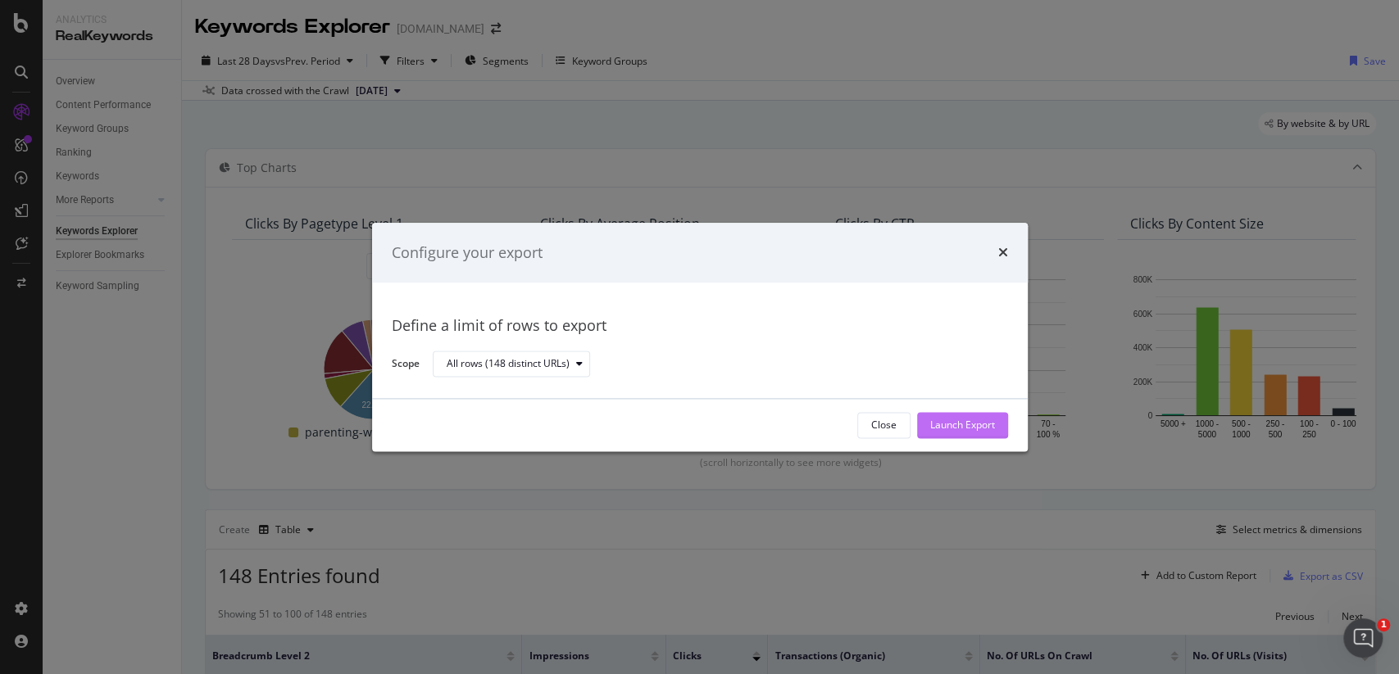
click at [986, 417] on div "Launch Export" at bounding box center [962, 425] width 65 height 25
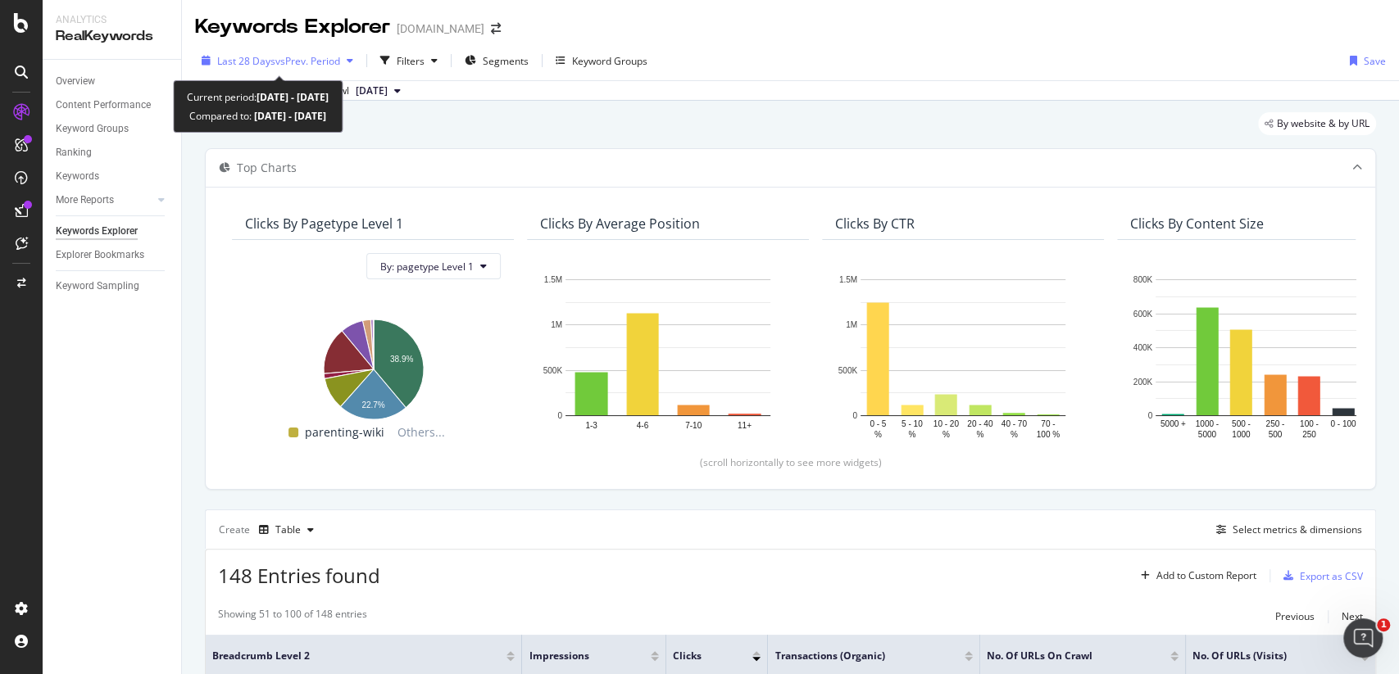
click at [348, 53] on div "Last 28 Days vs Prev. Period" at bounding box center [277, 60] width 165 height 25
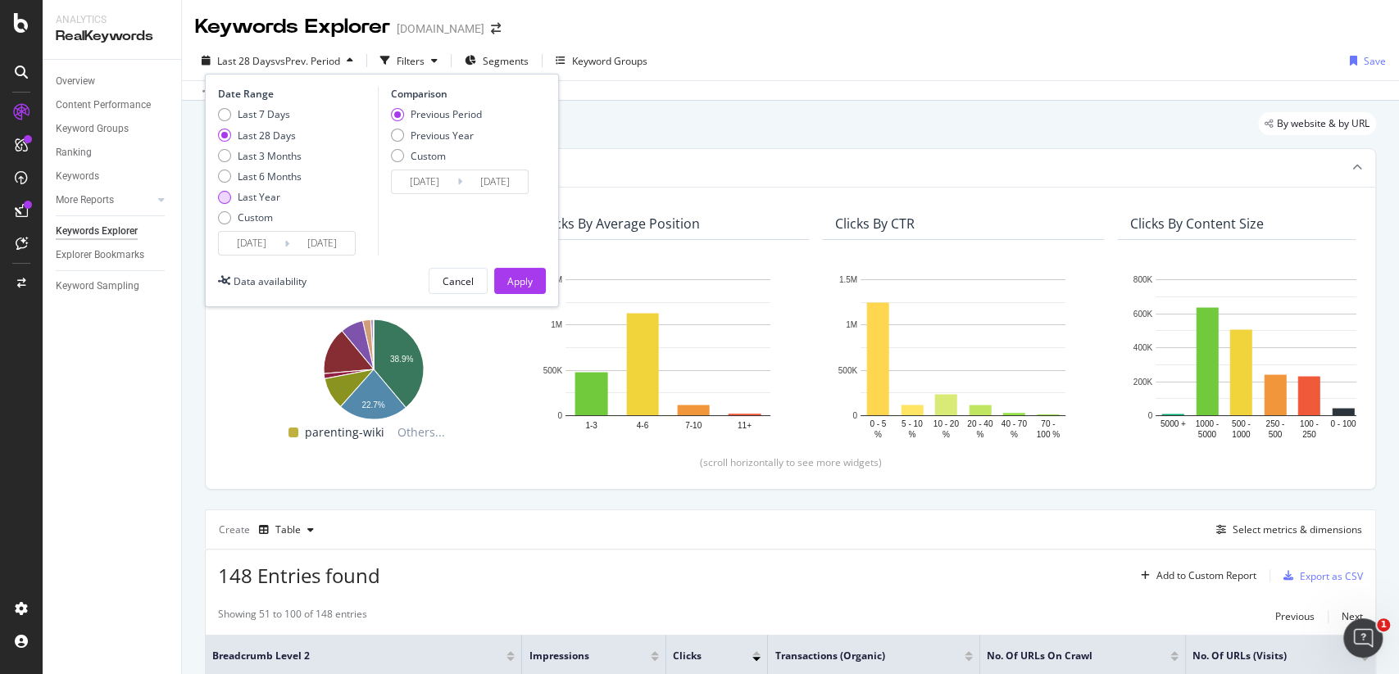
click at [271, 195] on div "Last Year" at bounding box center [259, 197] width 43 height 14
type input "[DATE]"
click at [523, 281] on div "Apply" at bounding box center [519, 281] width 25 height 14
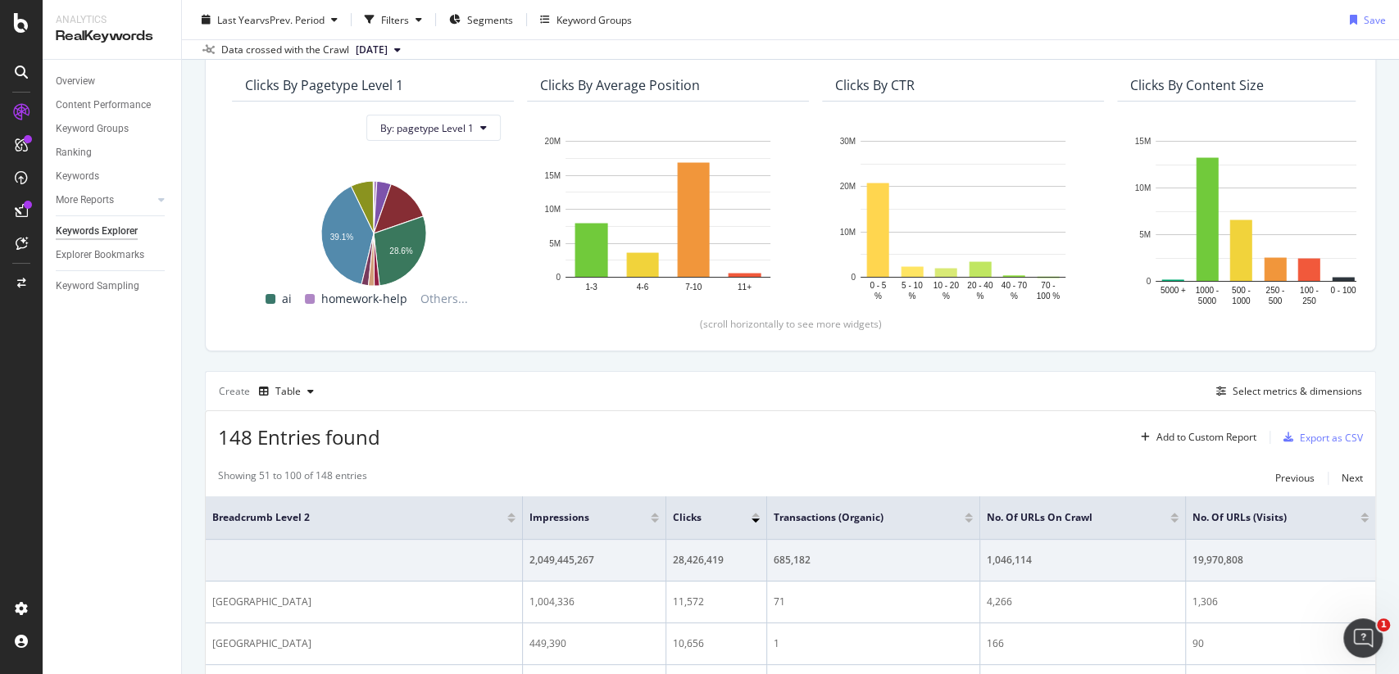
scroll to position [151, 0]
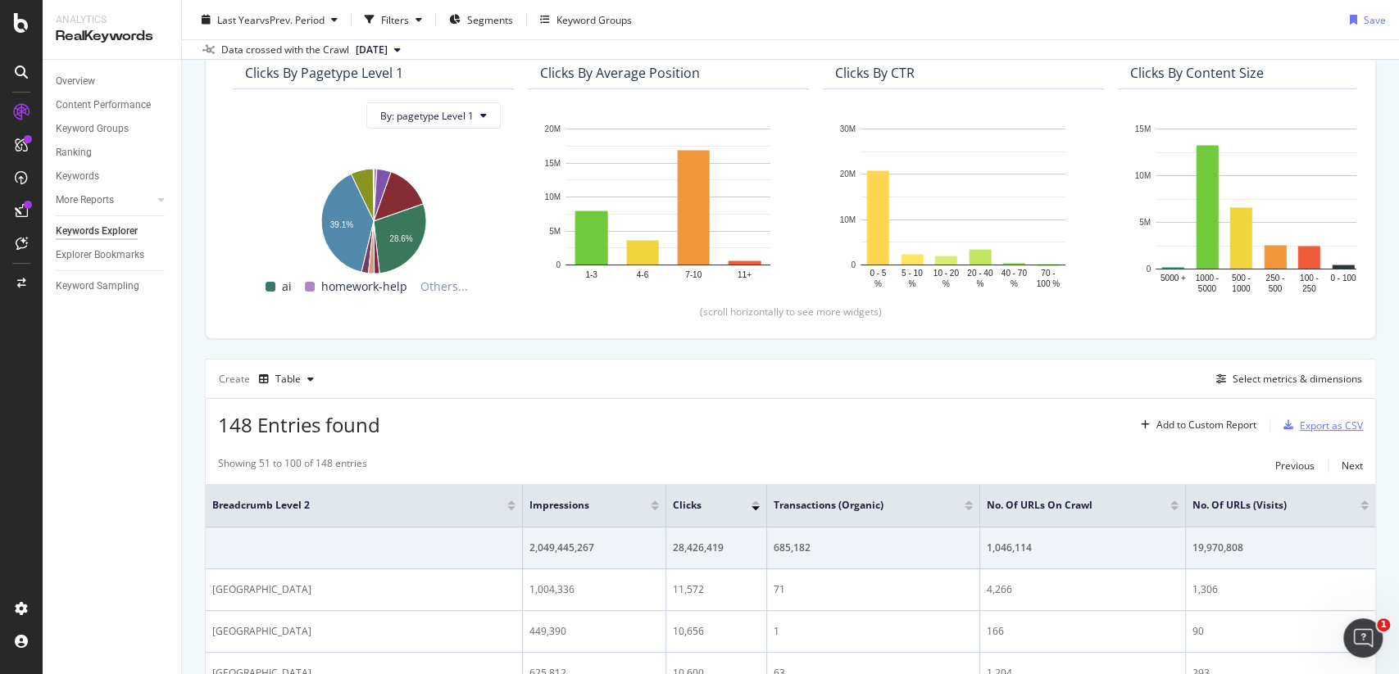
click at [1317, 424] on div "Export as CSV" at bounding box center [1331, 426] width 63 height 14
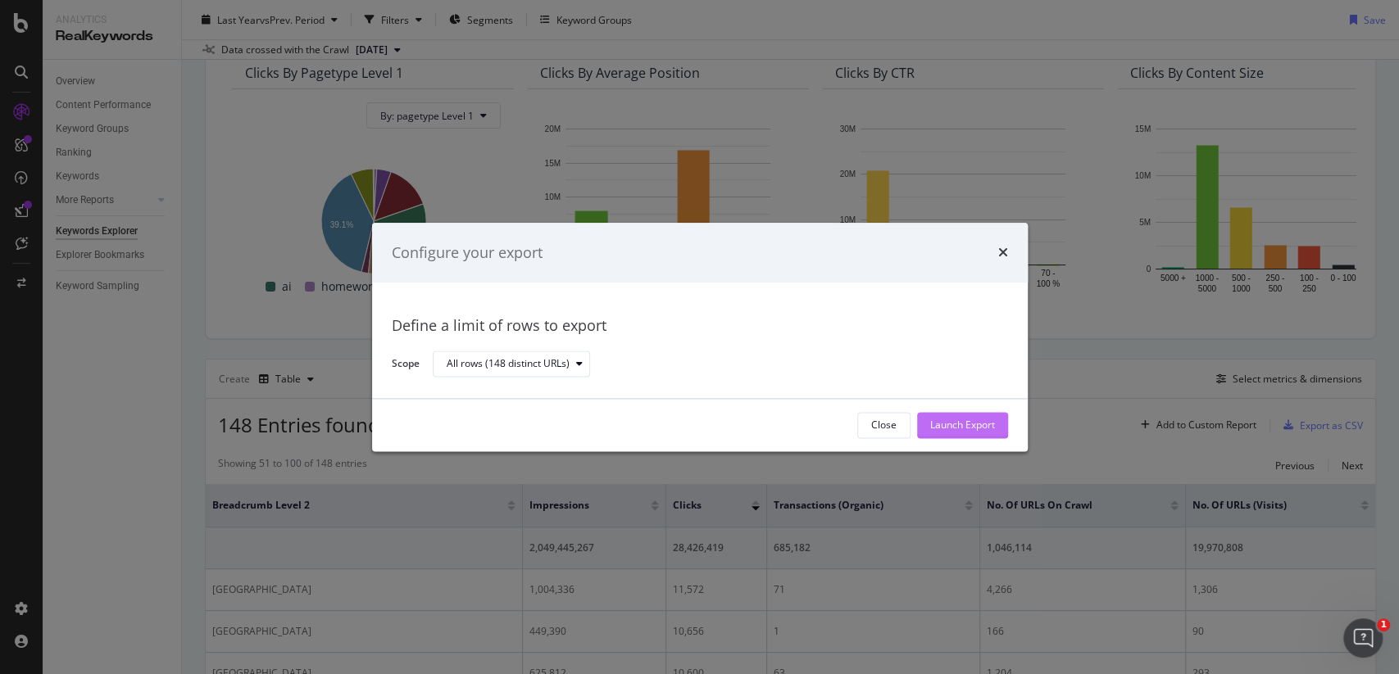
click at [984, 424] on div "Launch Export" at bounding box center [962, 426] width 65 height 14
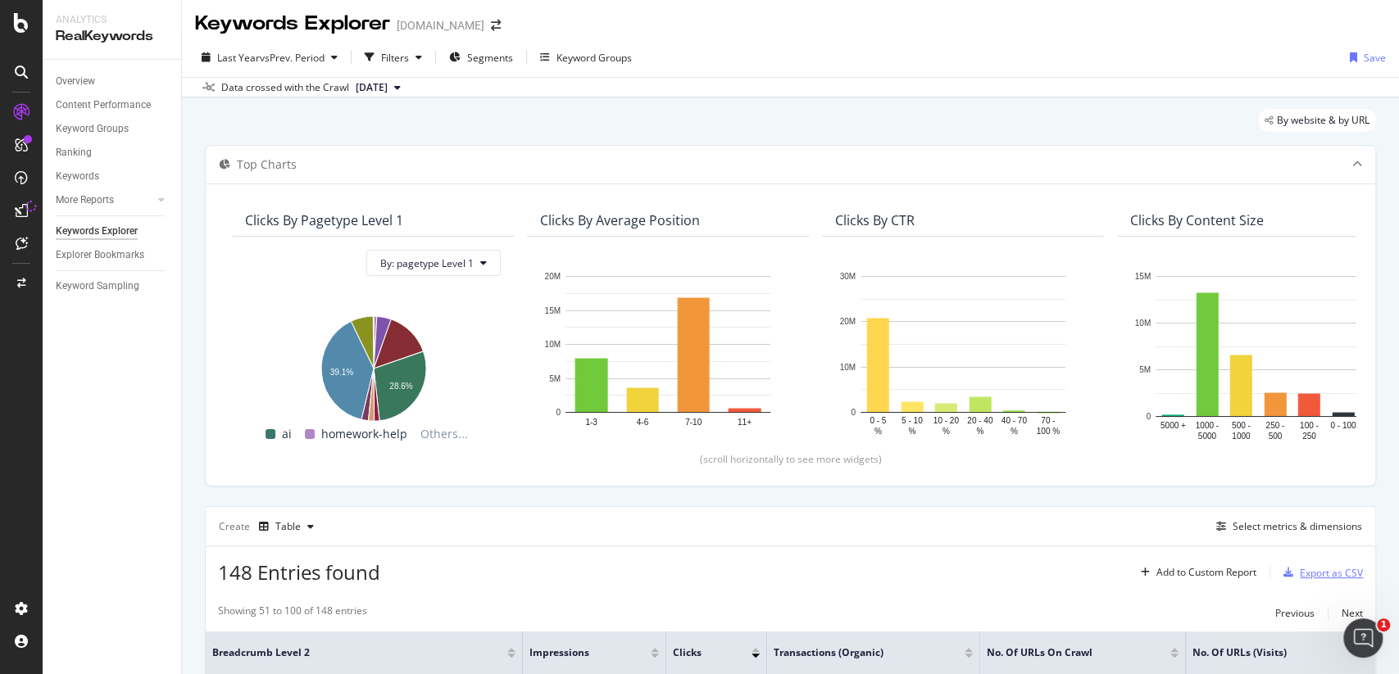
scroll to position [0, 0]
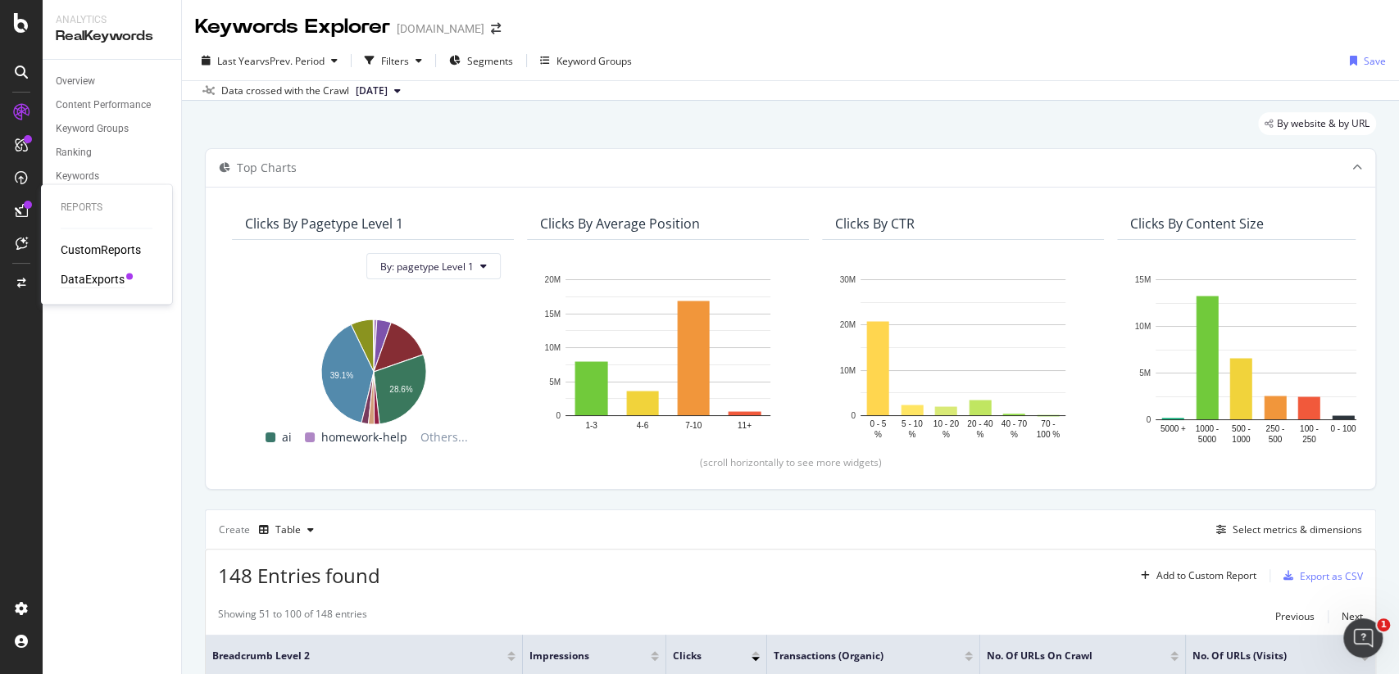
click at [98, 271] on div "DataExports" at bounding box center [93, 279] width 64 height 16
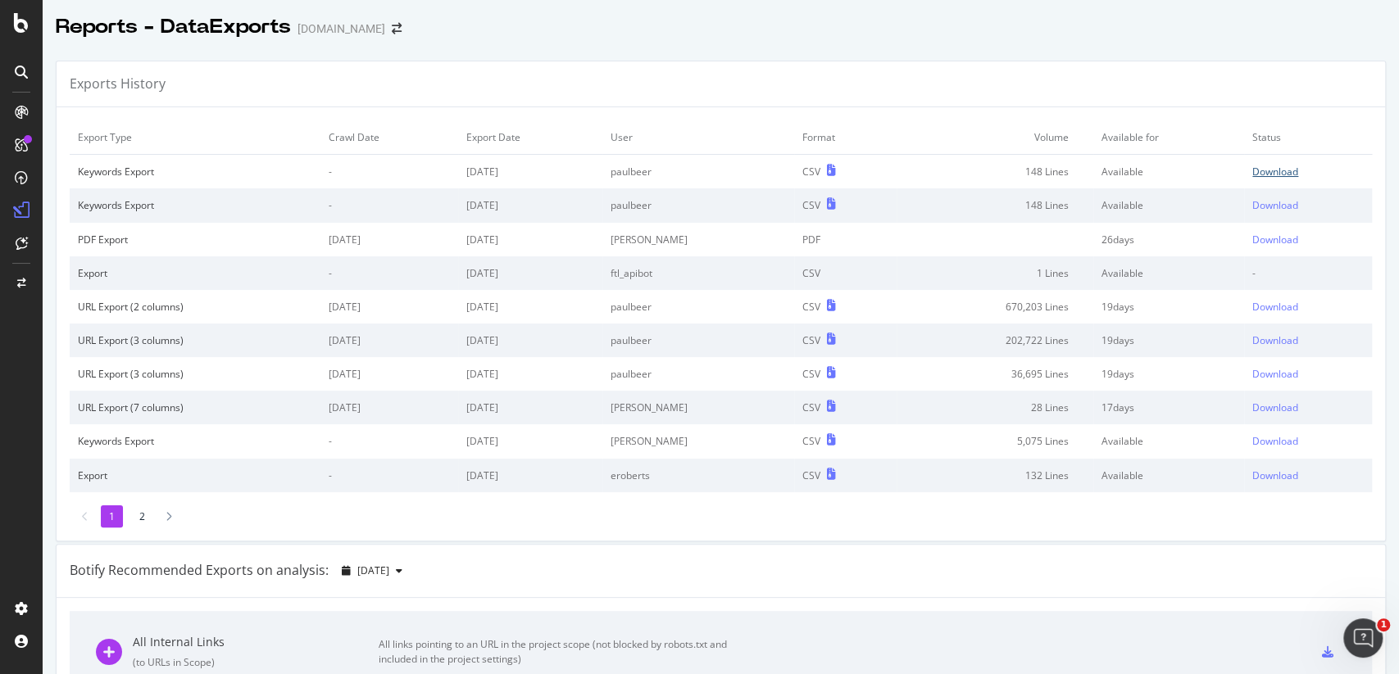
click at [1281, 172] on div "Download" at bounding box center [1275, 172] width 46 height 14
